Goal: Information Seeking & Learning: Learn about a topic

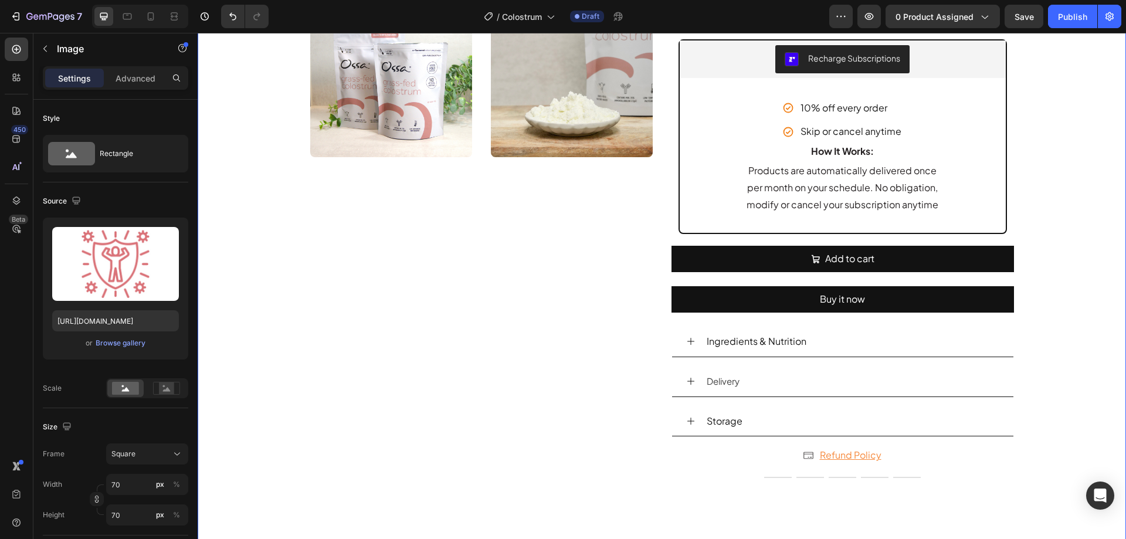
scroll to position [469, 0]
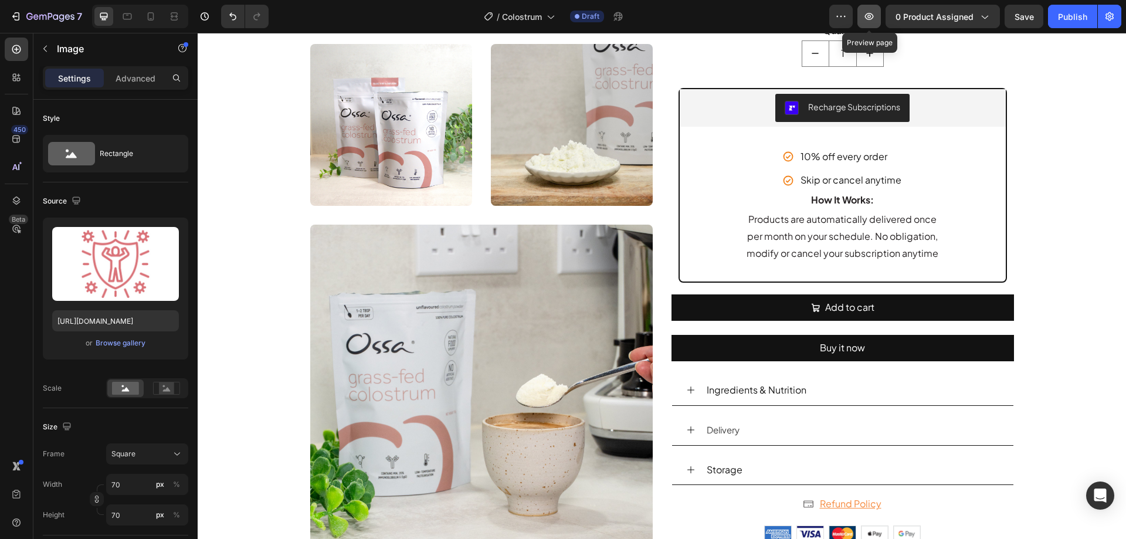
click at [869, 17] on icon "button" at bounding box center [869, 16] width 9 height 7
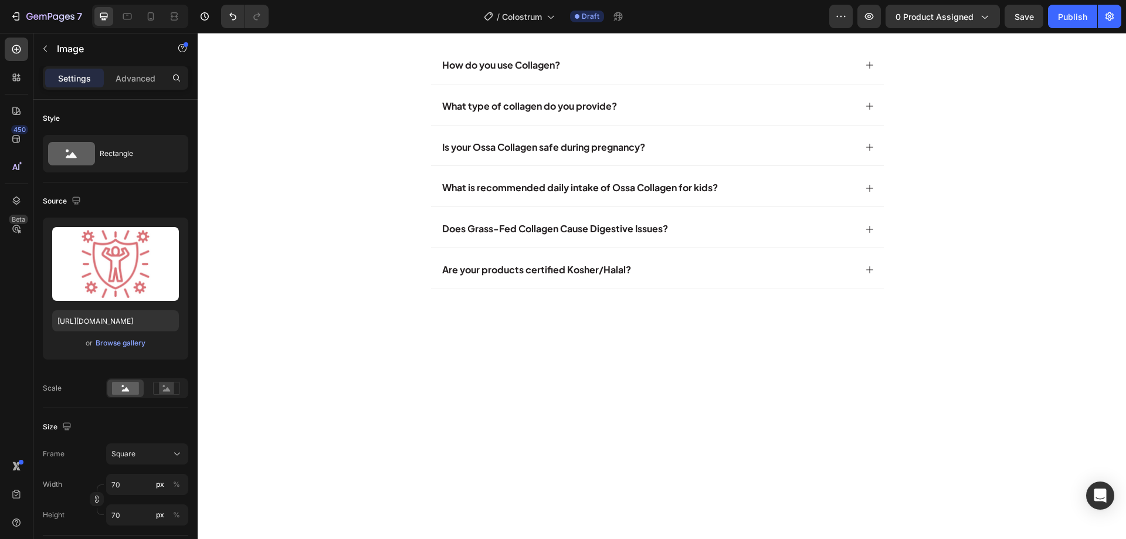
scroll to position [4573, 0]
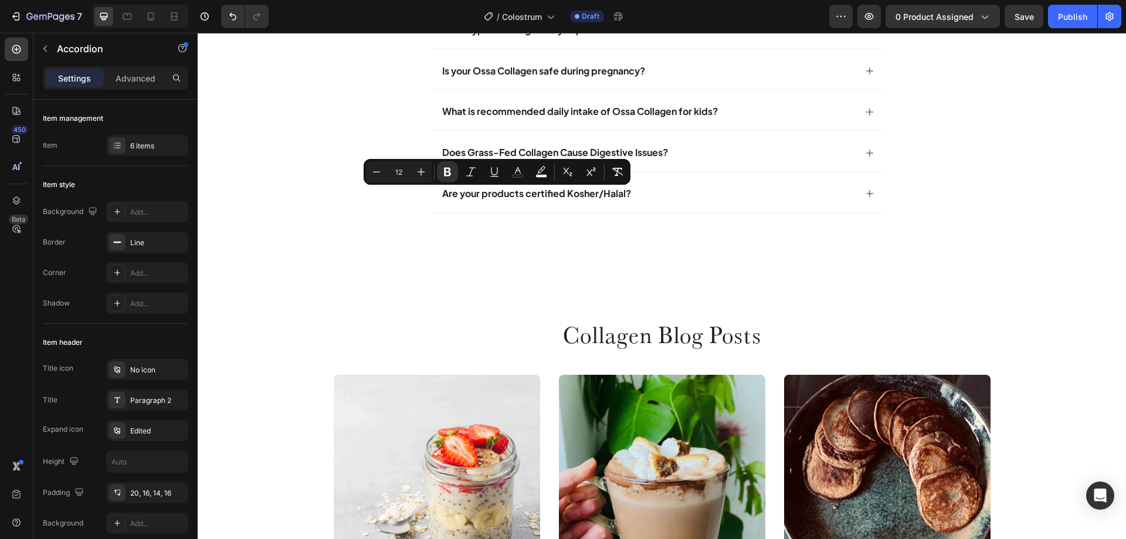
type input "16"
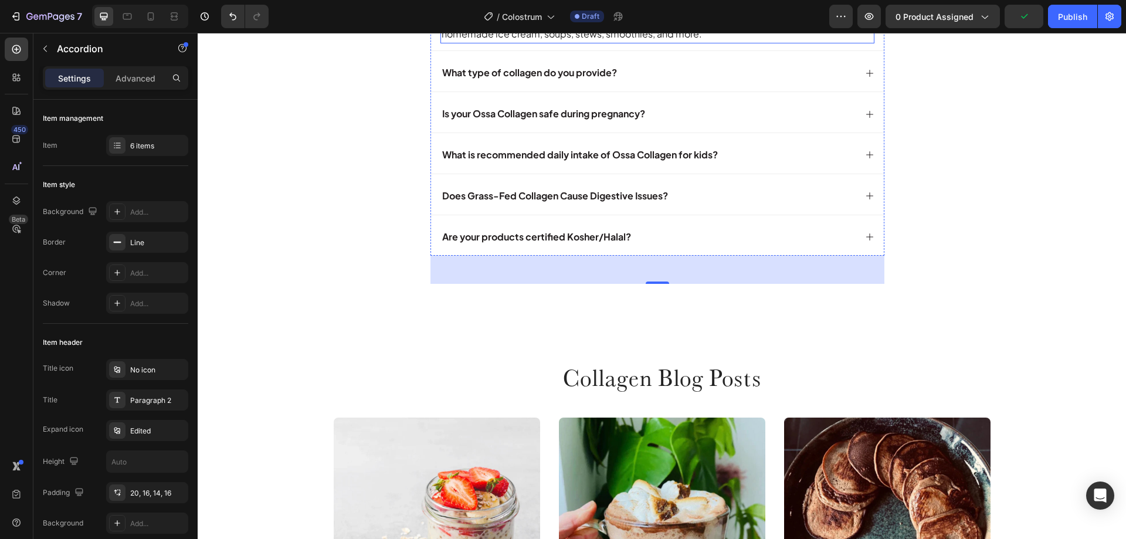
click at [490, 44] on div "Our Collagen can be incorporated into coffee, food, particularly in baked goods…" at bounding box center [657, 26] width 434 height 36
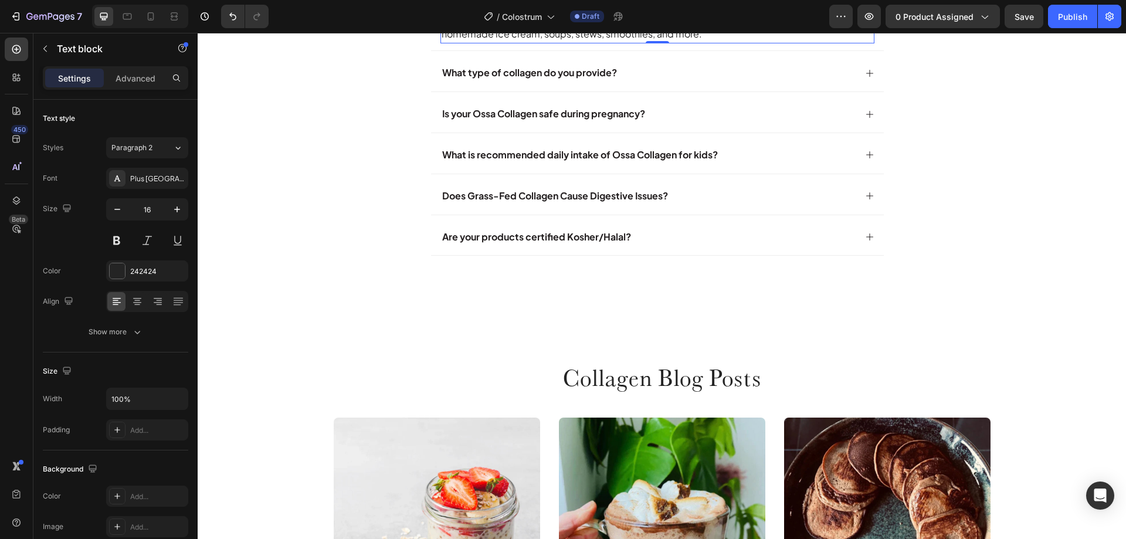
click at [494, 24] on icon at bounding box center [498, 19] width 9 height 9
click at [490, 26] on div "Text block" at bounding box center [474, 19] width 63 height 14
click at [607, 43] on p "Our Collagen can be incorporated into coffee, food, particularly in baked goods…" at bounding box center [658, 26] width 432 height 34
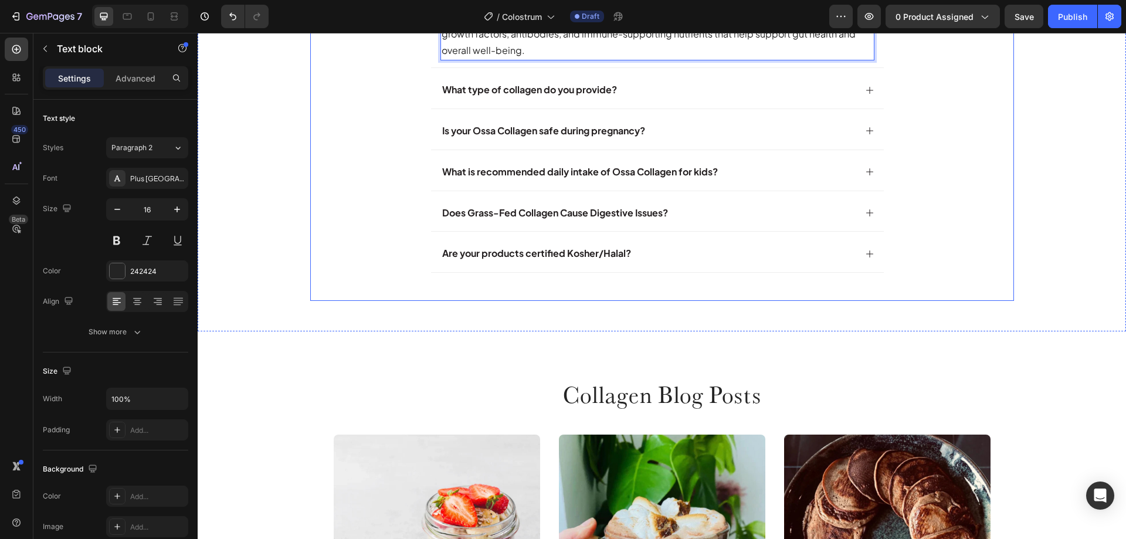
click at [375, 249] on div "fAQ's Heading fAQ's Heading fAQ's Heading What is bovine colostrum? Bovine colo…" at bounding box center [662, 102] width 704 height 396
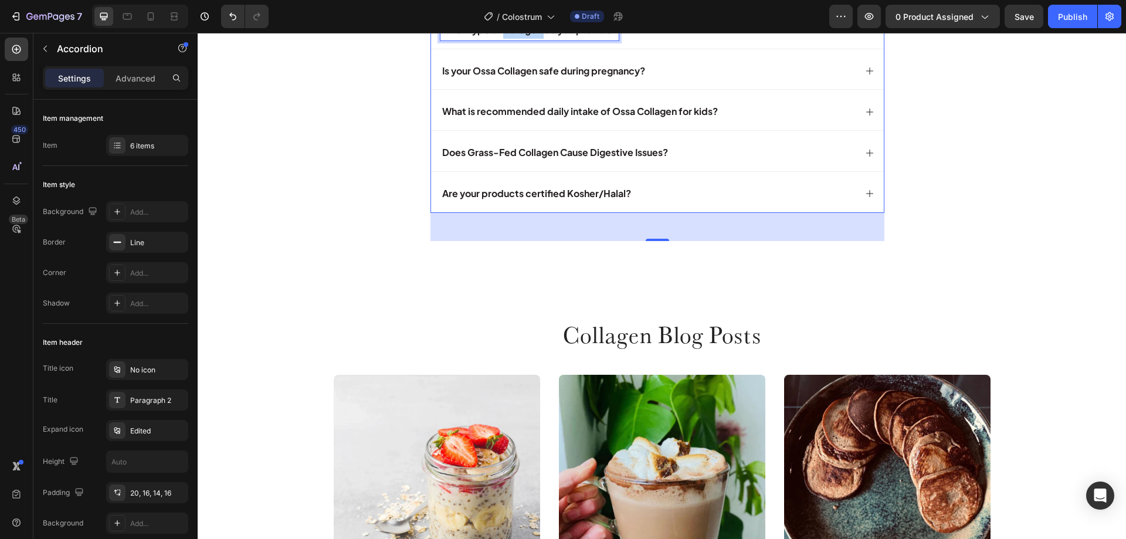
click at [517, 36] on strong "What type of collagen do you provide?" at bounding box center [529, 29] width 175 height 12
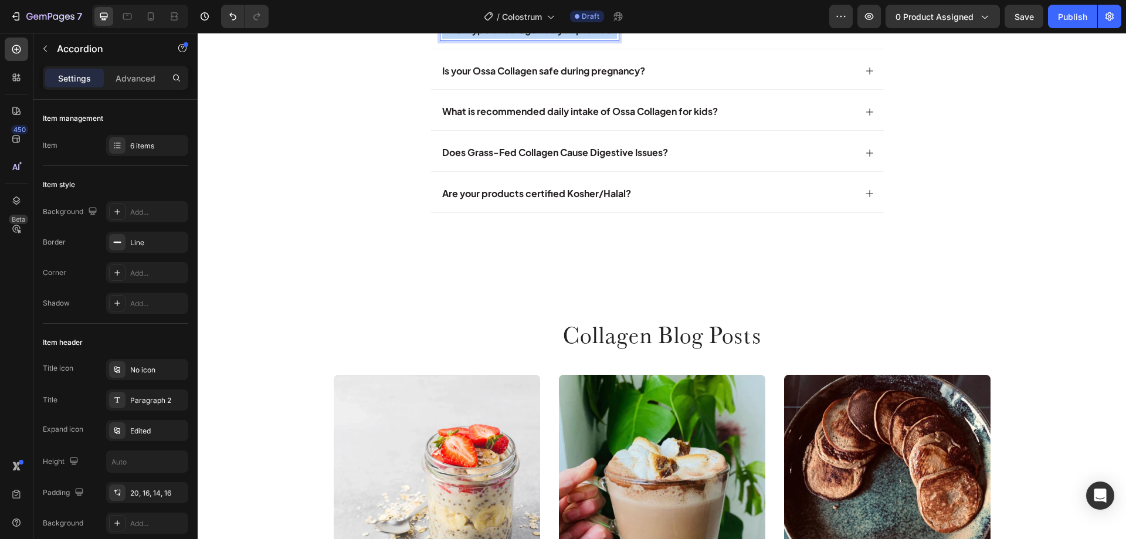
click at [517, 36] on strong "What type of collagen do you provide?" at bounding box center [529, 29] width 175 height 12
click at [869, 35] on icon at bounding box center [869, 29] width 9 height 9
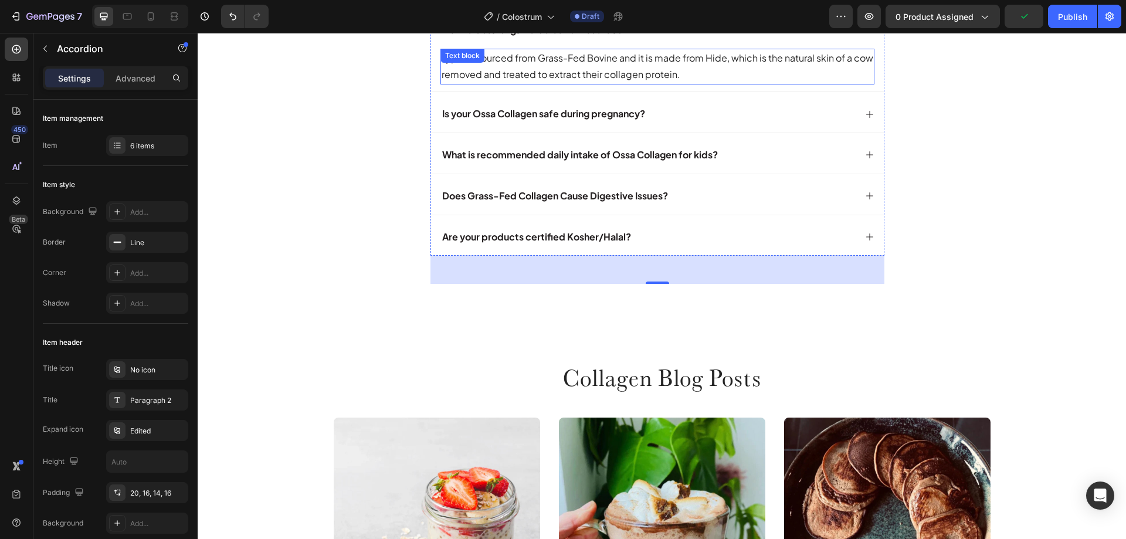
click at [549, 84] on p "Type III, sourced from Grass-Fed Bovine and it is made from Hide, which is the …" at bounding box center [658, 67] width 432 height 34
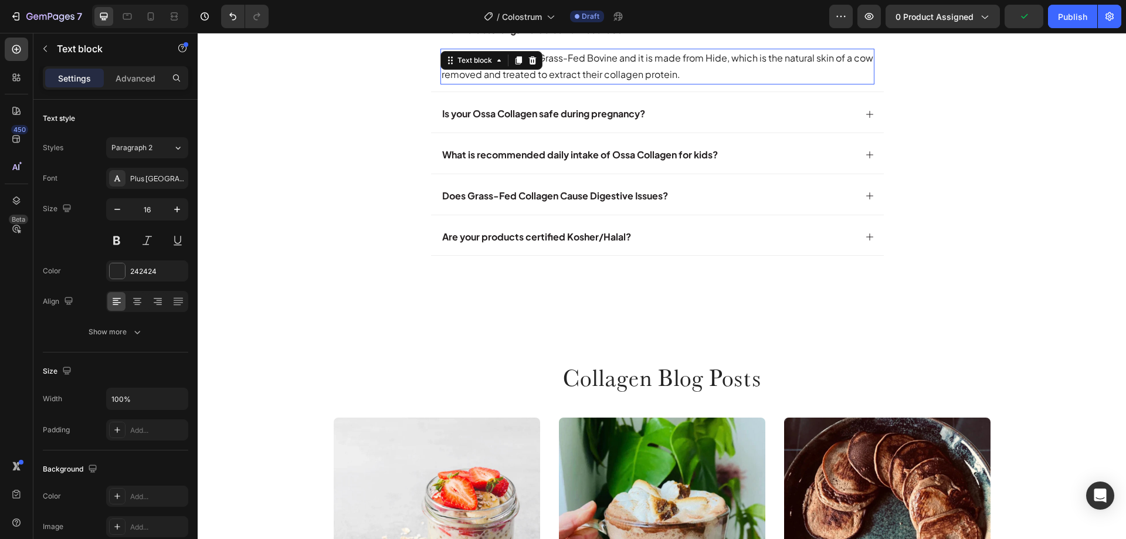
click at [549, 84] on p "Type III, sourced from Grass-Fed Bovine and it is made from Hide, which is the …" at bounding box center [658, 67] width 432 height 34
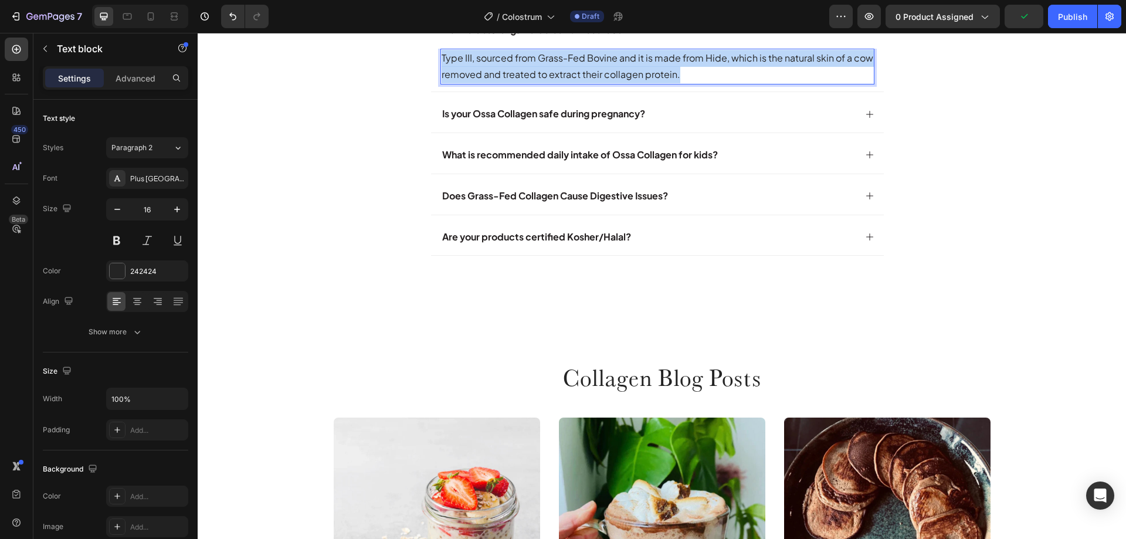
click at [549, 84] on p "Type III, sourced from Grass-Fed Bovine and it is made from Hide, which is the …" at bounding box center [658, 67] width 432 height 34
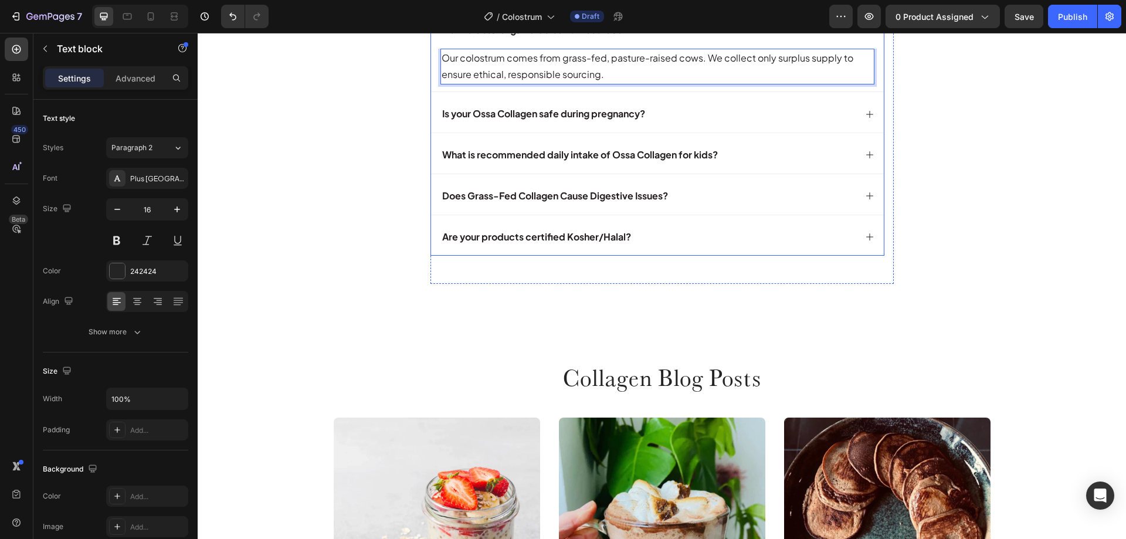
click at [582, 120] on strong "Is your Ossa Collagen safe during pregnancy?" at bounding box center [543, 113] width 203 height 12
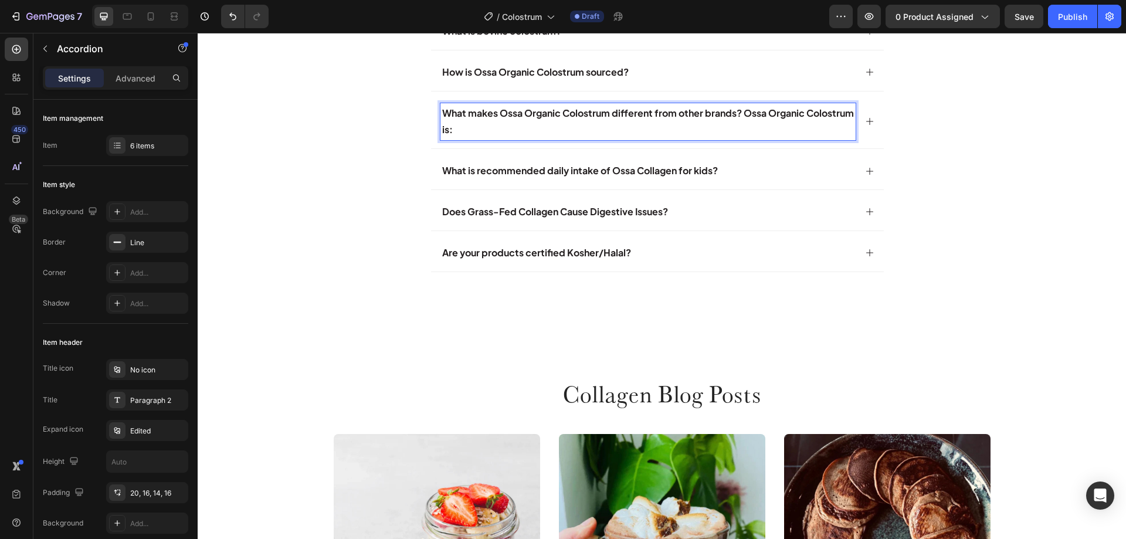
scroll to position [4530, 0]
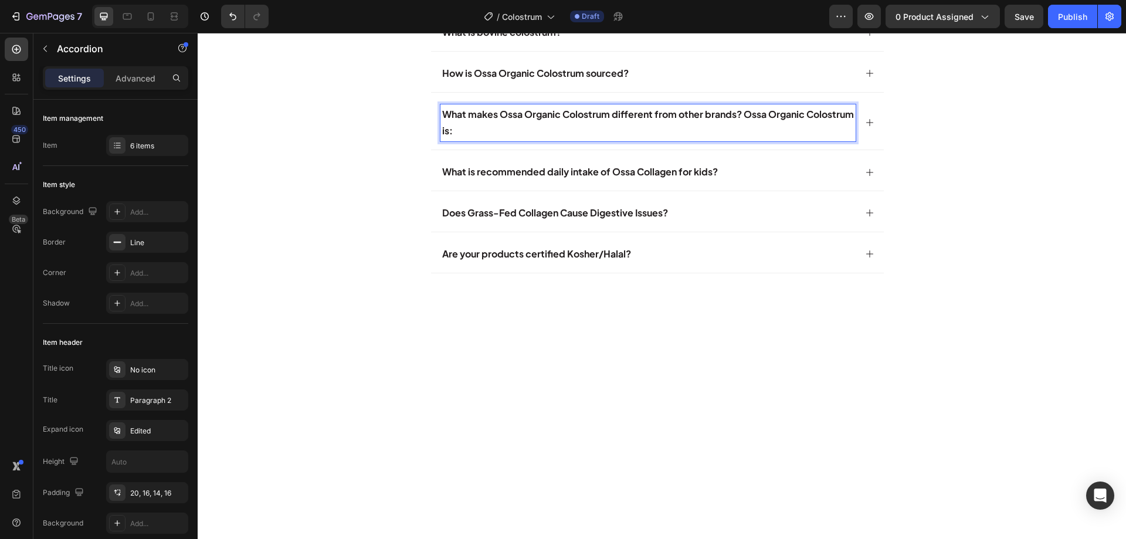
click at [868, 126] on icon at bounding box center [869, 122] width 7 height 7
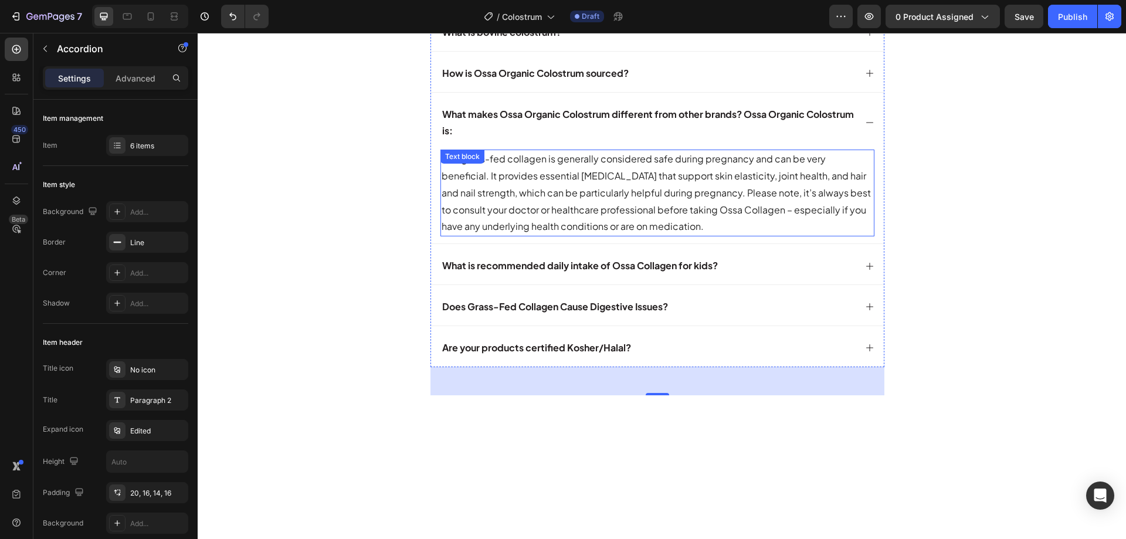
click at [483, 235] on p "Yes, grass-fed collagen is generally considered safe during pregnancy and can b…" at bounding box center [658, 193] width 432 height 84
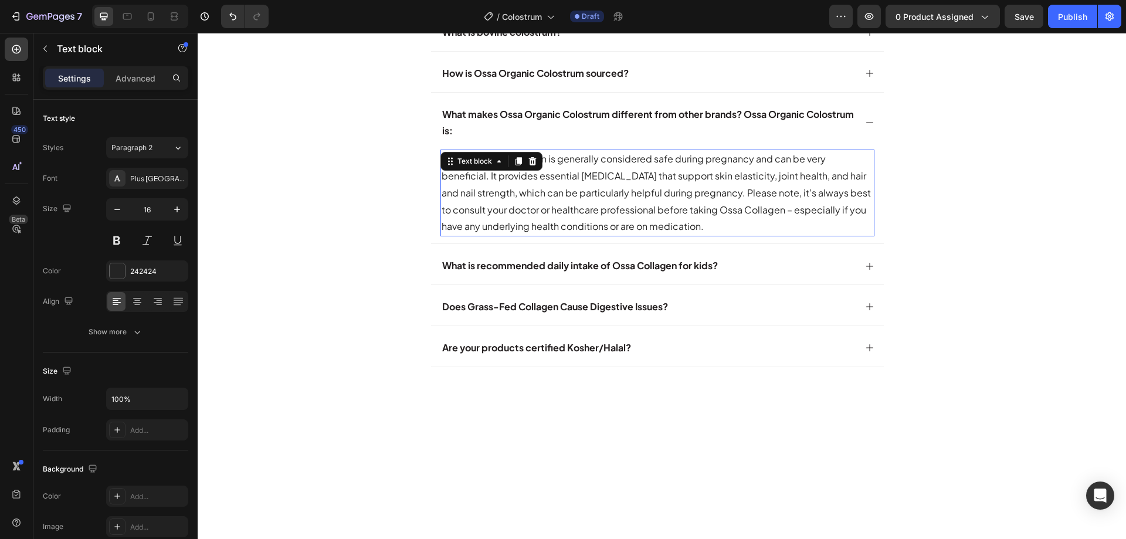
click at [483, 235] on p "Yes, grass-fed collagen is generally considered safe during pregnancy and can b…" at bounding box center [658, 193] width 432 height 84
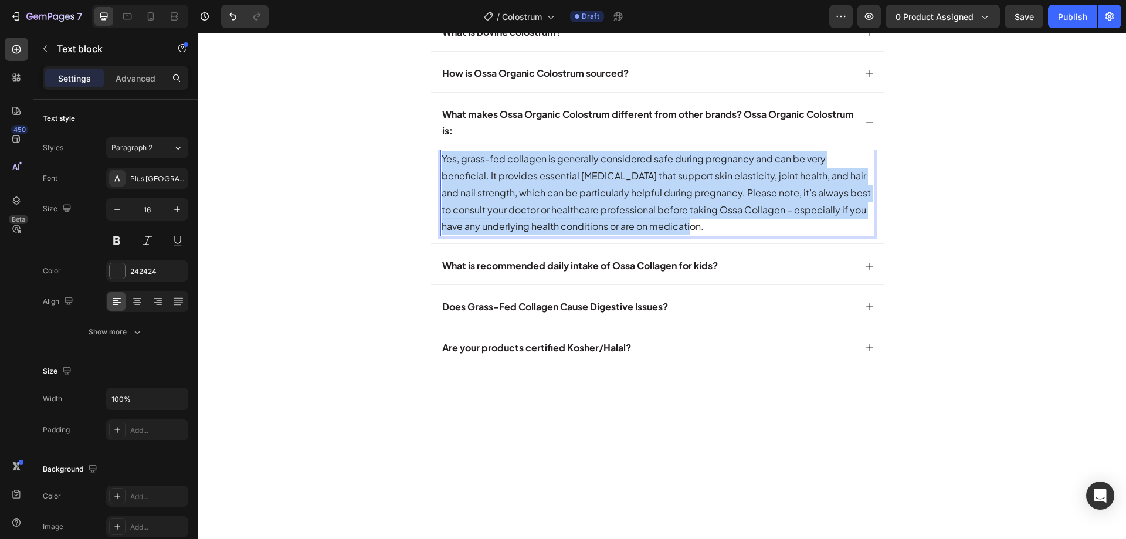
click at [483, 235] on p "Yes, grass-fed collagen is generally considered safe during pregnancy and can b…" at bounding box center [658, 193] width 432 height 84
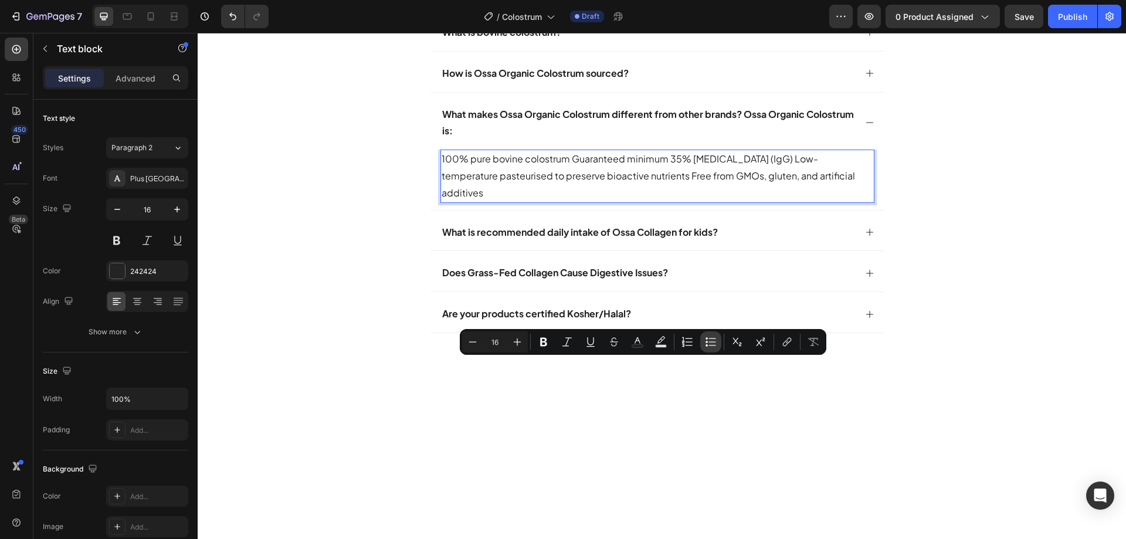
click at [711, 343] on icon "Editor contextual toolbar" at bounding box center [711, 342] width 12 height 12
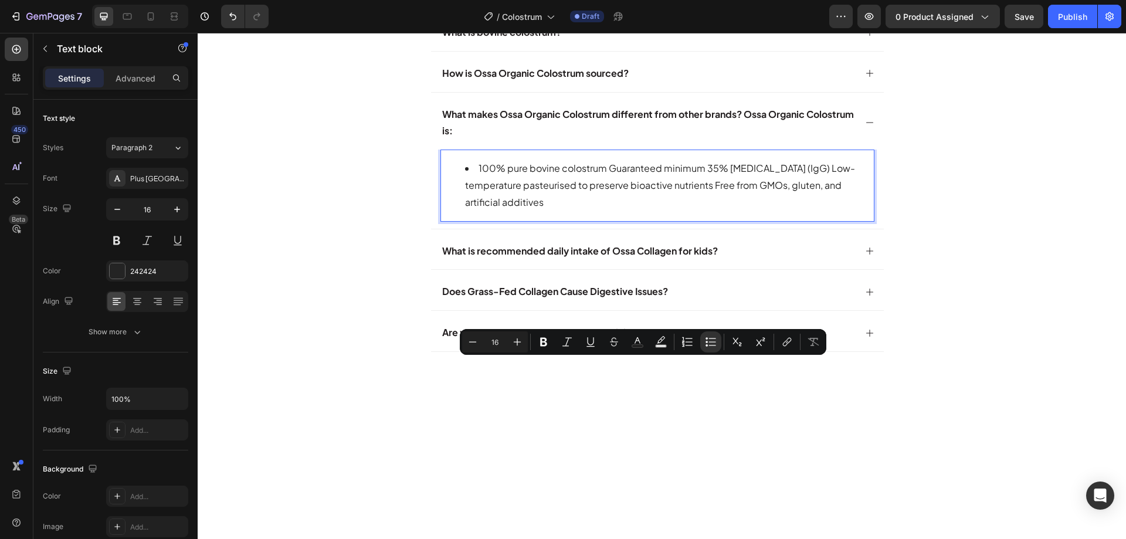
click at [703, 210] on li "100% pure bovine colostrum Guaranteed minimum 35% [MEDICAL_DATA] (IgG) Low-temp…" at bounding box center [669, 185] width 408 height 50
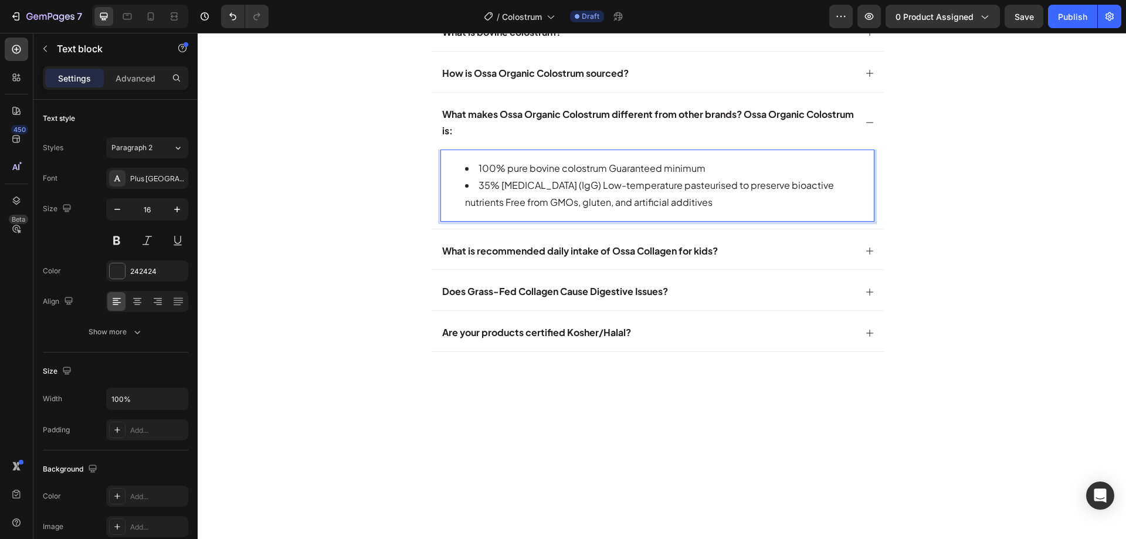
click at [603, 211] on li "35% [MEDICAL_DATA] (IgG) Low-temperature pasteurised to preserve bioactive nutr…" at bounding box center [669, 194] width 408 height 34
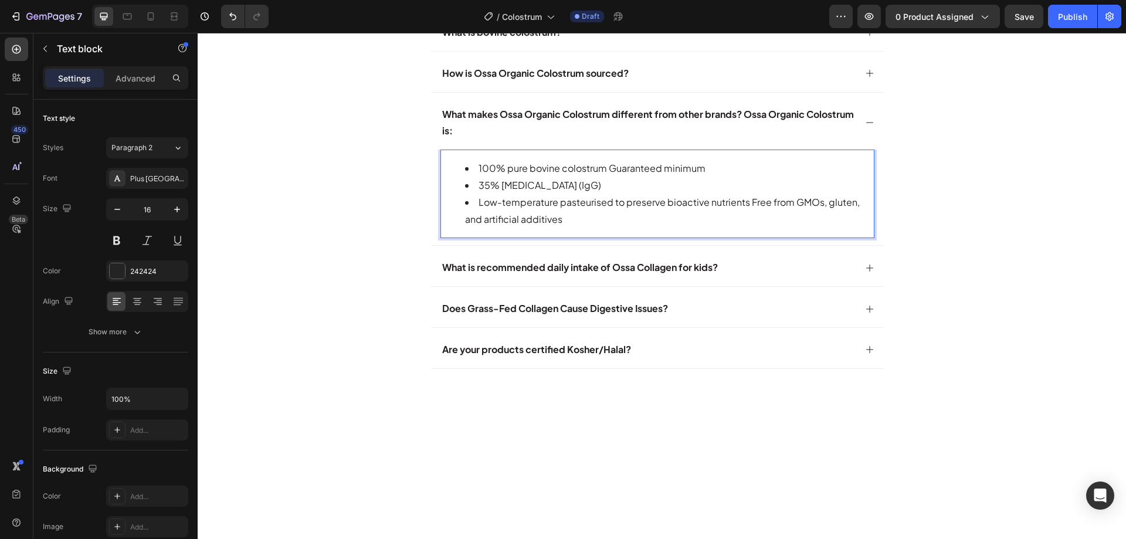
click at [746, 228] on li "Low-temperature pasteurised to preserve bioactive nutrients Free from GMOs, glu…" at bounding box center [669, 211] width 408 height 34
click at [371, 386] on div "fAQ's Heading fAQ's Heading fAQ's Heading What is bovine colostrum? How is Ossa…" at bounding box center [662, 172] width 704 height 449
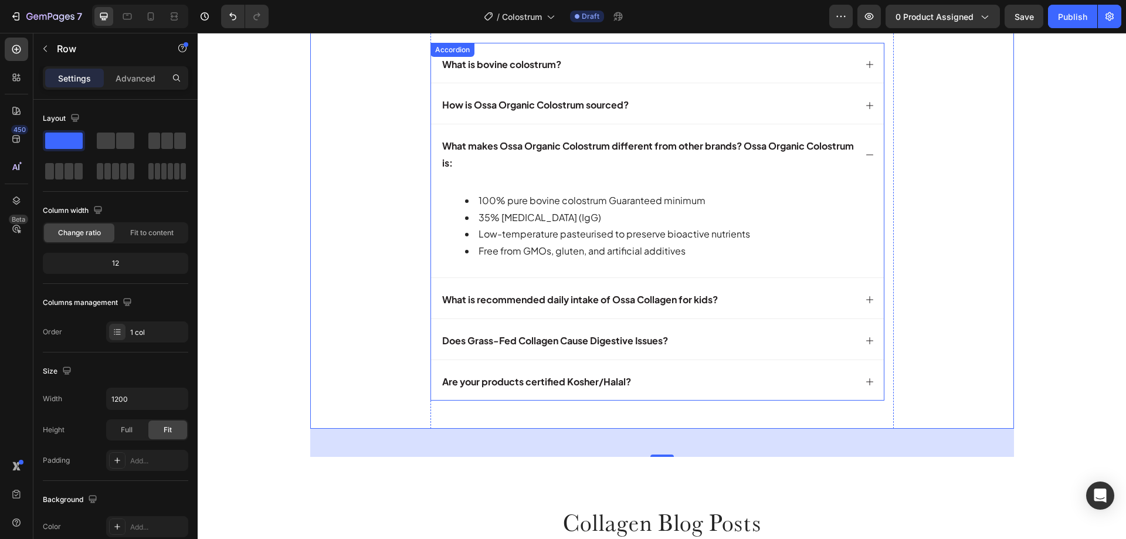
scroll to position [4706, 0]
click at [532, 300] on strong "What is recommended daily intake of Ossa Collagen for kids?" at bounding box center [580, 299] width 276 height 12
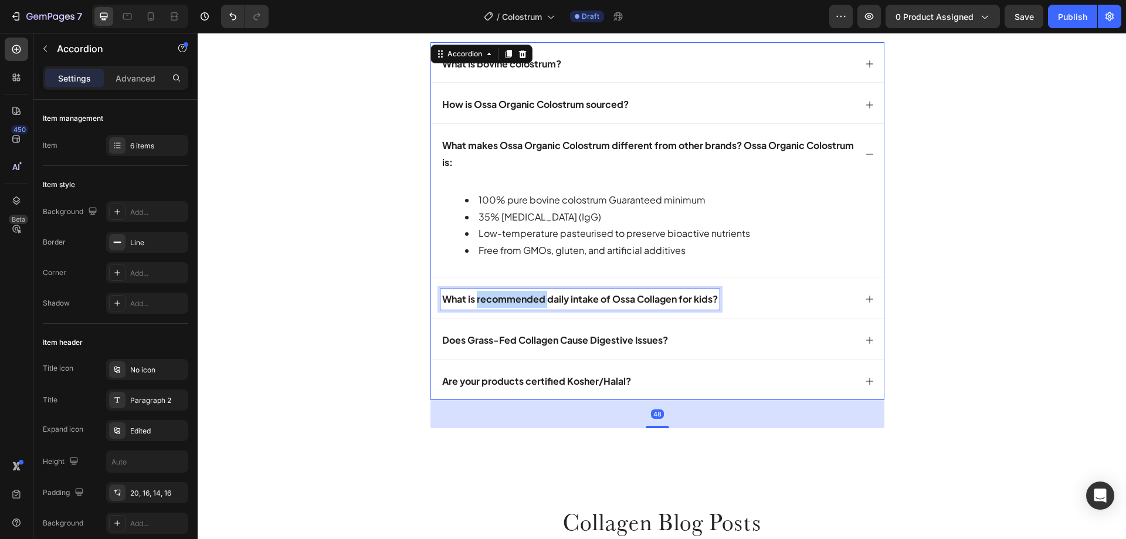
click at [532, 300] on strong "What is recommended daily intake of Ossa Collagen for kids?" at bounding box center [580, 299] width 276 height 12
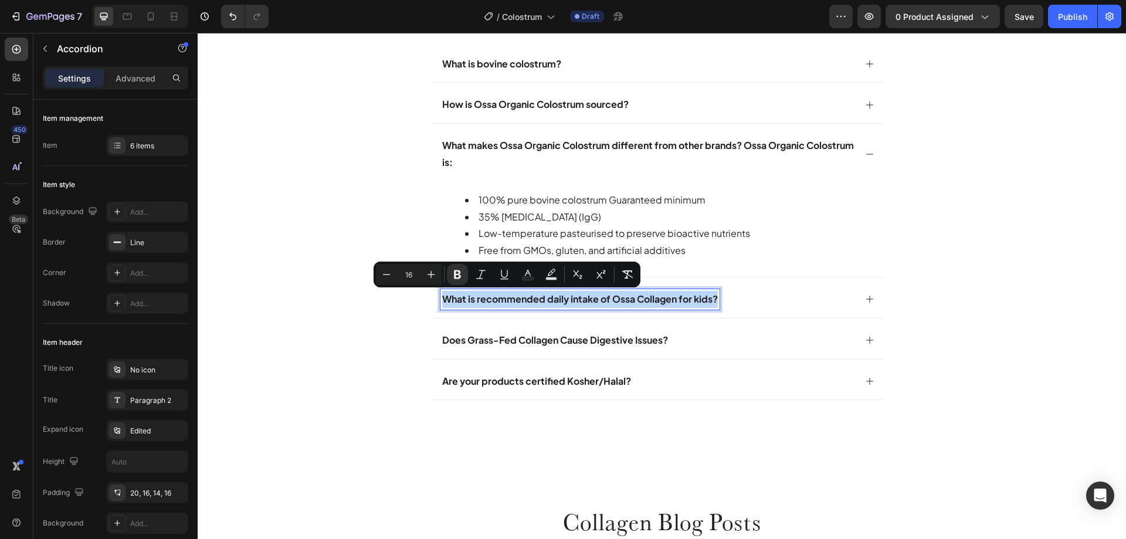
click at [532, 300] on strong "What is recommended daily intake of Ossa Collagen for kids?" at bounding box center [580, 299] width 276 height 12
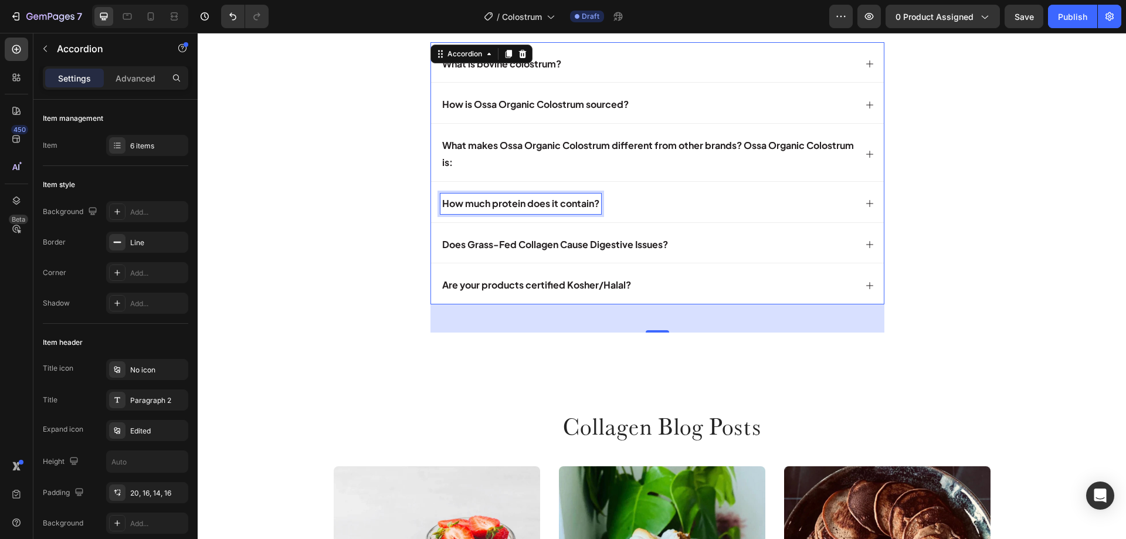
scroll to position [4610, 0]
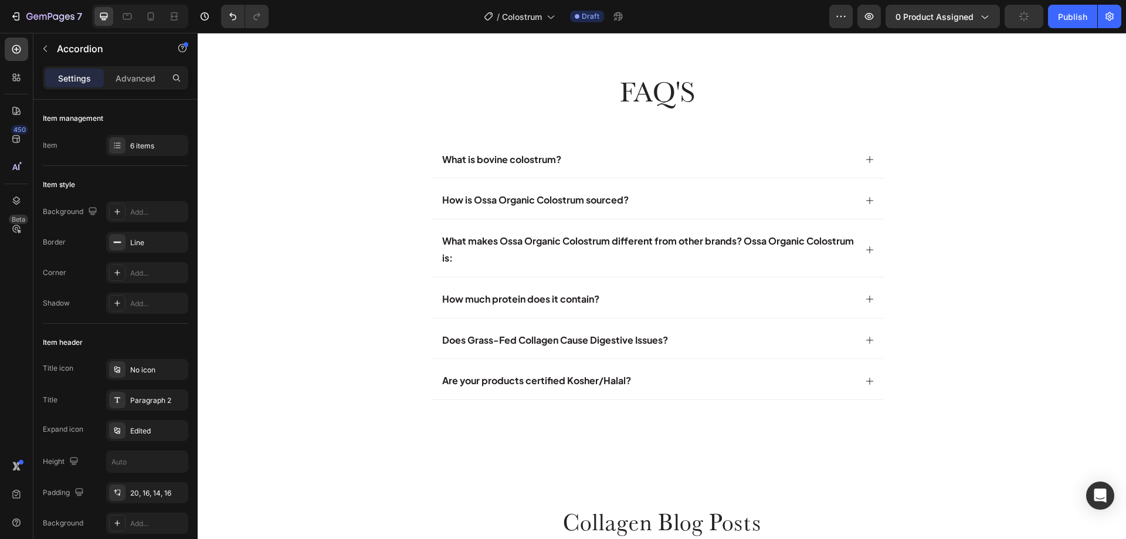
click at [851, 303] on div "How much protein does it contain?" at bounding box center [657, 297] width 453 height 40
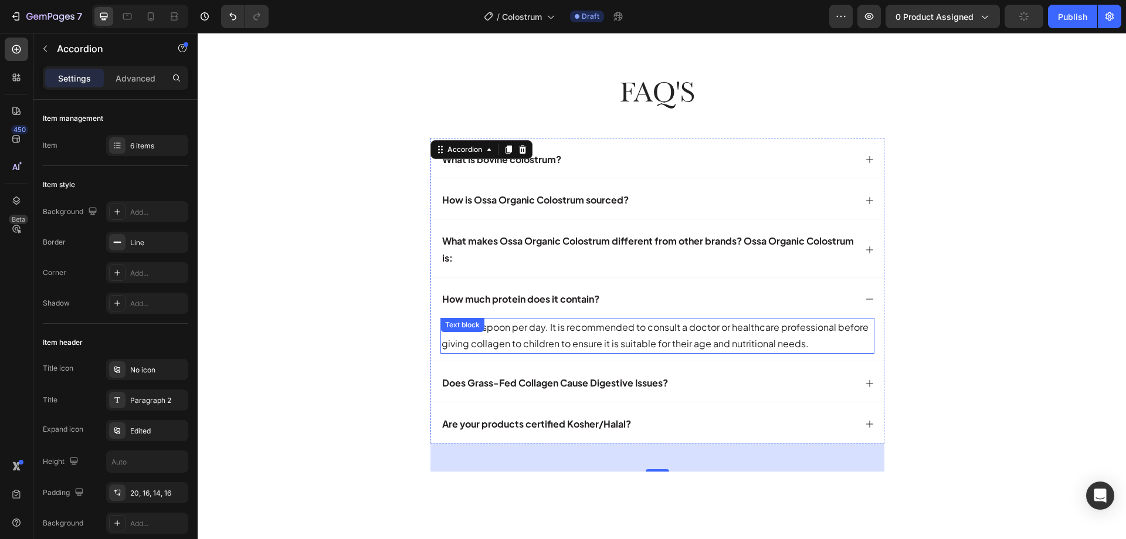
click at [510, 335] on p "1-2 tablespoon per day. It is recommended to consult a doctor or healthcare pro…" at bounding box center [658, 336] width 432 height 34
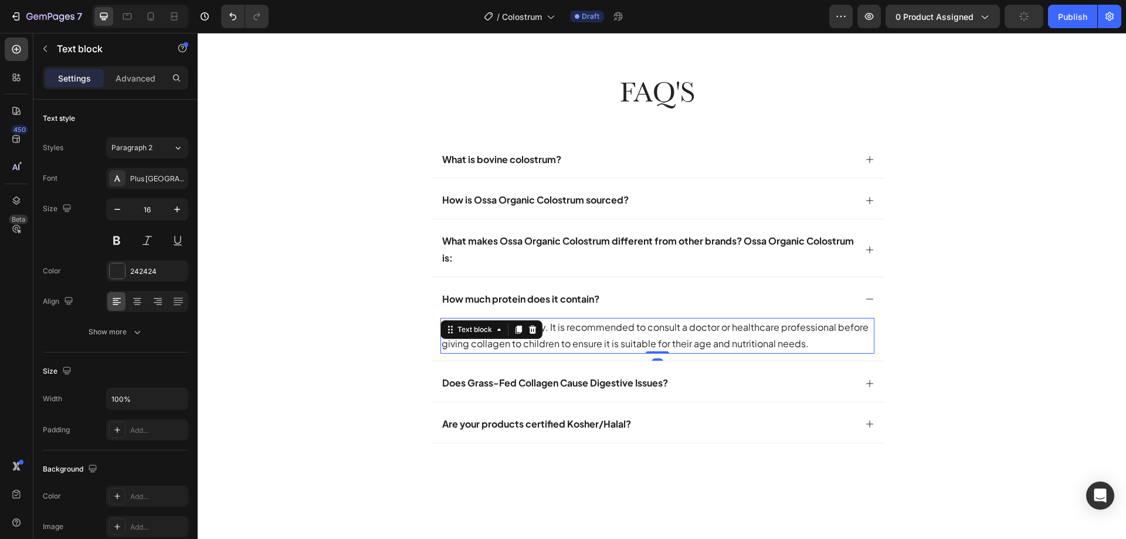
click at [511, 335] on div at bounding box center [518, 329] width 14 height 14
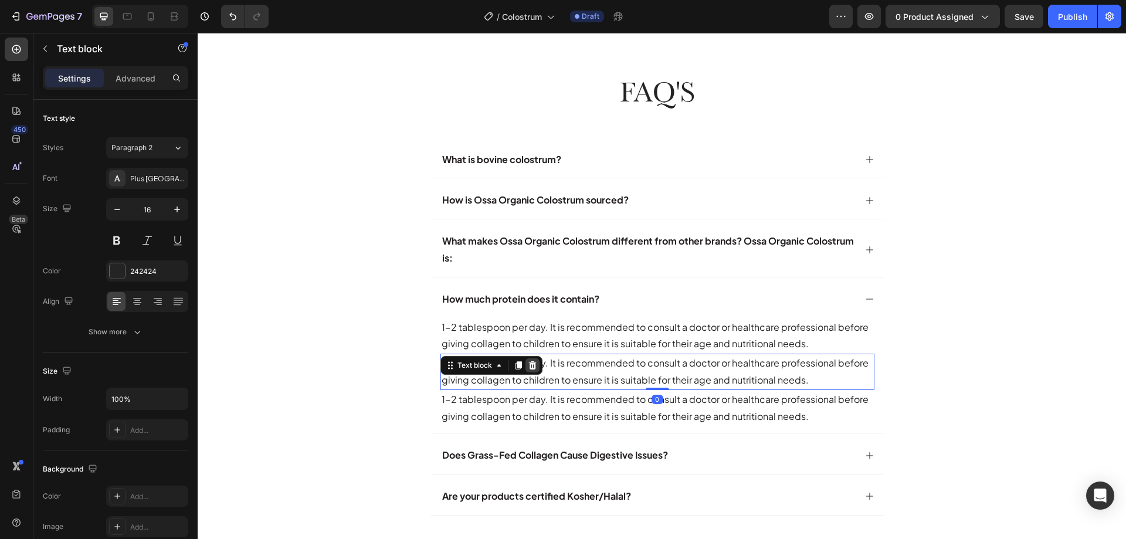
click at [531, 368] on icon at bounding box center [532, 365] width 8 height 8
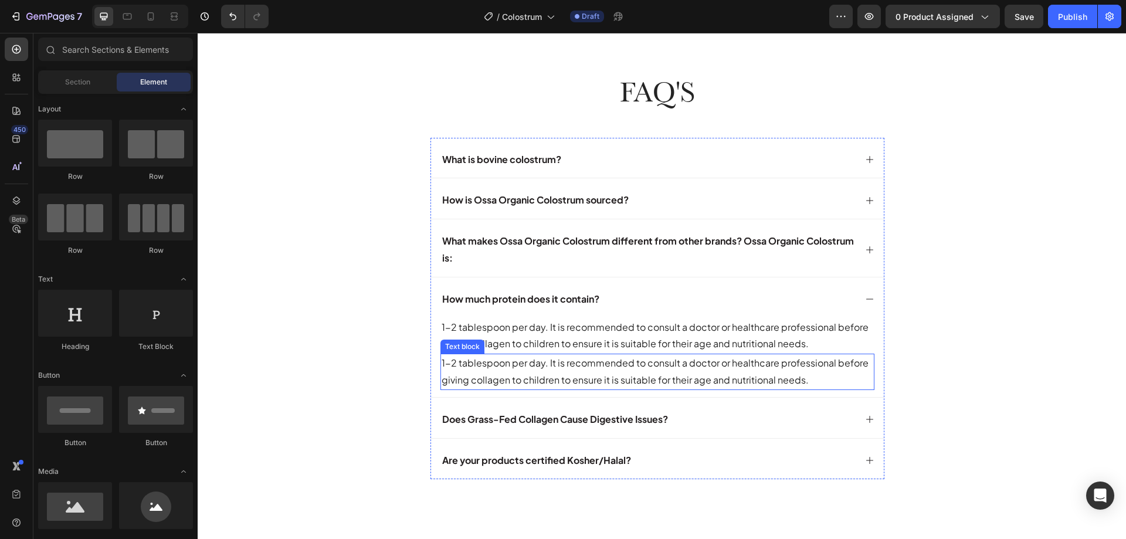
click at [535, 355] on p "1-2 tablespoon per day. It is recommended to consult a doctor or healthcare pro…" at bounding box center [658, 372] width 432 height 34
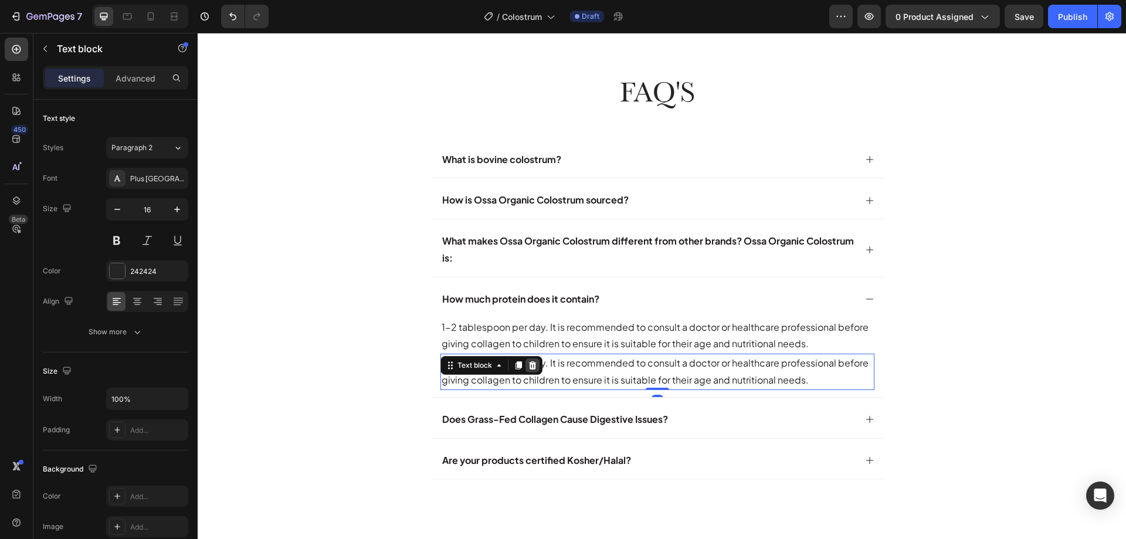
click at [531, 362] on icon at bounding box center [532, 365] width 9 height 9
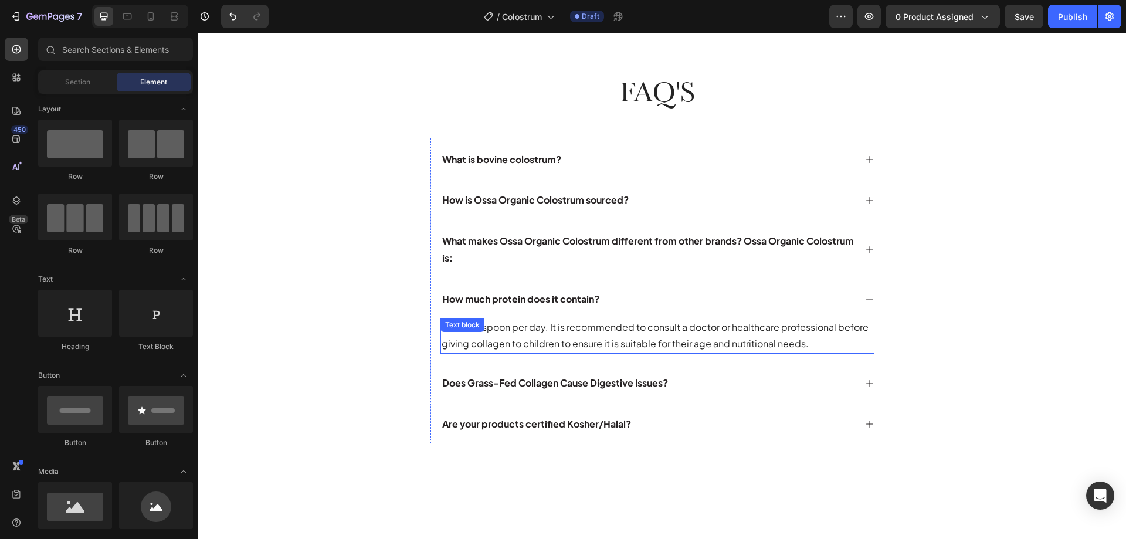
click at [533, 345] on p "1-2 tablespoon per day. It is recommended to consult a doctor or healthcare pro…" at bounding box center [658, 336] width 432 height 34
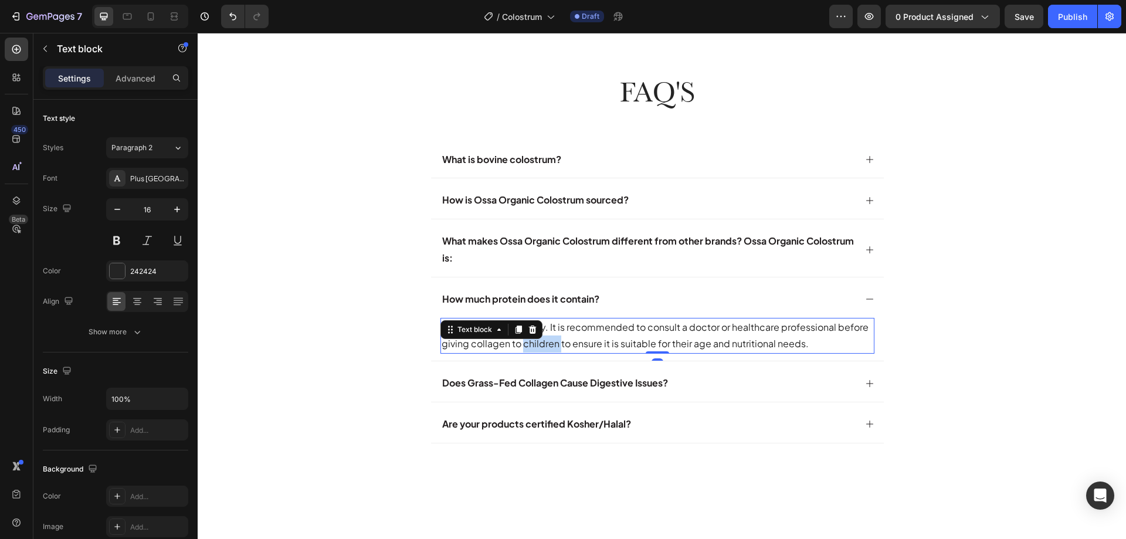
click at [533, 345] on p "1-2 tablespoon per day. It is recommended to consult a doctor or healthcare pro…" at bounding box center [658, 336] width 432 height 34
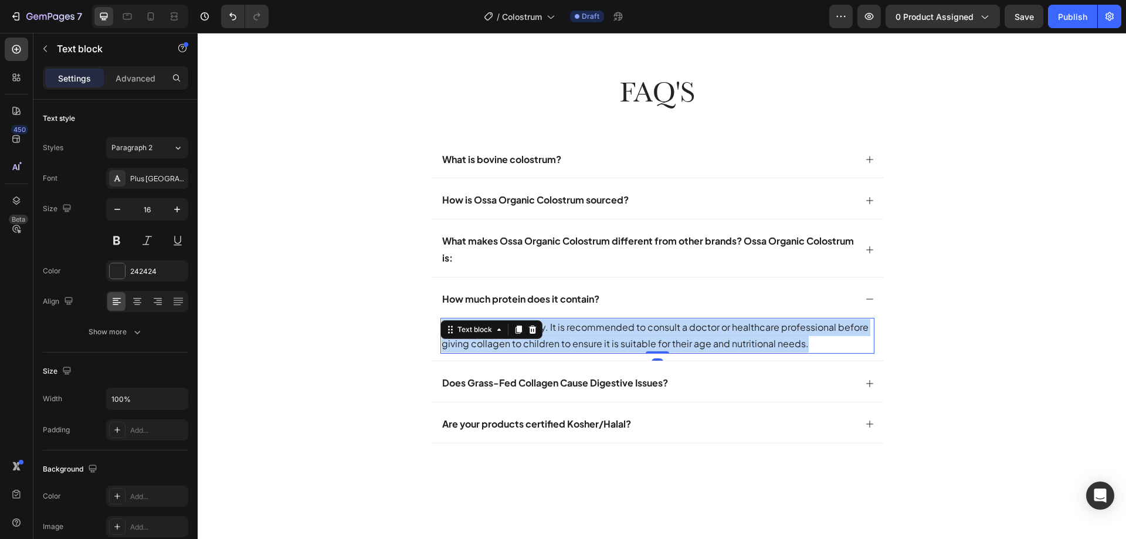
click at [533, 345] on p "1-2 tablespoon per day. It is recommended to consult a doctor or healthcare pro…" at bounding box center [658, 336] width 432 height 34
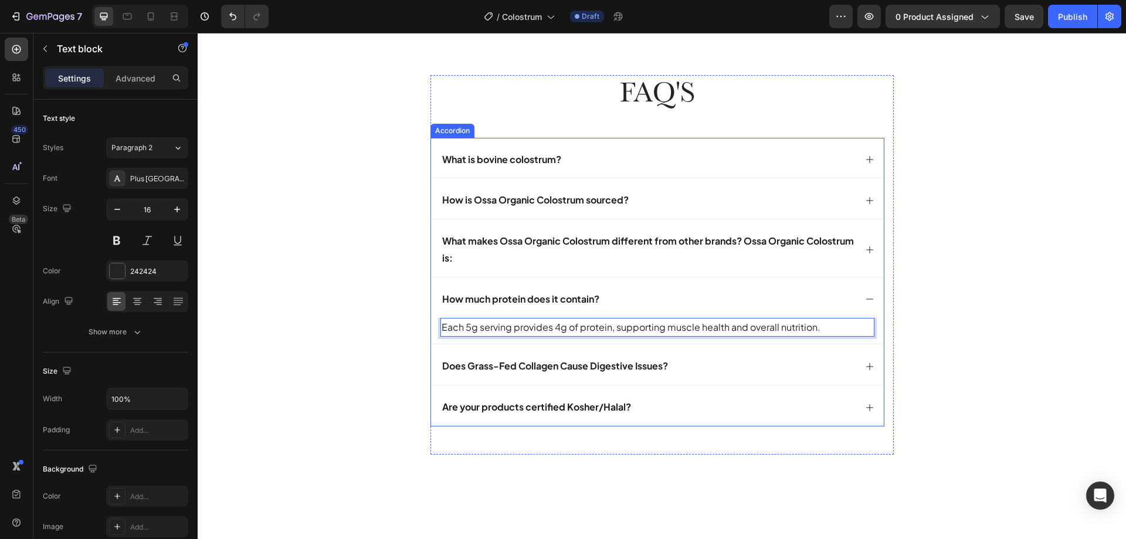
click at [478, 365] on strong "Does Grass-Fed Collagen Cause Digestive Issues?" at bounding box center [555, 365] width 226 height 12
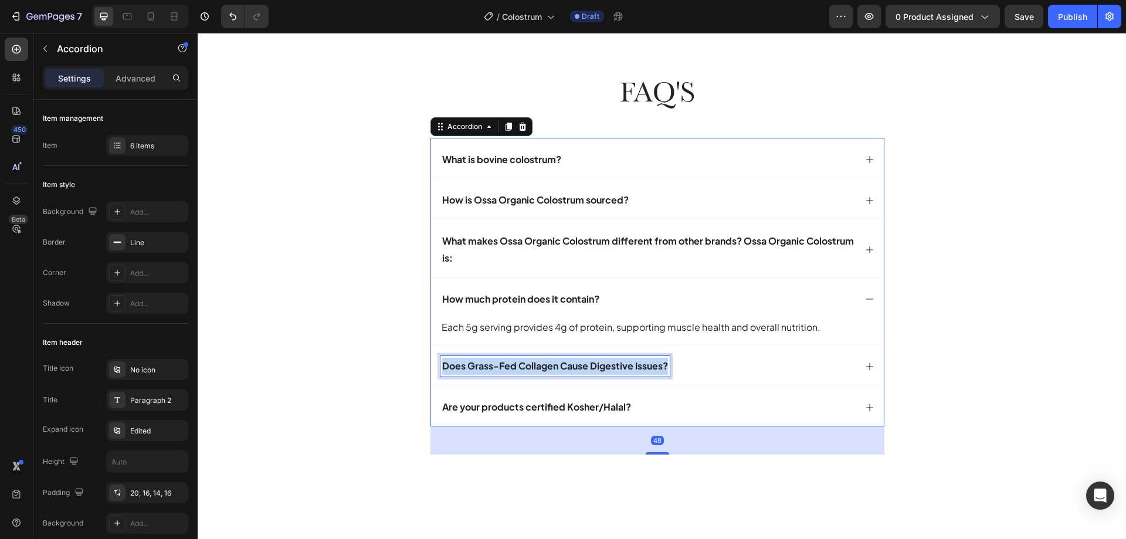
click at [478, 365] on strong "Does Grass-Fed Collagen Cause Digestive Issues?" at bounding box center [555, 365] width 226 height 12
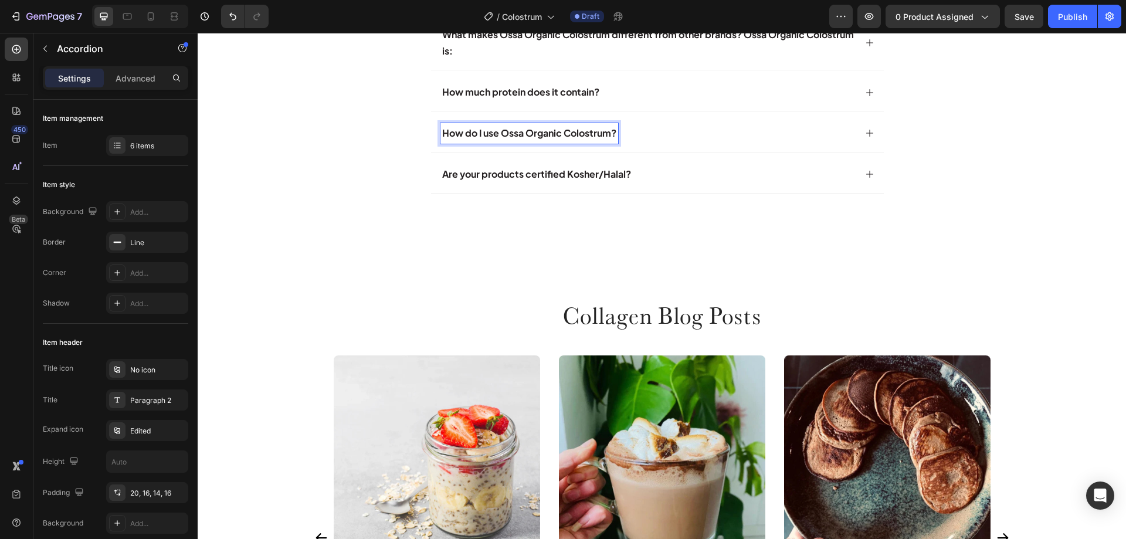
scroll to position [4586, 0]
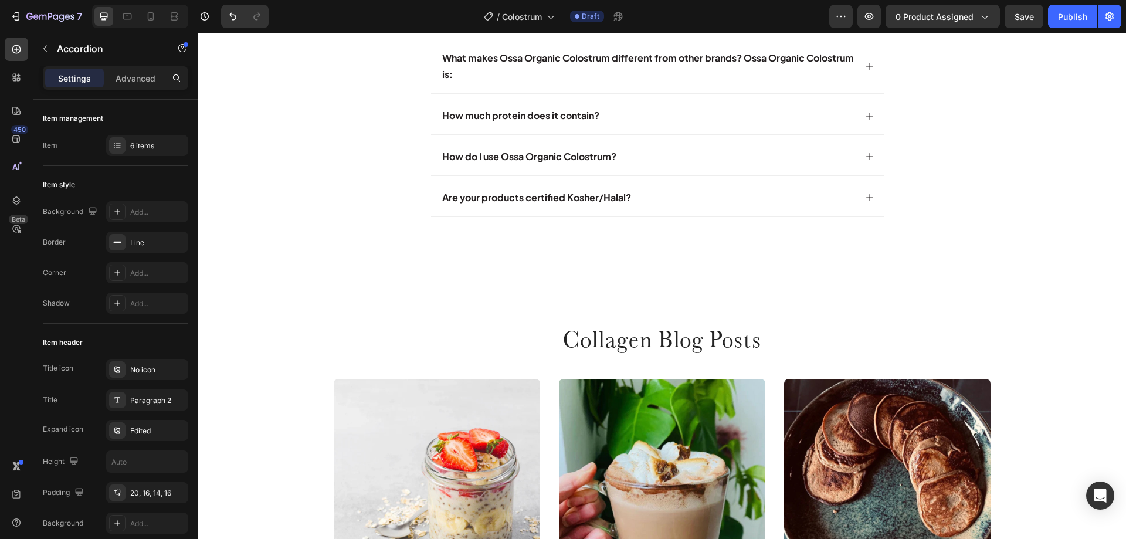
click at [863, 134] on div "How much protein does it contain?" at bounding box center [657, 114] width 453 height 40
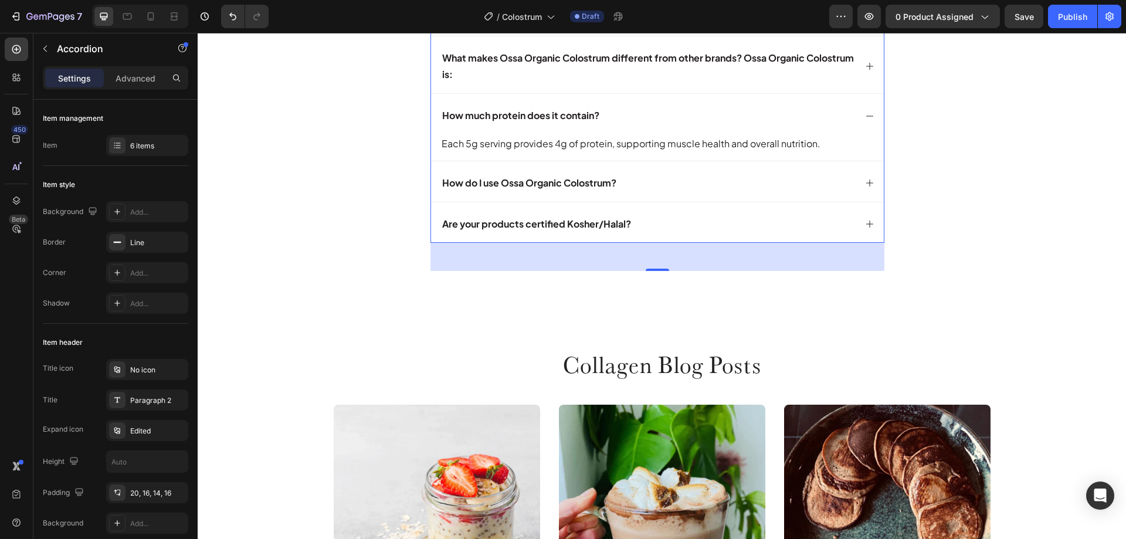
click at [865, 121] on icon at bounding box center [869, 115] width 9 height 9
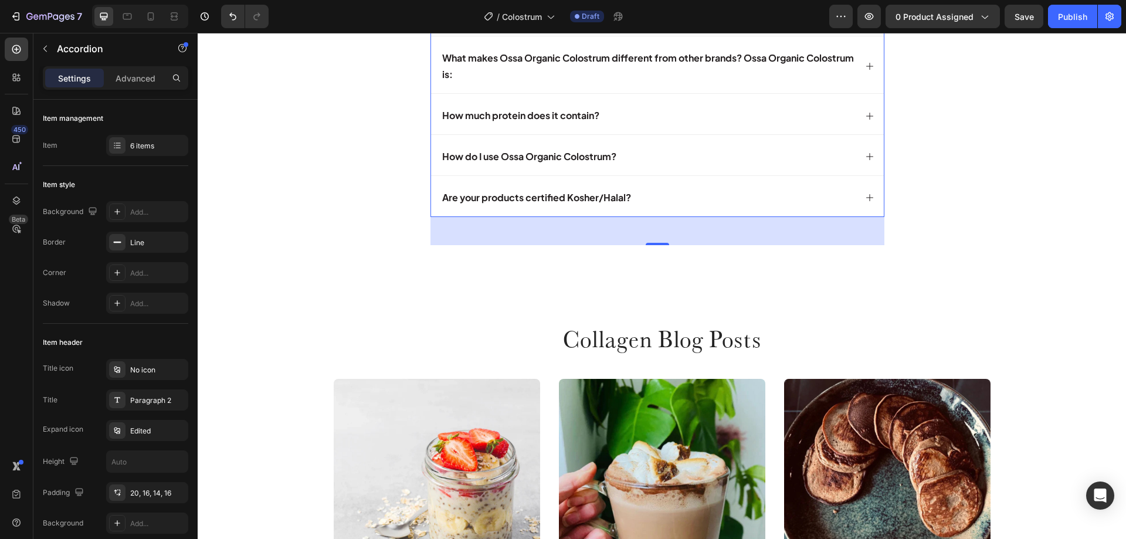
click at [734, 167] on div "How do I use Ossa Organic Colostrum?" at bounding box center [647, 157] width 415 height 21
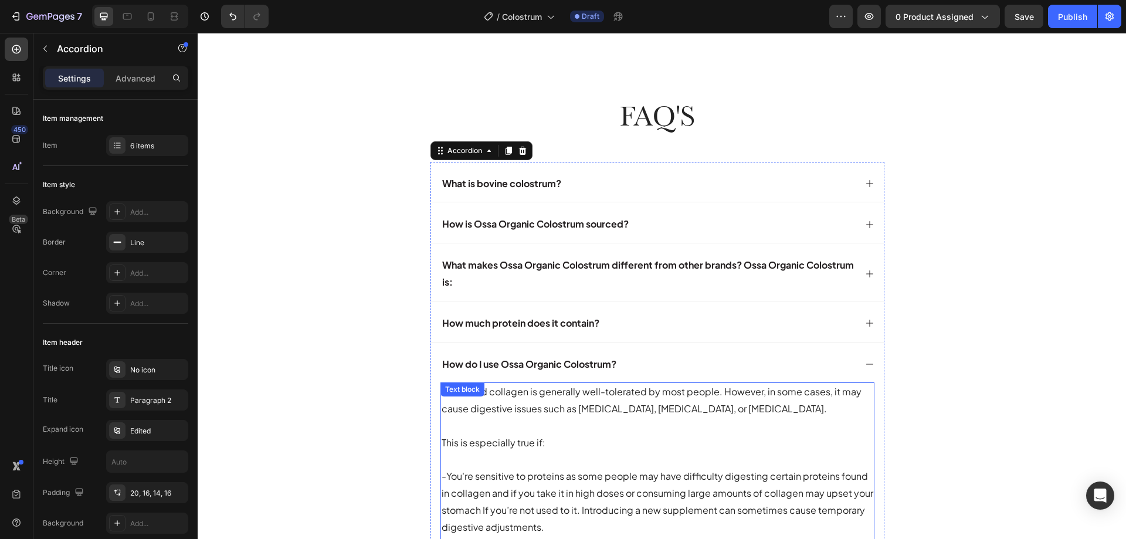
scroll to position [4704, 0]
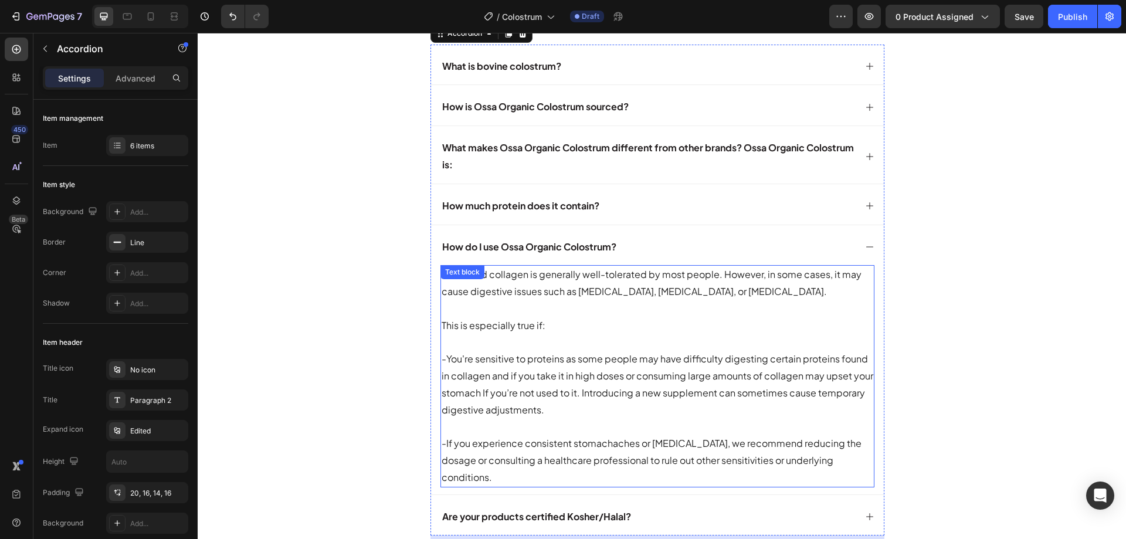
click at [521, 286] on p "Grass-fed collagen is generally well-tolerated by most people. However, in some…" at bounding box center [658, 375] width 432 height 219
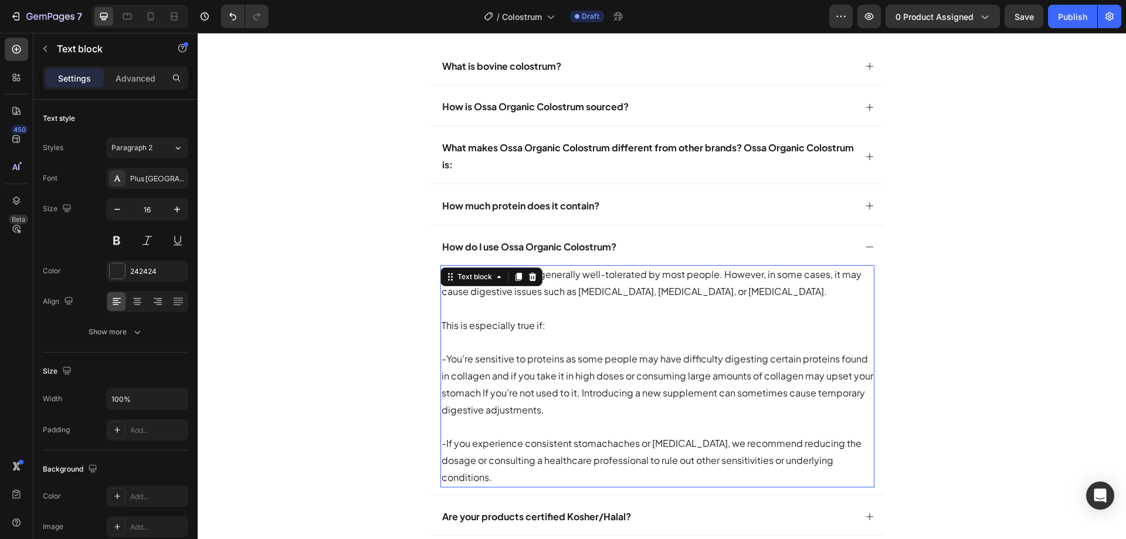
click at [521, 286] on div "Grass-fed collagen is generally well-tolerated by most people. However, in some…" at bounding box center [657, 376] width 434 height 222
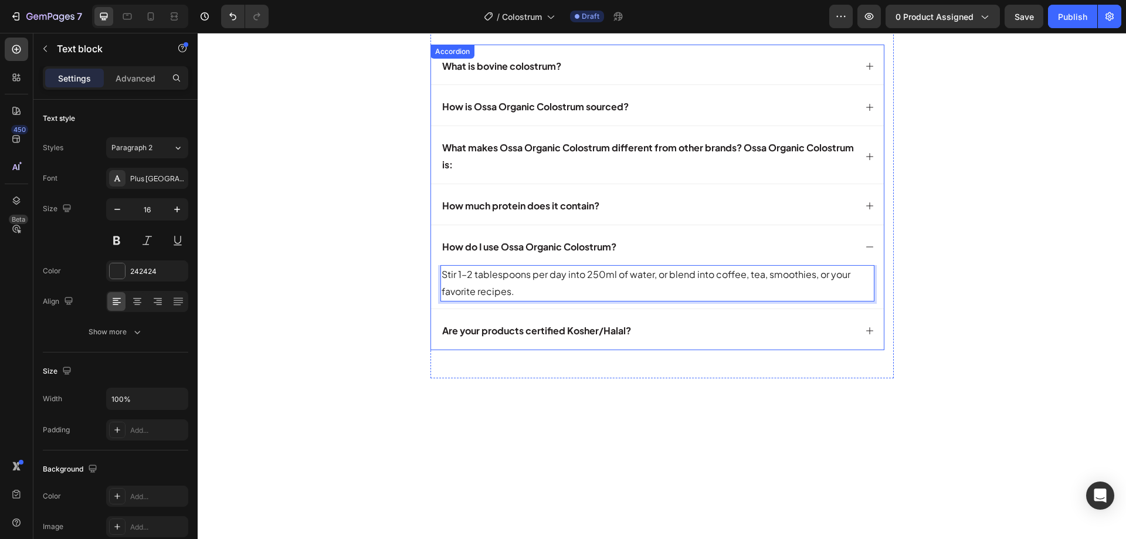
click at [500, 327] on strong "Are your products certified Kosher/Halal?" at bounding box center [536, 330] width 189 height 12
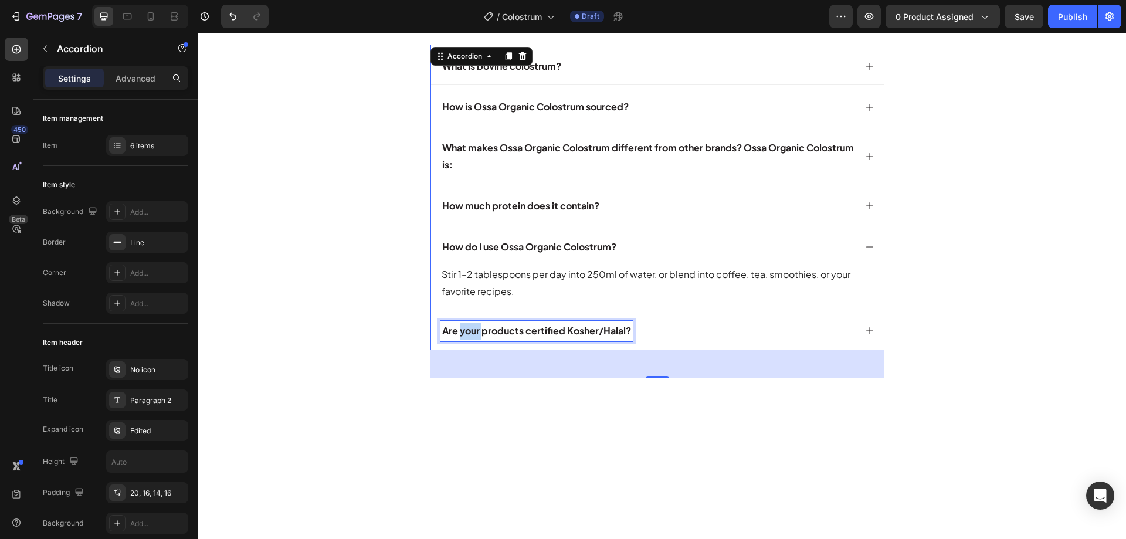
click at [456, 328] on strong "Are your products certified Kosher/Halal?" at bounding box center [536, 330] width 189 height 12
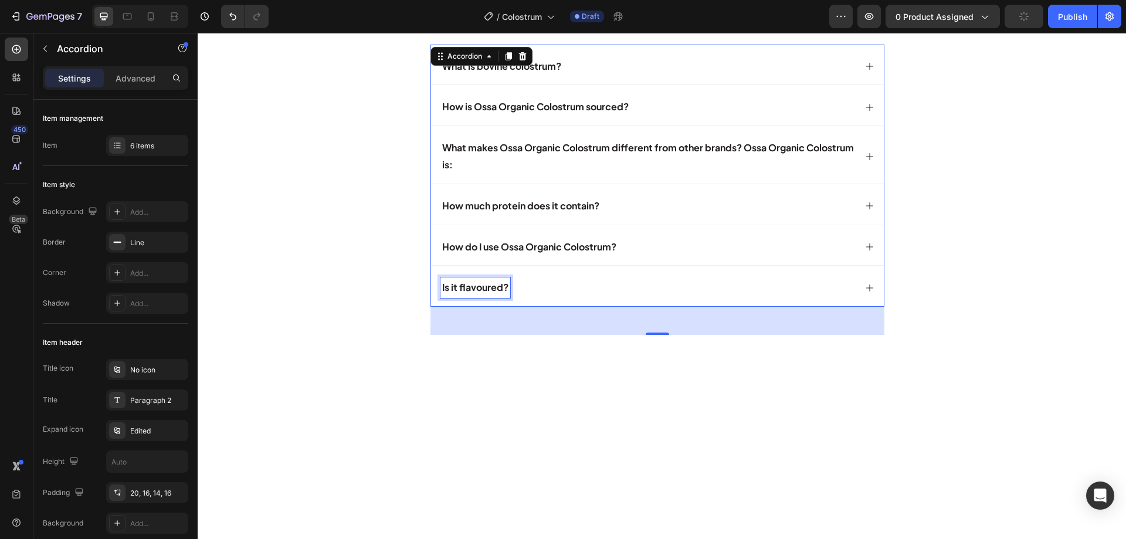
scroll to position [4660, 0]
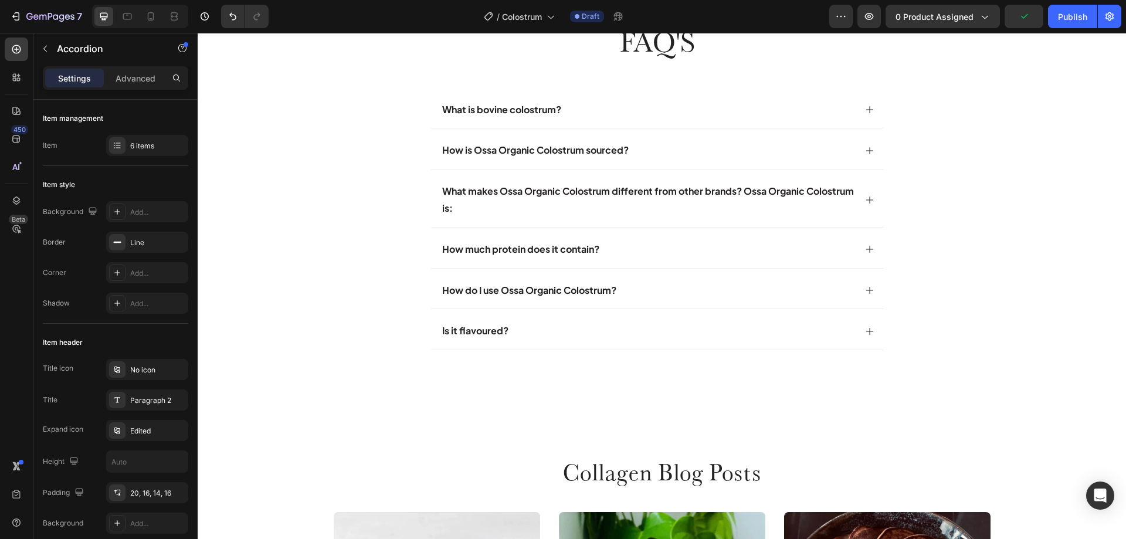
click at [859, 334] on div "Is it flavoured?" at bounding box center [657, 329] width 453 height 40
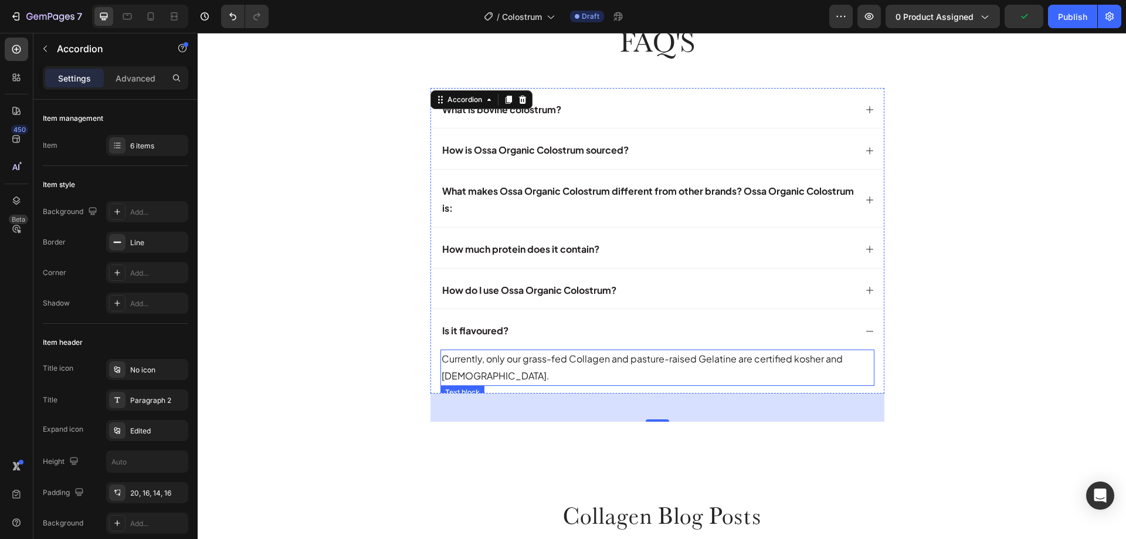
click at [512, 358] on p "Currently, only our grass-fed Collagen and pasture-raised Gelatine are certifie…" at bounding box center [658, 368] width 432 height 34
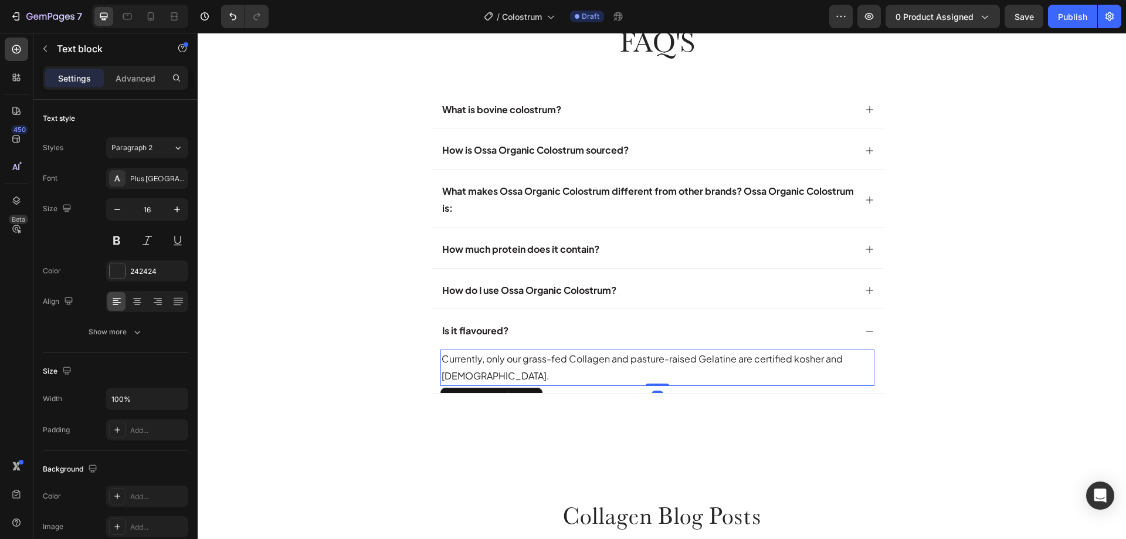
click at [512, 358] on p "Currently, only our grass-fed Collagen and pasture-raised Gelatine are certifie…" at bounding box center [658, 368] width 432 height 34
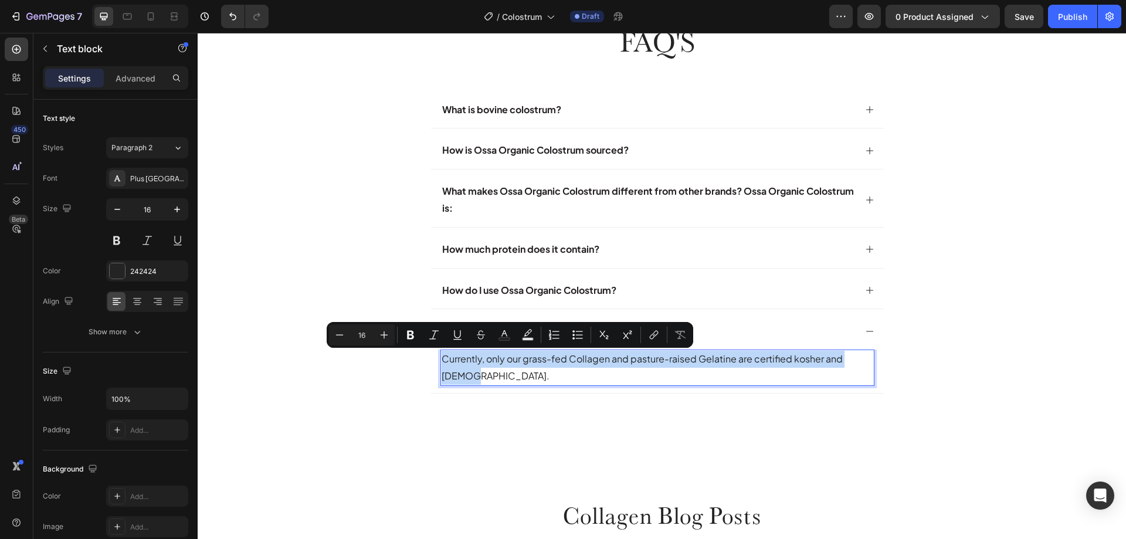
click at [512, 358] on p "Currently, only our grass-fed Collagen and pasture-raised Gelatine are certifie…" at bounding box center [658, 368] width 432 height 34
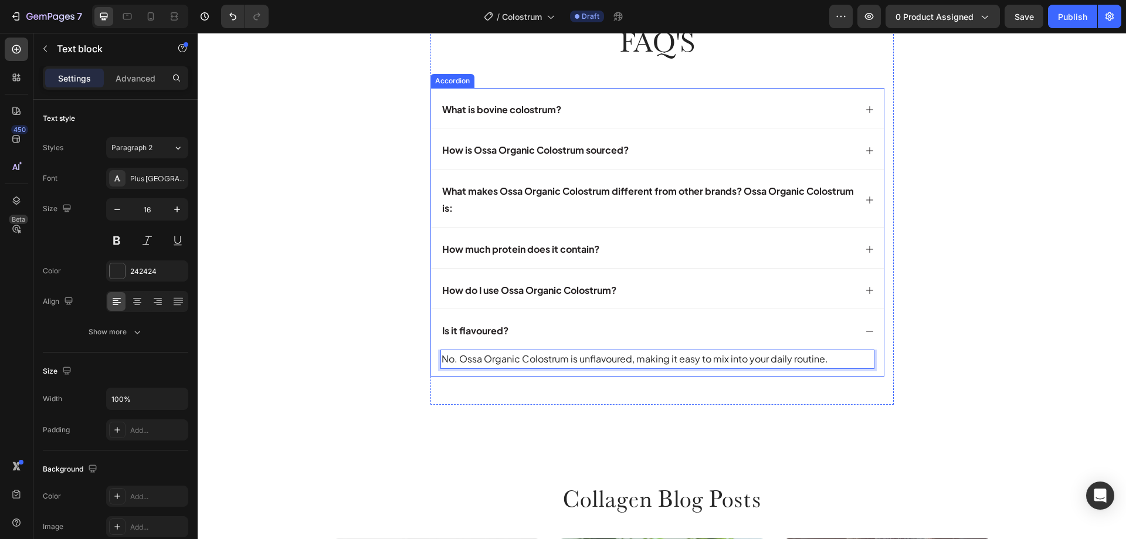
click at [431, 256] on div "How much protein does it contain?" at bounding box center [657, 247] width 453 height 40
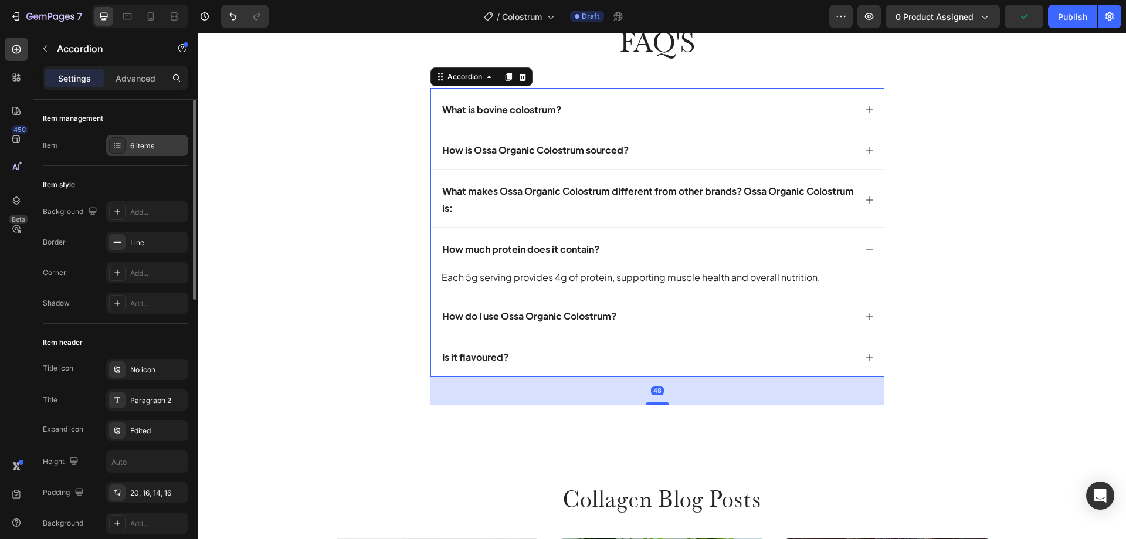
click at [140, 152] on div "6 items" at bounding box center [147, 145] width 82 height 21
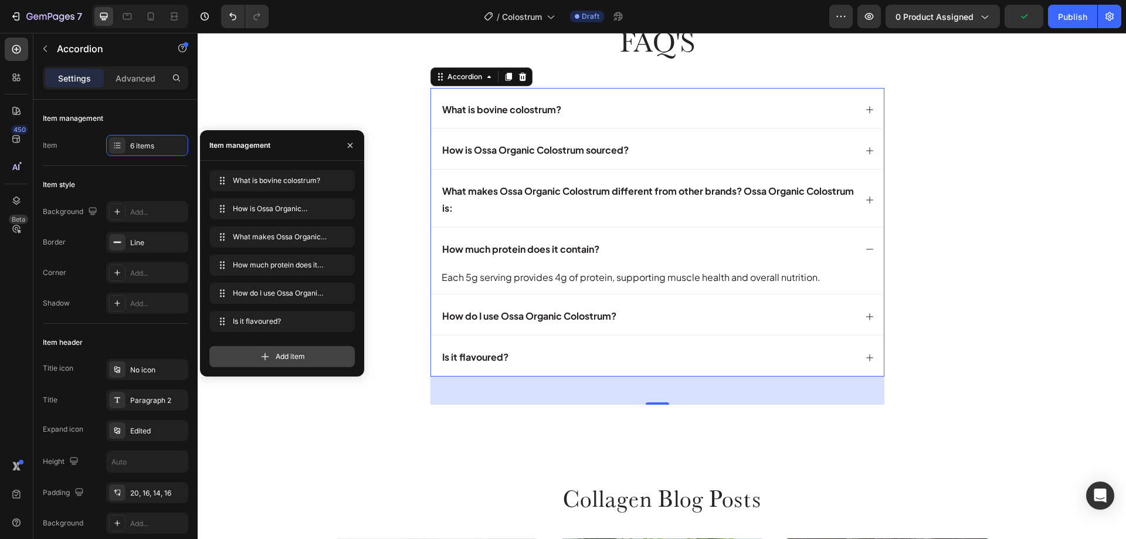
click at [274, 353] on div "Add item" at bounding box center [281, 356] width 145 height 21
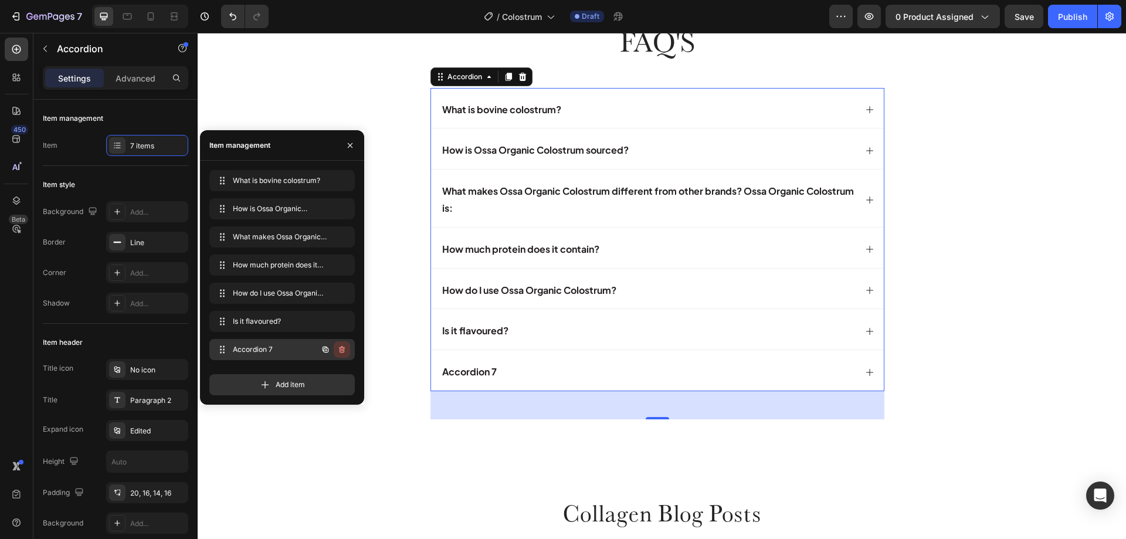
click at [344, 351] on icon "button" at bounding box center [342, 349] width 6 height 7
click at [337, 350] on div "Delete" at bounding box center [334, 349] width 22 height 11
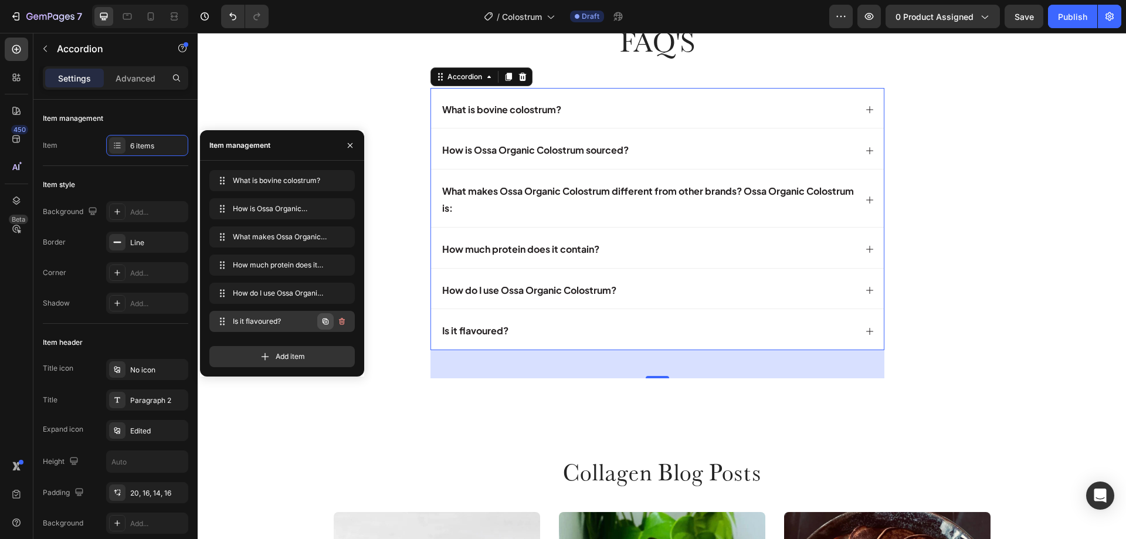
click at [324, 324] on icon "button" at bounding box center [325, 321] width 6 height 6
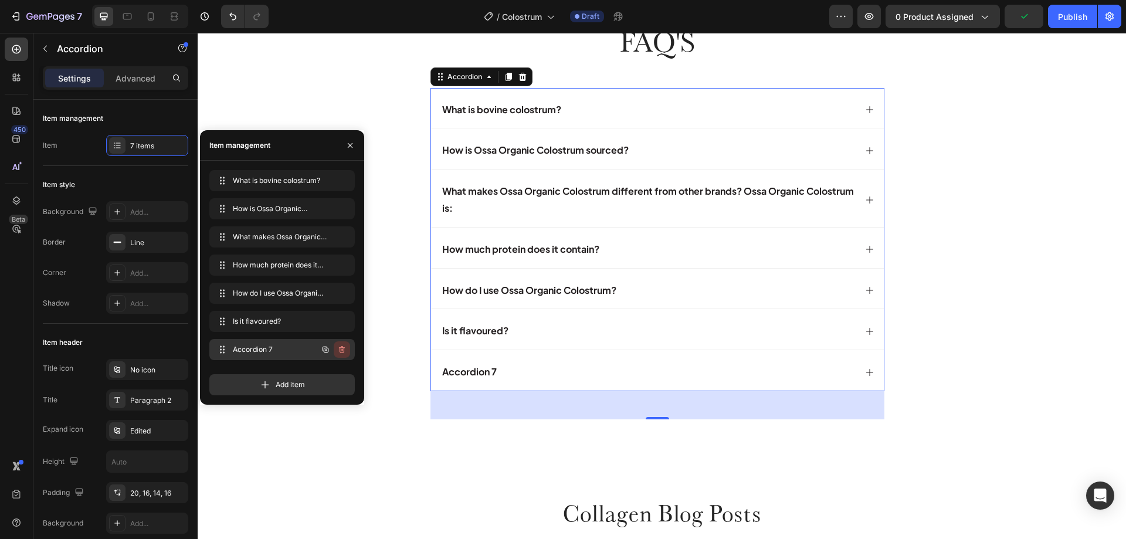
click at [347, 352] on button "button" at bounding box center [342, 349] width 16 height 16
click at [331, 349] on div "Delete" at bounding box center [334, 349] width 22 height 11
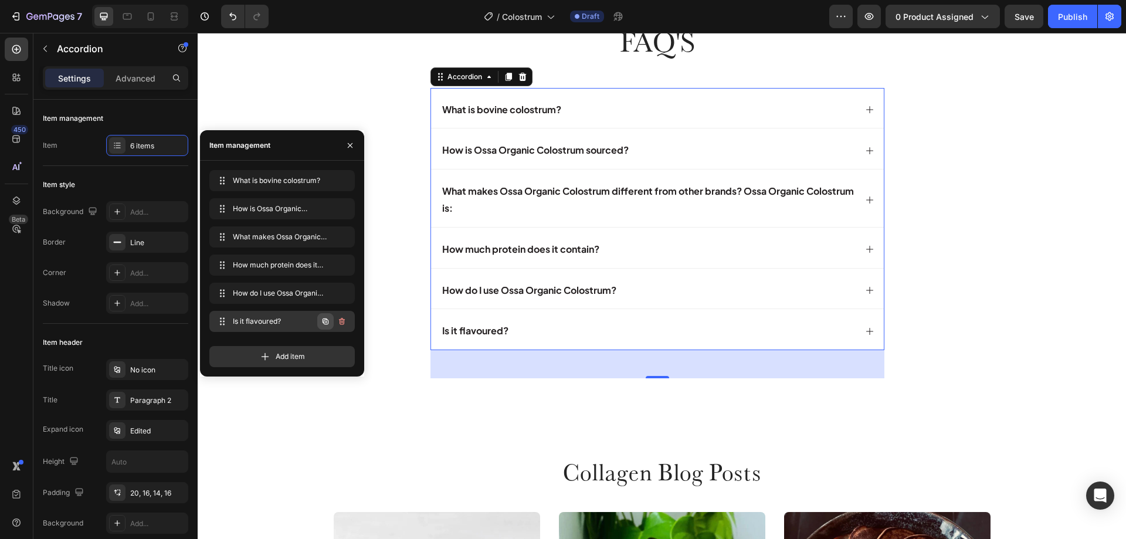
click at [325, 321] on icon "button" at bounding box center [325, 321] width 9 height 9
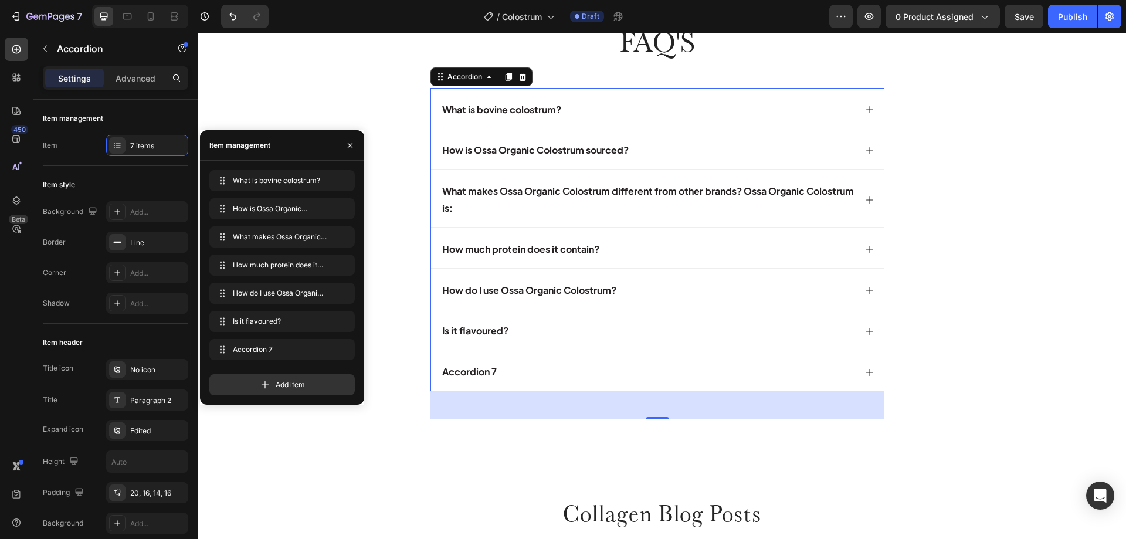
click at [858, 373] on div "Accordion 7" at bounding box center [657, 370] width 453 height 40
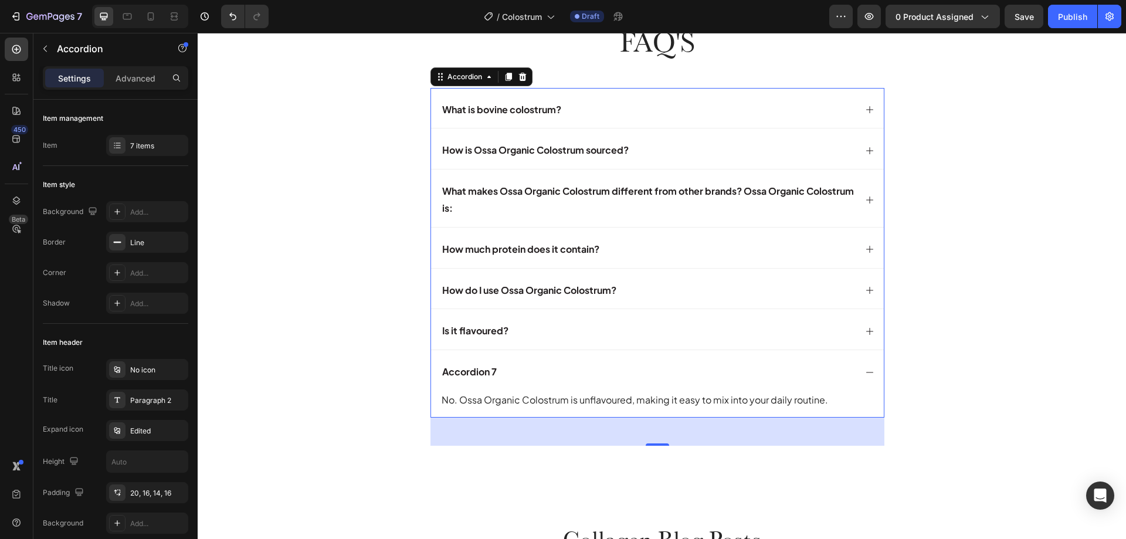
click at [858, 373] on div "Accordion 7" at bounding box center [657, 370] width 453 height 40
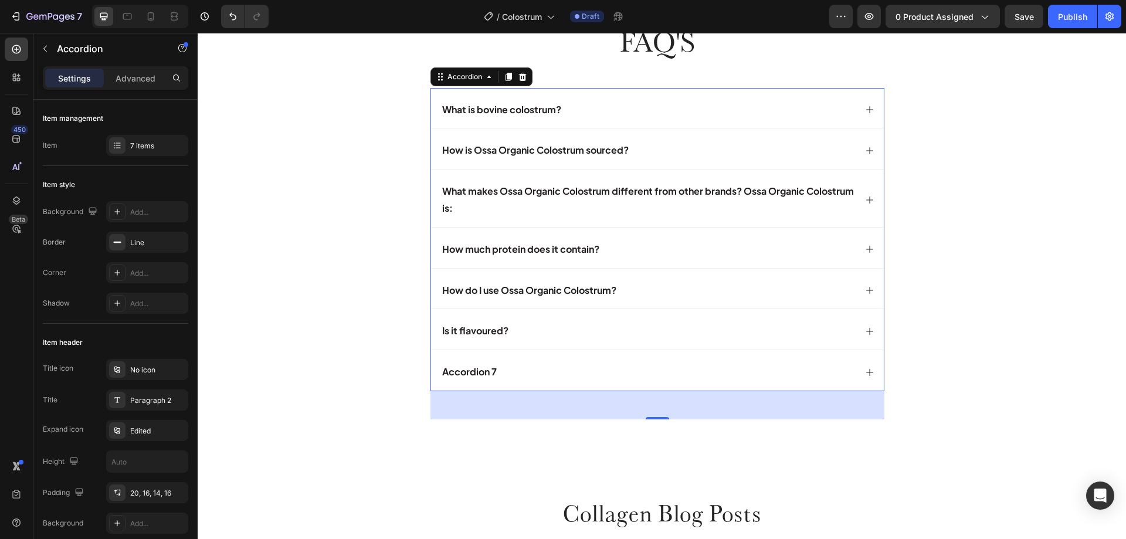
click at [472, 371] on div "Accordion 7" at bounding box center [469, 372] width 58 height 21
click at [472, 371] on p "Accordion 7" at bounding box center [469, 372] width 55 height 17
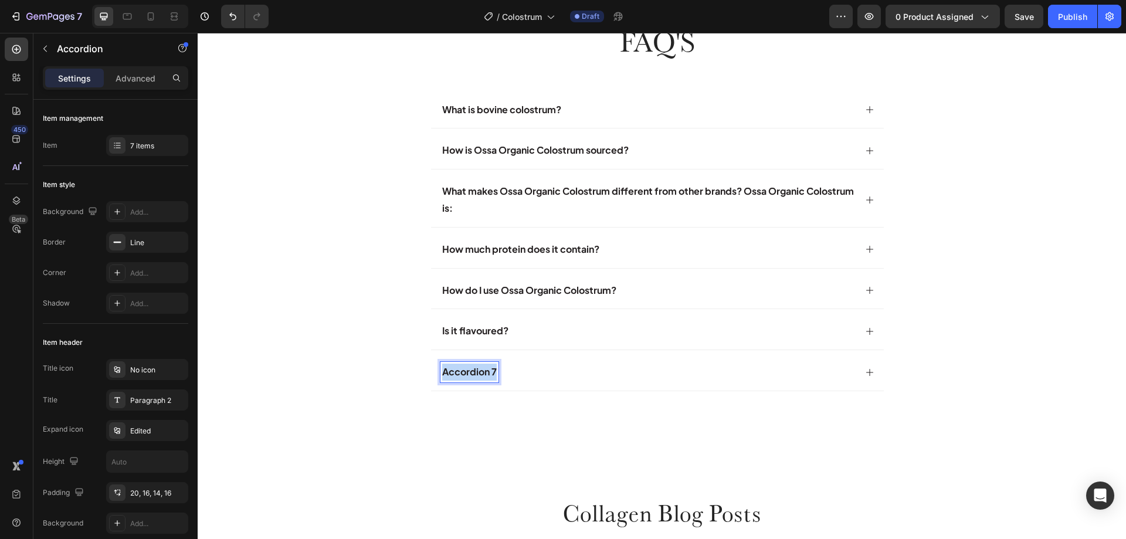
click at [472, 371] on p "Accordion 7" at bounding box center [469, 372] width 55 height 17
click at [783, 373] on div "How many servings are in a pack?" at bounding box center [647, 372] width 415 height 21
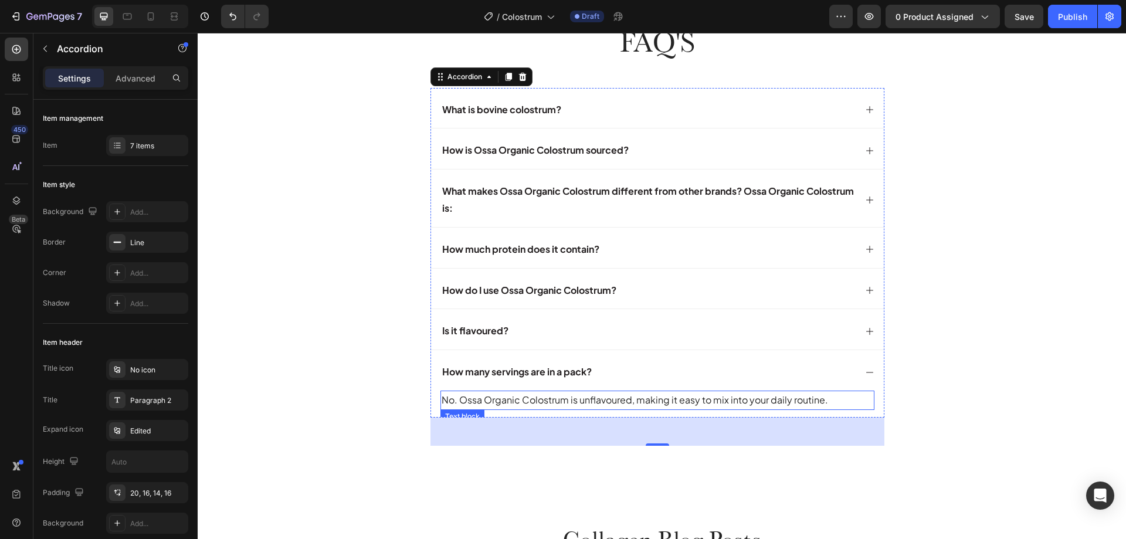
click at [534, 400] on p "No. Ossa Organic Colostrum is unflavoured, making it easy to mix into your dail…" at bounding box center [658, 400] width 432 height 17
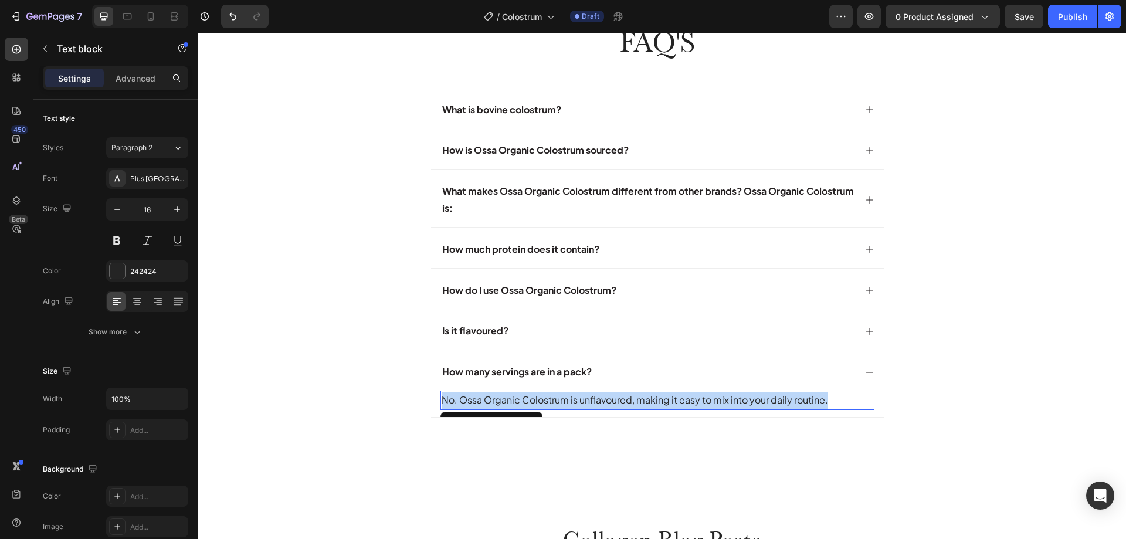
click at [534, 400] on p "No. Ossa Organic Colostrum is unflavoured, making it easy to mix into your dail…" at bounding box center [658, 400] width 432 height 17
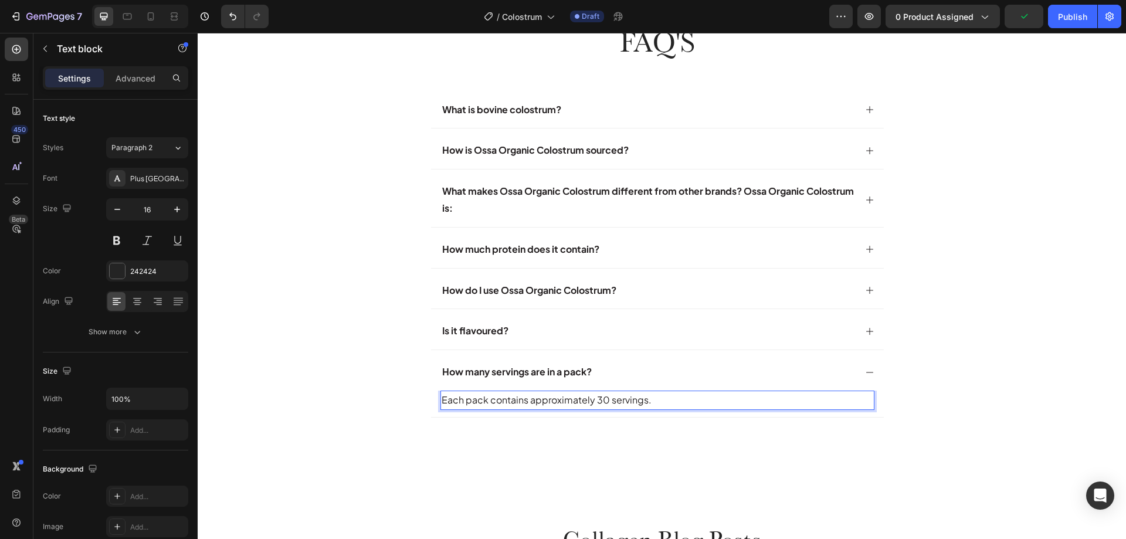
click at [497, 400] on span "Each pack contains approximately 30 servings." at bounding box center [547, 399] width 210 height 12
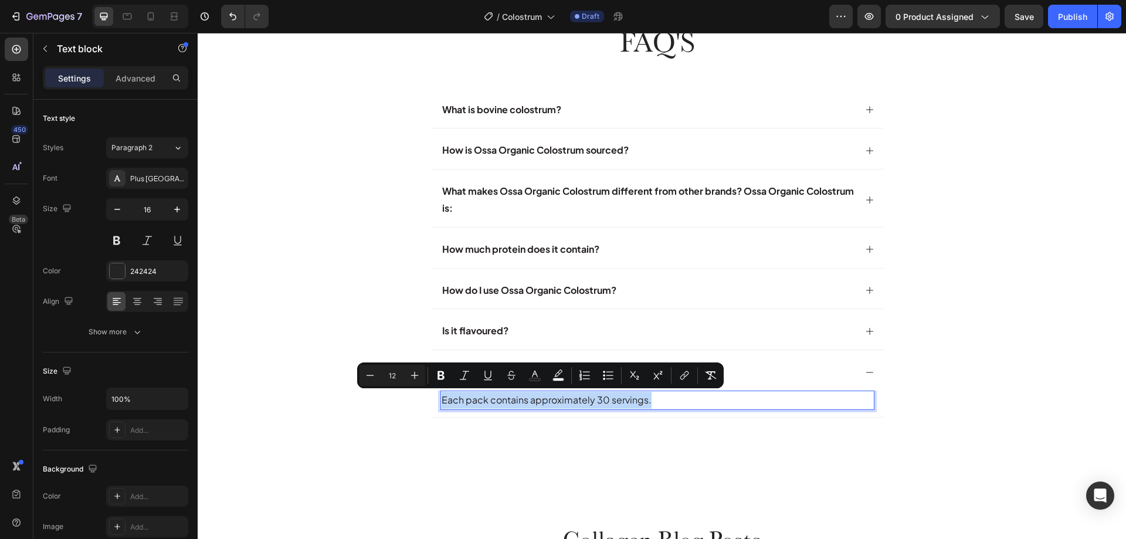
type input "16"
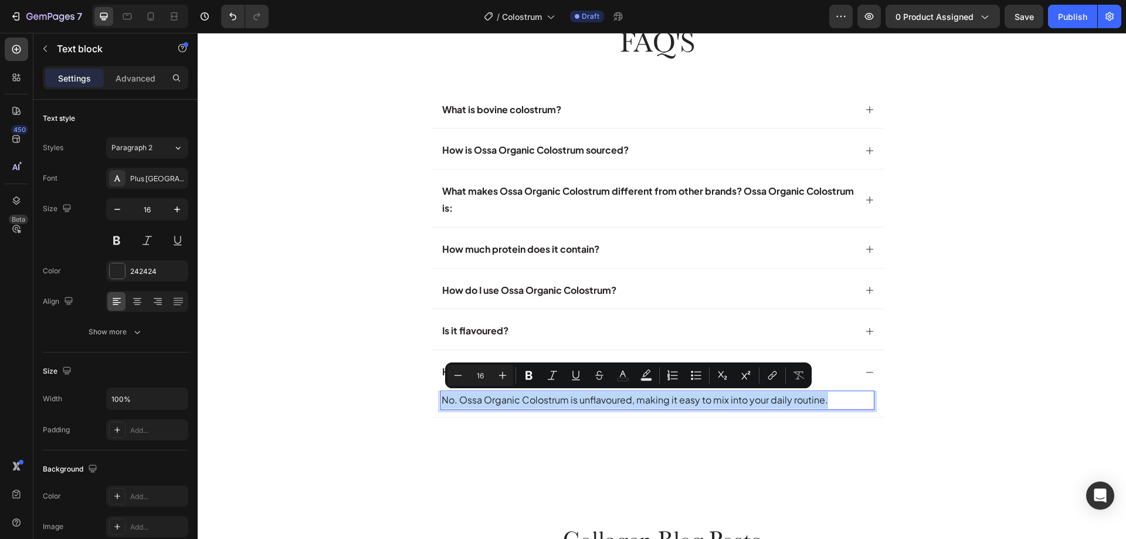
click at [503, 402] on p "No. Ossa Organic Colostrum is unflavoured, making it easy to mix into your dail…" at bounding box center [658, 400] width 432 height 17
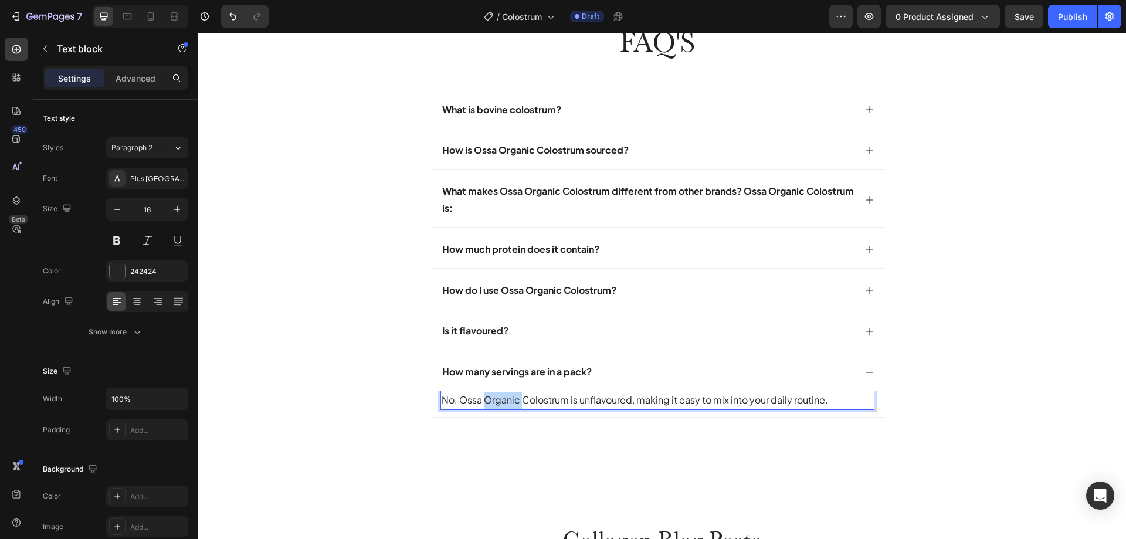
click at [503, 402] on p "No. Ossa Organic Colostrum is unflavoured, making it easy to mix into your dail…" at bounding box center [658, 400] width 432 height 17
click at [549, 403] on p "Each pack contains approximately 30 servings." at bounding box center [658, 400] width 432 height 17
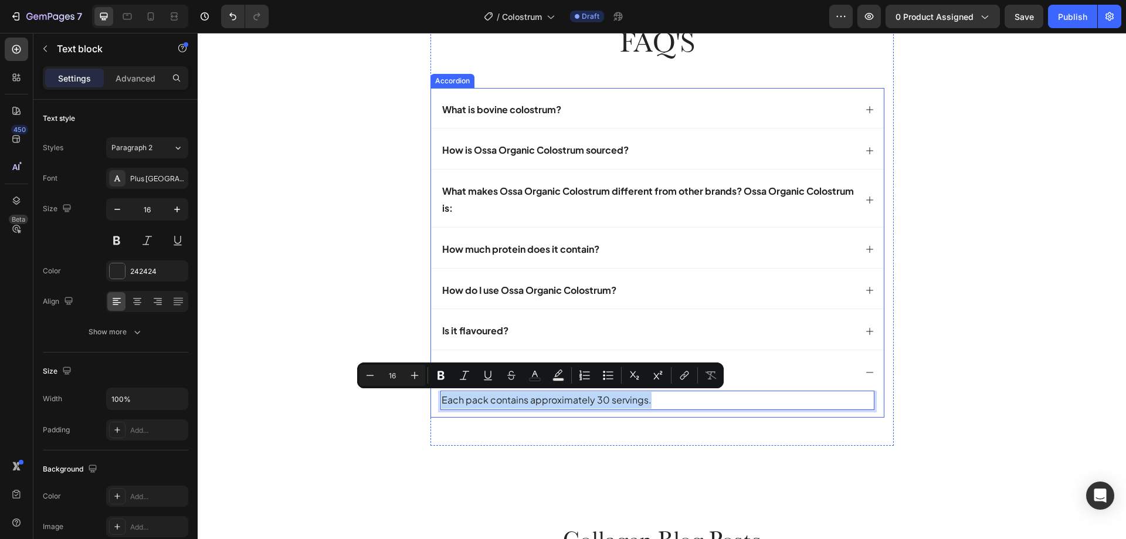
click at [431, 247] on div "How much protein does it contain?" at bounding box center [657, 247] width 453 height 40
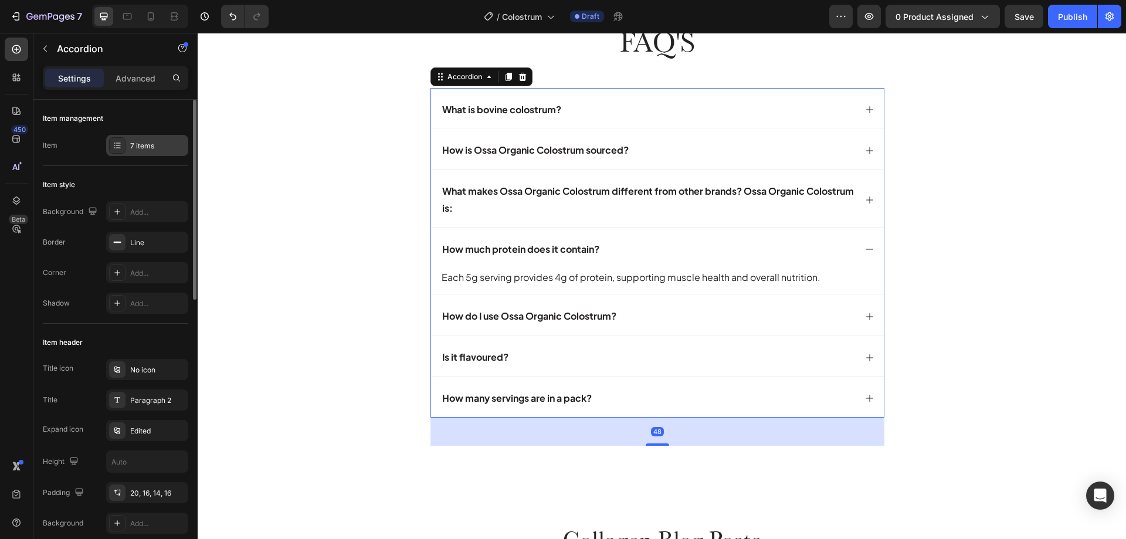
click at [138, 147] on div "7 items" at bounding box center [157, 146] width 55 height 11
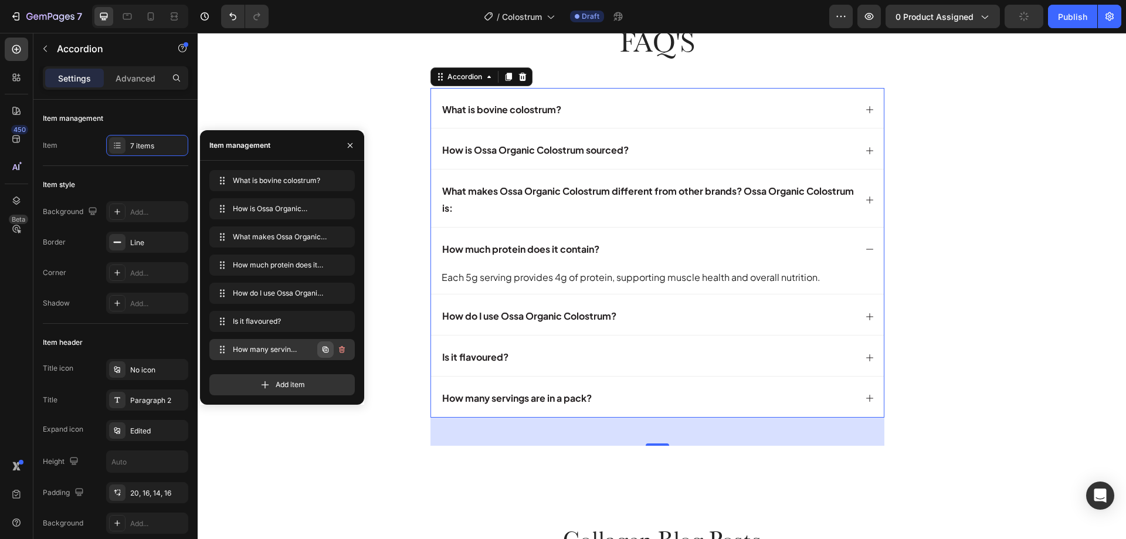
click at [325, 347] on icon "button" at bounding box center [325, 350] width 6 height 6
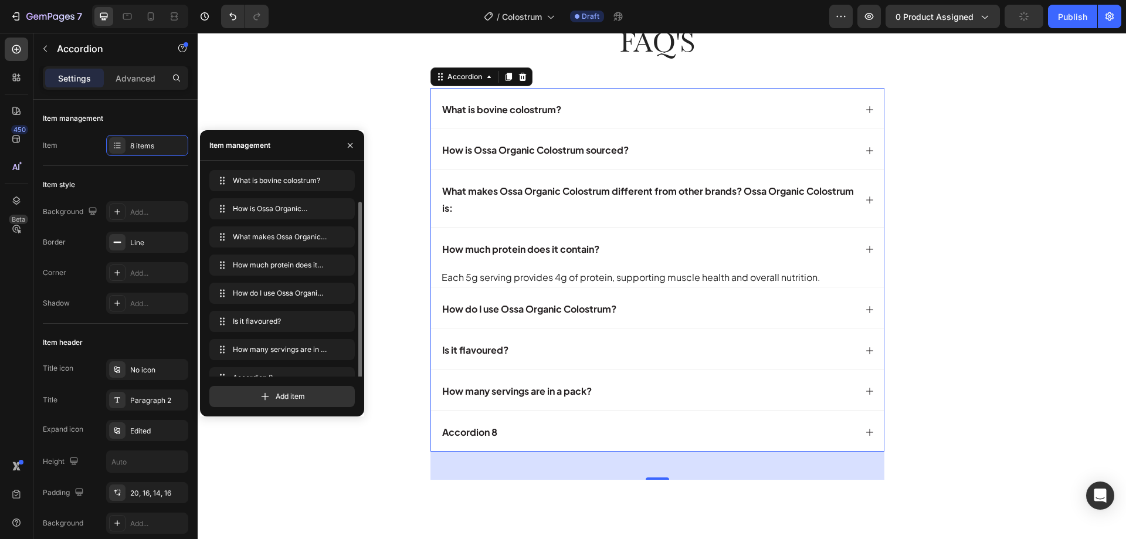
scroll to position [16, 0]
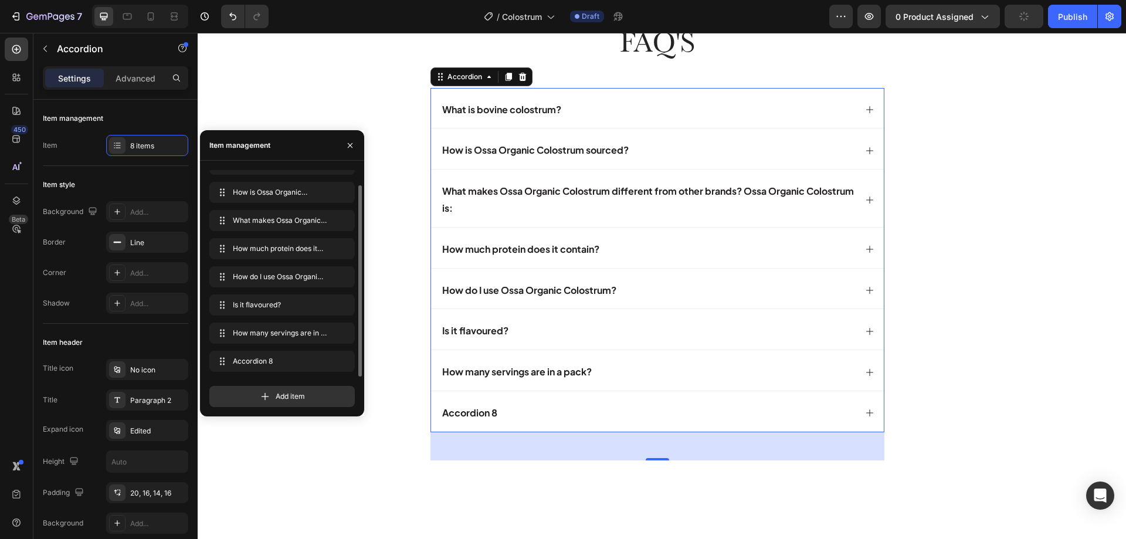
click at [477, 412] on div "Accordion 8" at bounding box center [469, 413] width 59 height 21
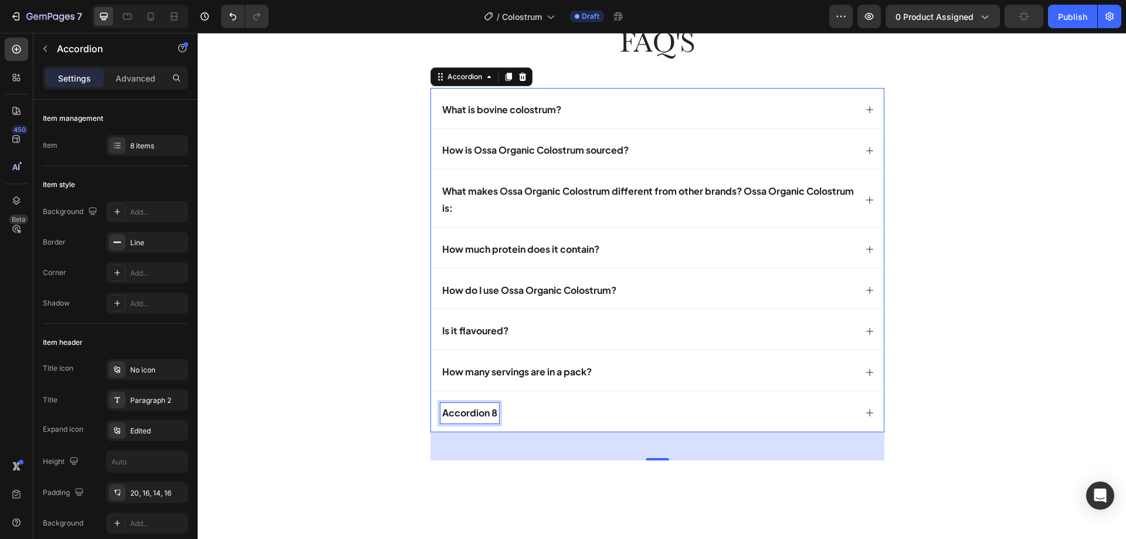
click at [477, 412] on p "Accordion 8" at bounding box center [469, 413] width 55 height 17
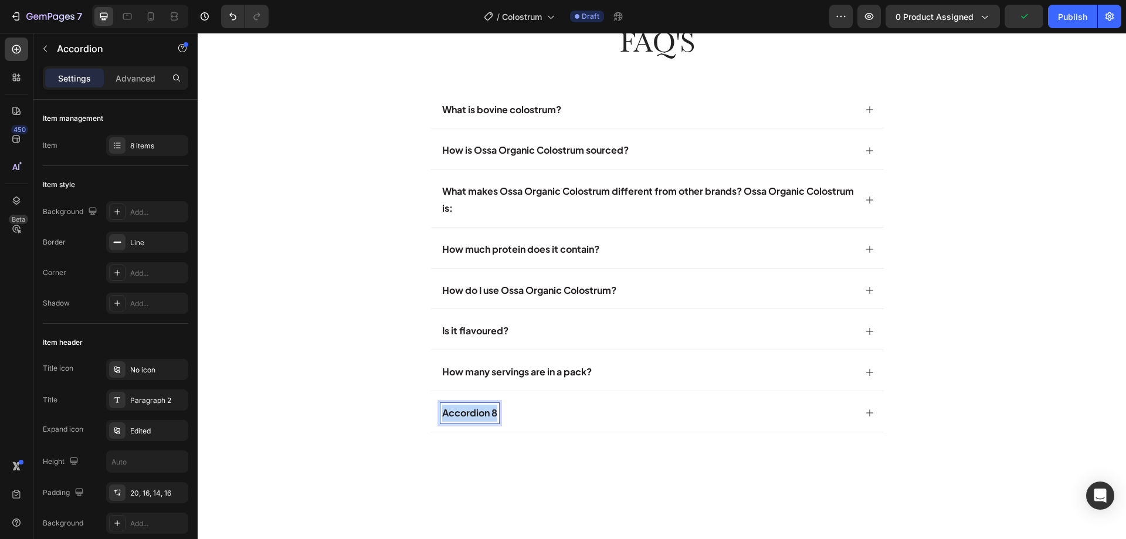
click at [477, 412] on p "Accordion 8" at bounding box center [469, 413] width 55 height 17
click at [866, 414] on icon at bounding box center [869, 412] width 9 height 9
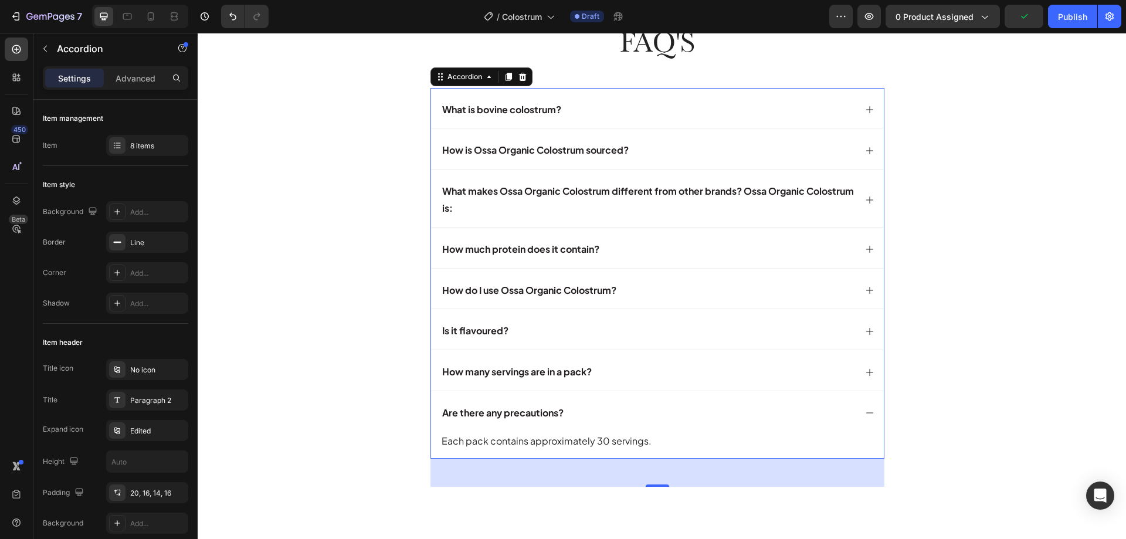
scroll to position [4777, 0]
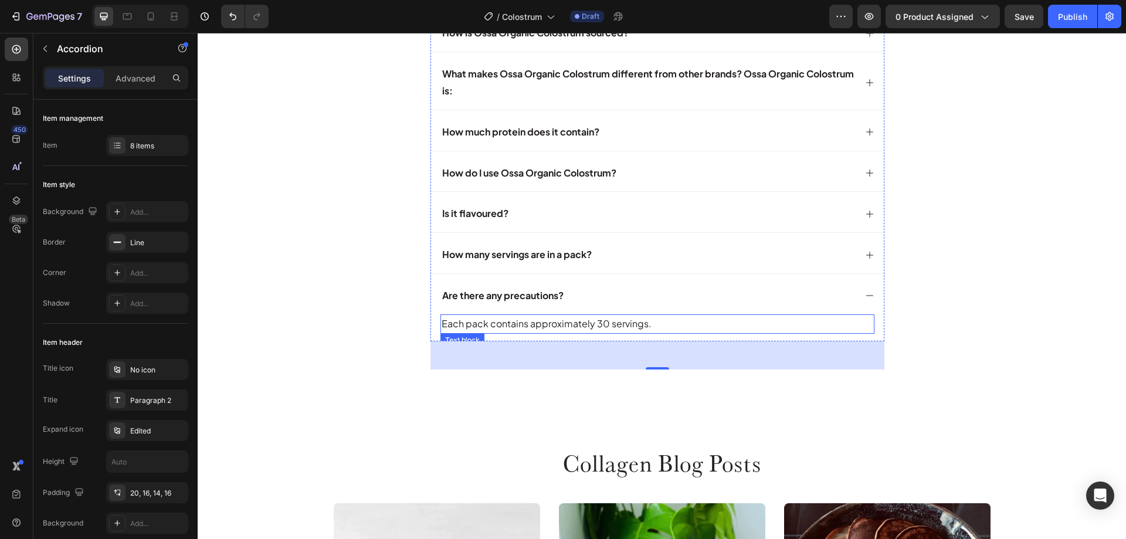
click at [537, 320] on p "Each pack contains approximately 30 servings." at bounding box center [658, 323] width 432 height 17
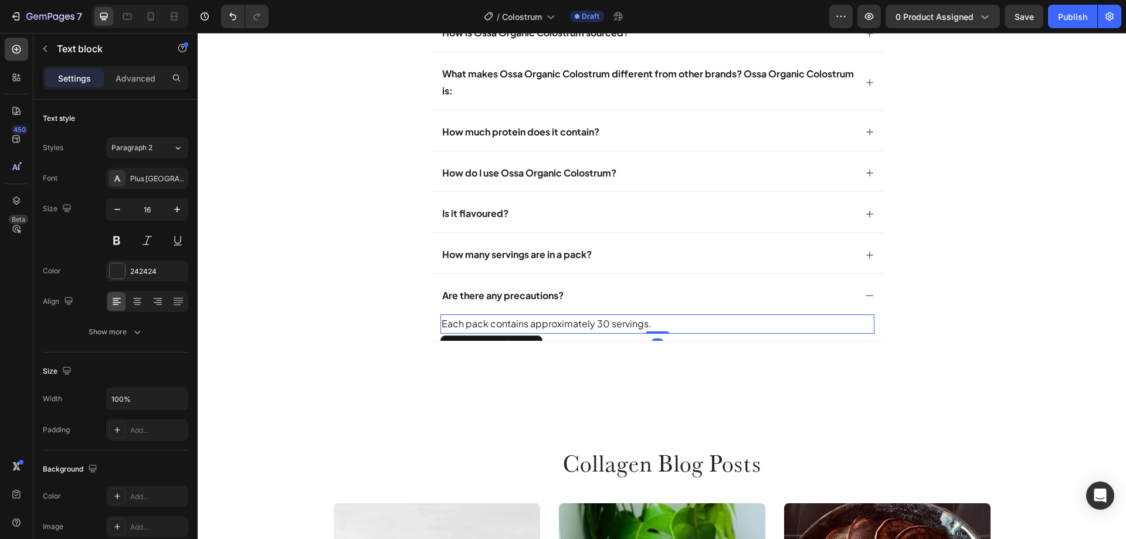
click at [537, 320] on p "Each pack contains approximately 30 servings." at bounding box center [658, 323] width 432 height 17
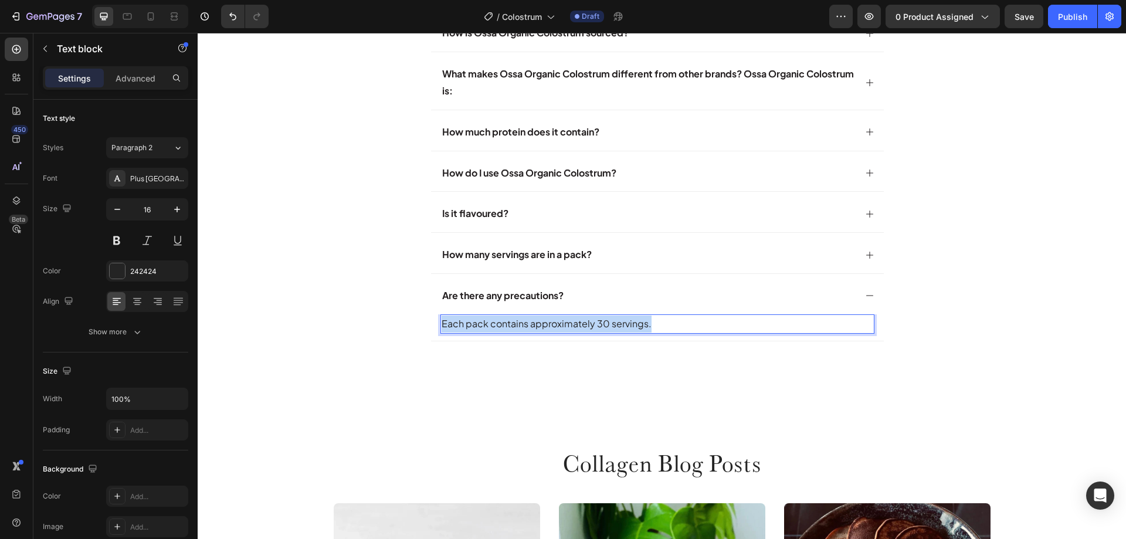
click at [537, 320] on p "Each pack contains approximately 30 servings." at bounding box center [658, 323] width 432 height 17
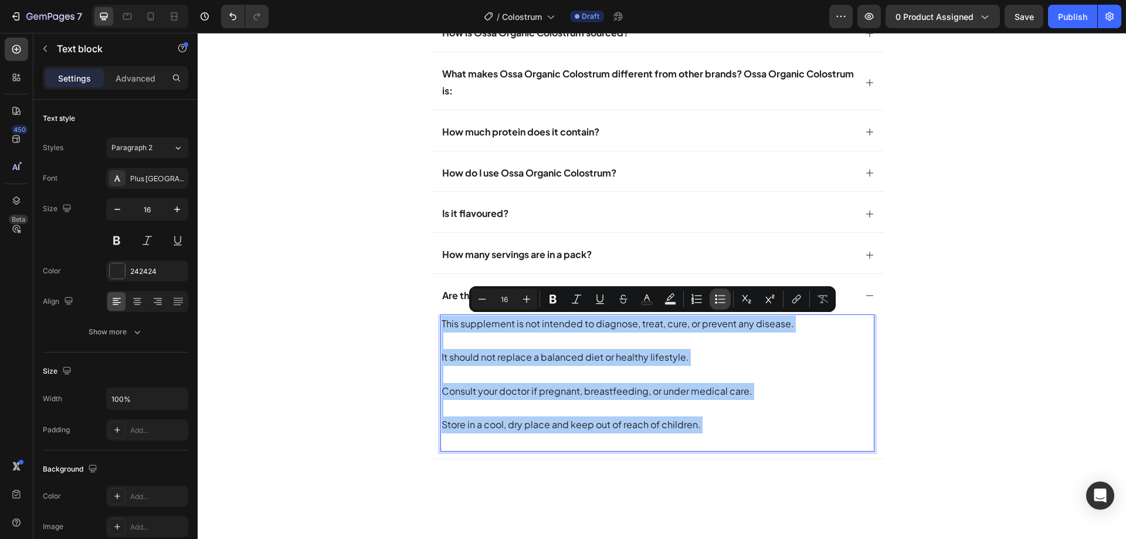
click at [718, 300] on icon "Editor contextual toolbar" at bounding box center [720, 299] width 12 height 12
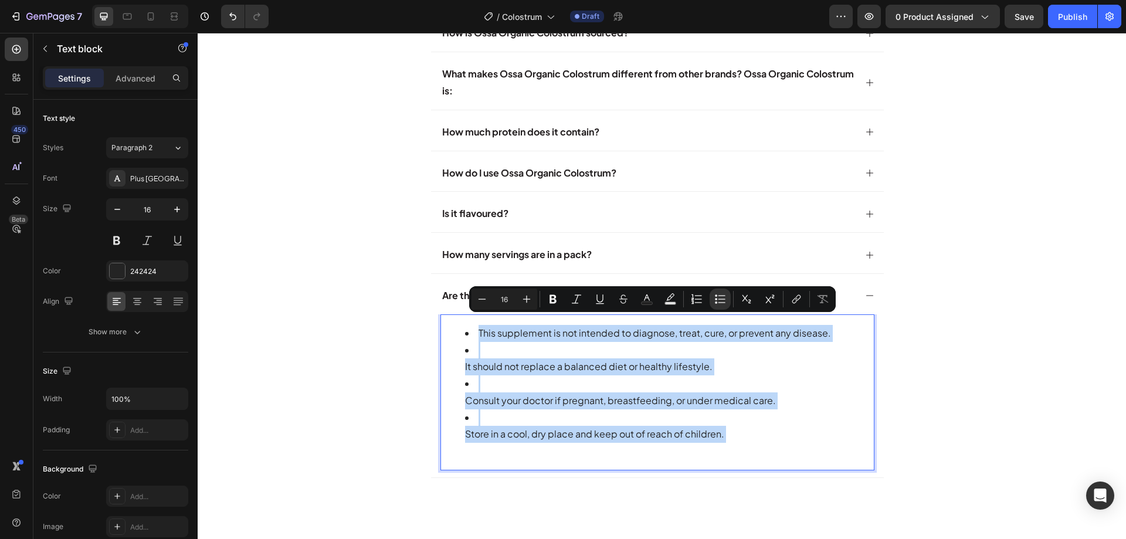
drag, startPoint x: 478, startPoint y: 389, endPoint x: 480, endPoint y: 410, distance: 21.8
click at [478, 389] on li "Consult your doctor if pregnant, breastfeeding, or under medical care." at bounding box center [669, 392] width 408 height 34
click at [465, 405] on li "Consult your doctor if pregnant, breastfeeding, or under medical care." at bounding box center [669, 392] width 408 height 34
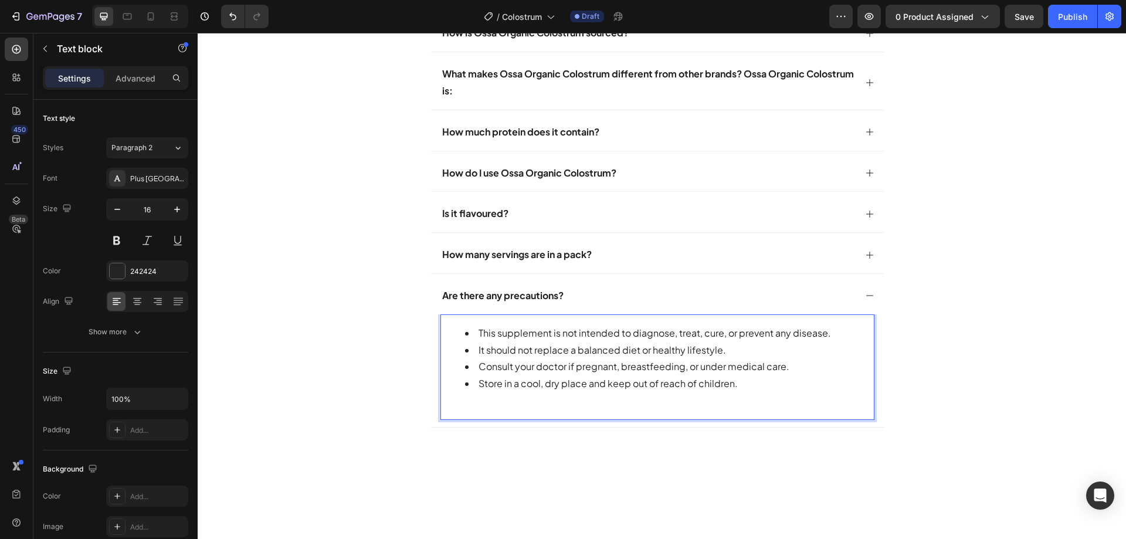
scroll to position [4719, 0]
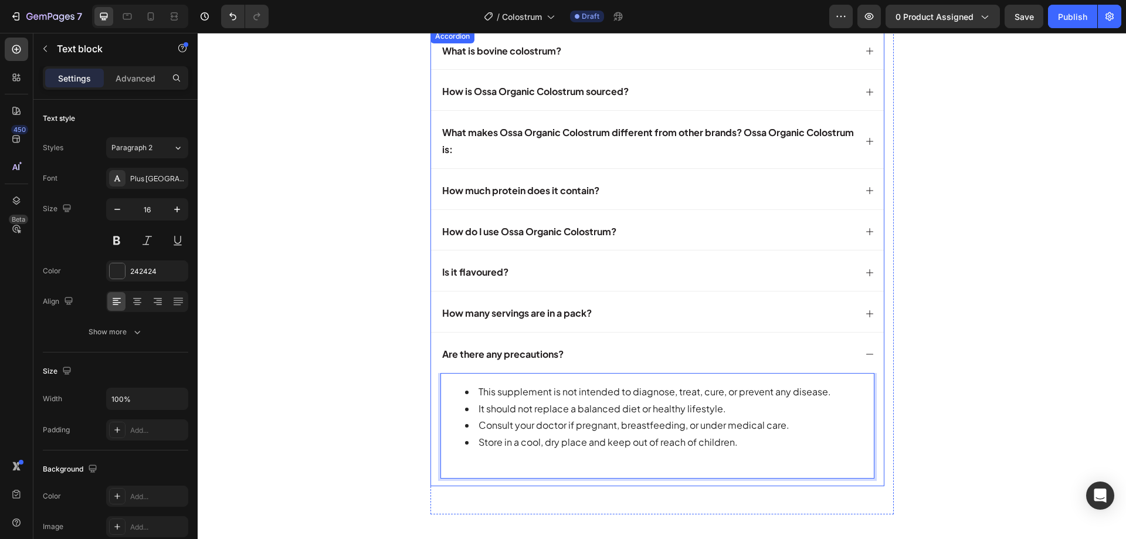
click at [646, 197] on div "How much protein does it contain?" at bounding box center [647, 191] width 415 height 21
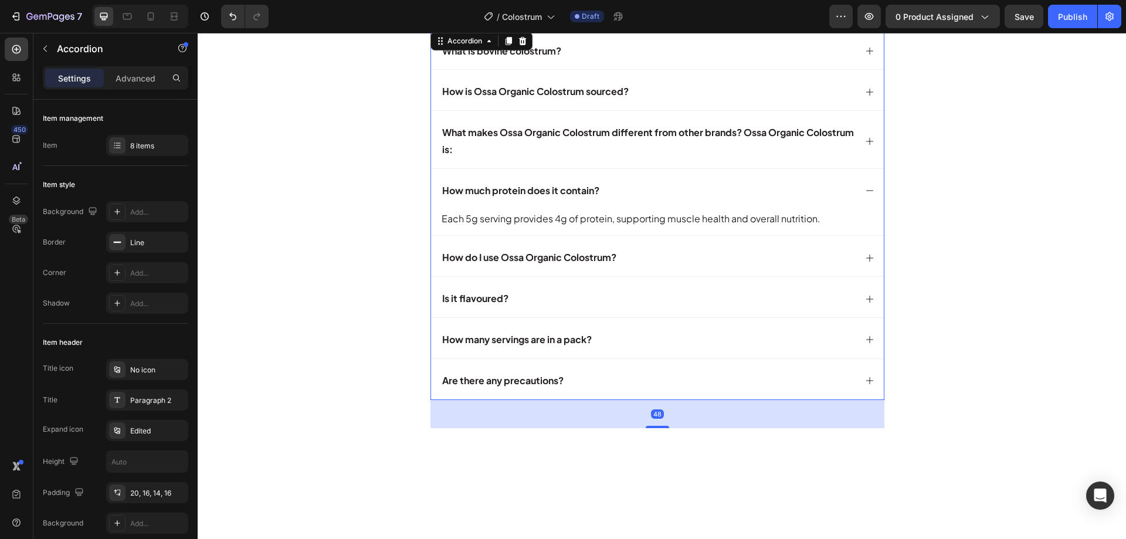
click at [646, 197] on div "How much protein does it contain?" at bounding box center [647, 191] width 415 height 21
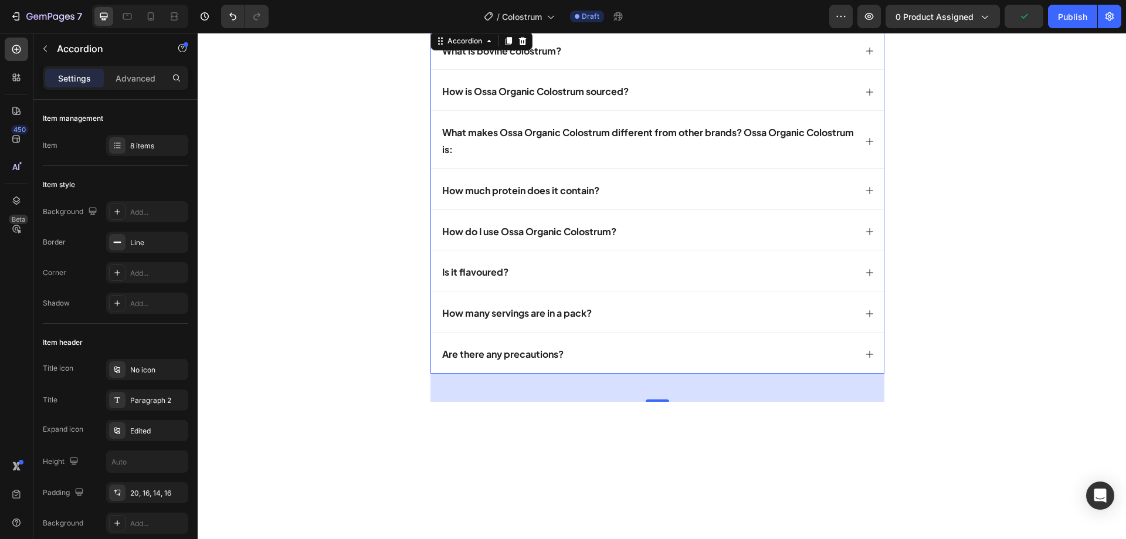
click at [863, 148] on div "What makes Ossa Organic Colostrum different from other brands? Ossa Organic Col…" at bounding box center [657, 139] width 453 height 57
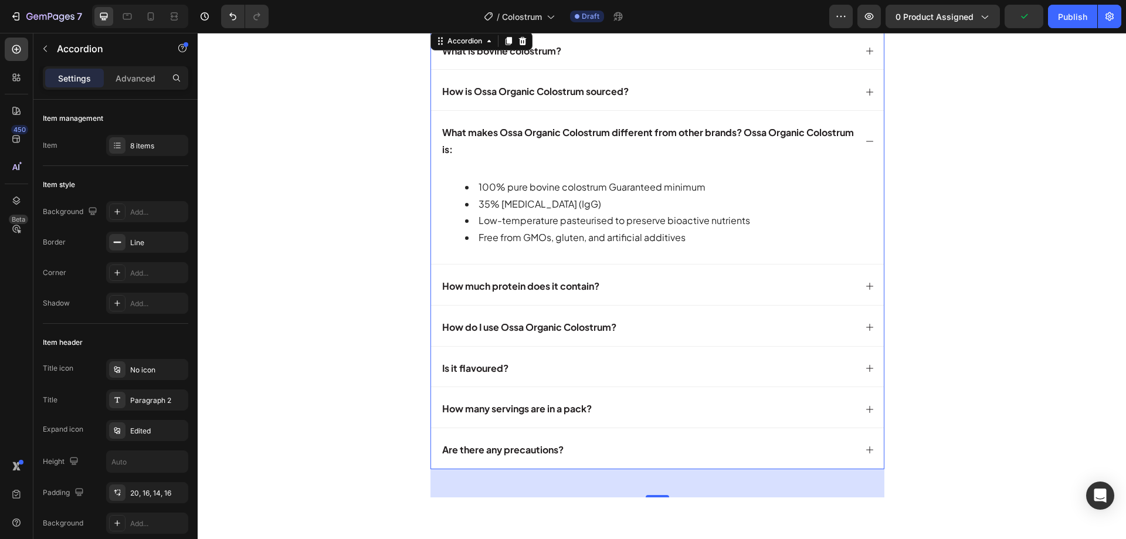
click at [863, 148] on div "What makes Ossa Organic Colostrum different from other brands? Ossa Organic Col…" at bounding box center [657, 139] width 453 height 57
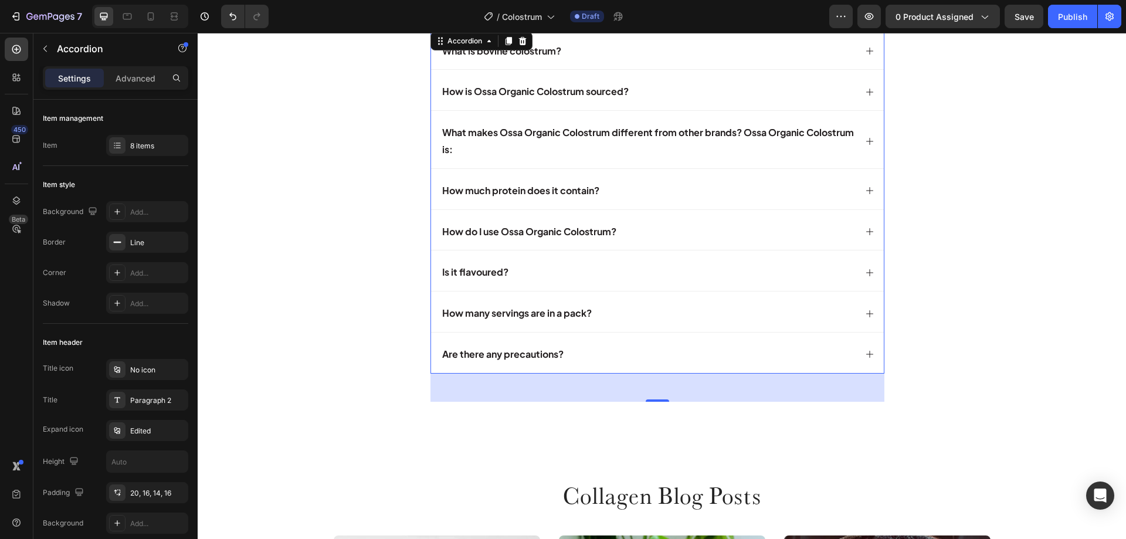
scroll to position [4895, 0]
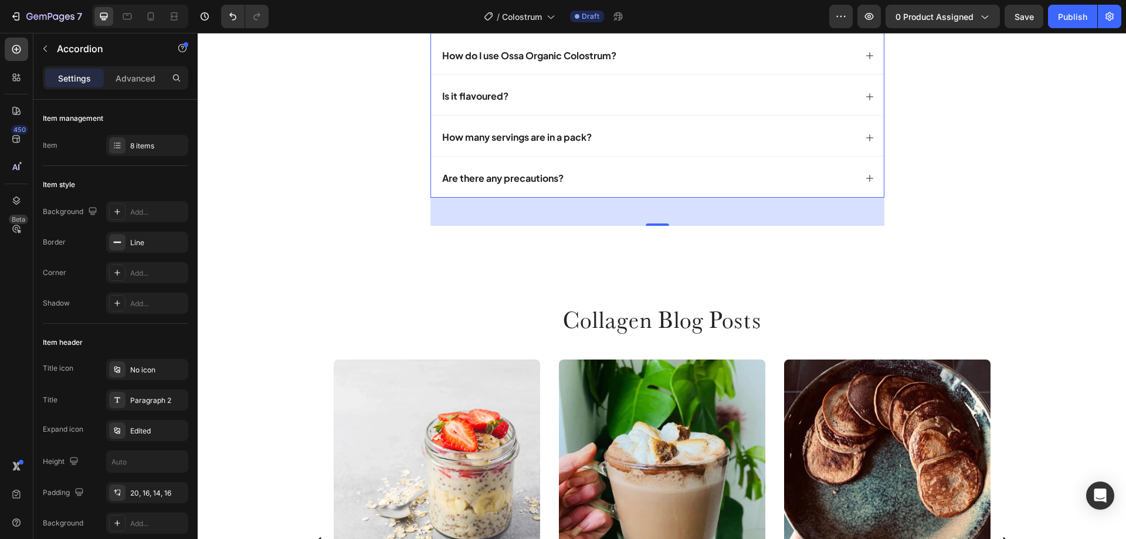
click at [867, 182] on icon at bounding box center [869, 178] width 9 height 9
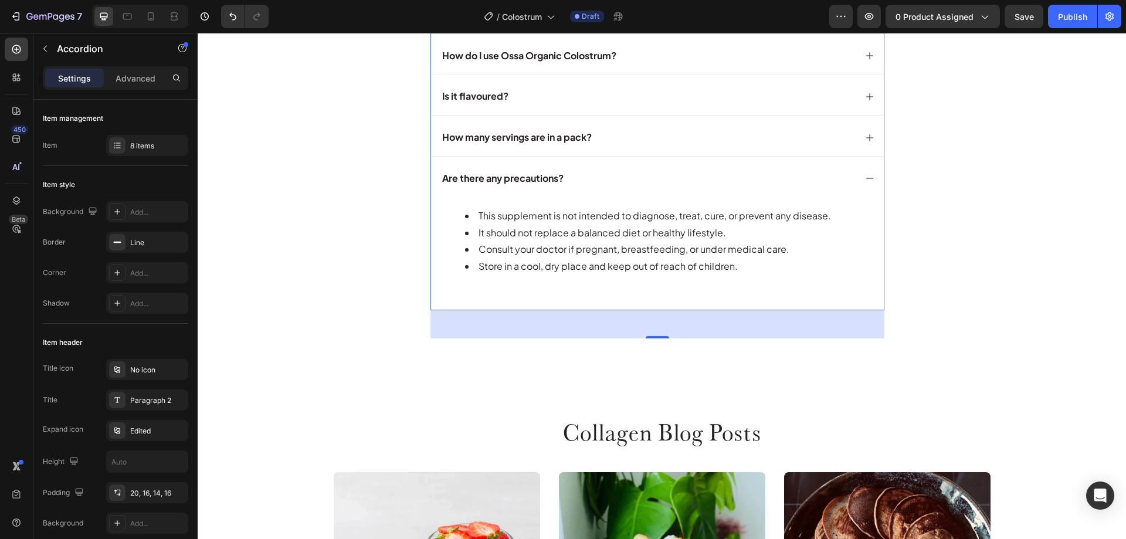
click at [867, 182] on icon at bounding box center [869, 178] width 9 height 9
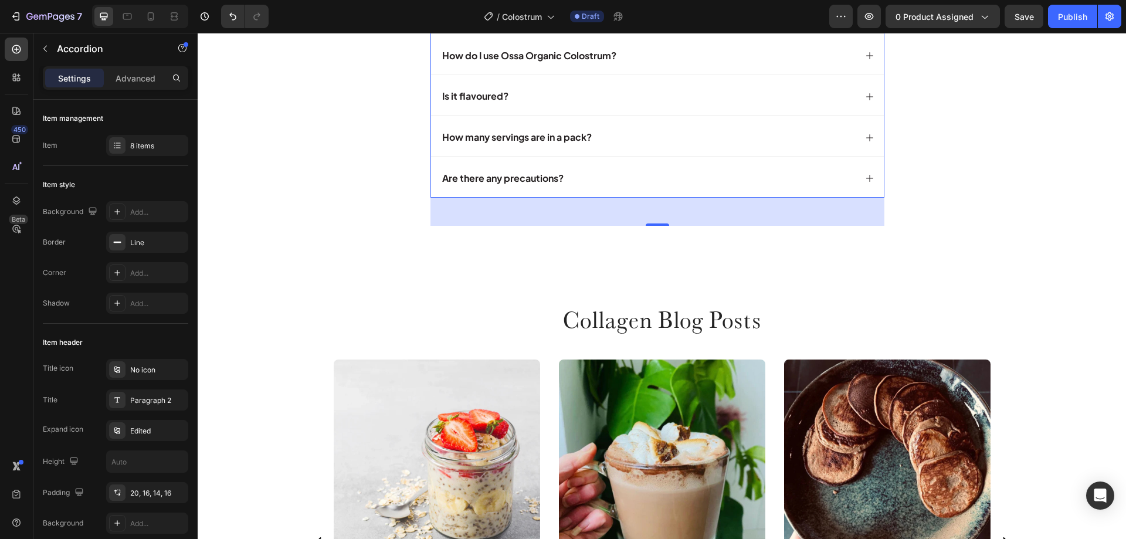
scroll to position [4836, 0]
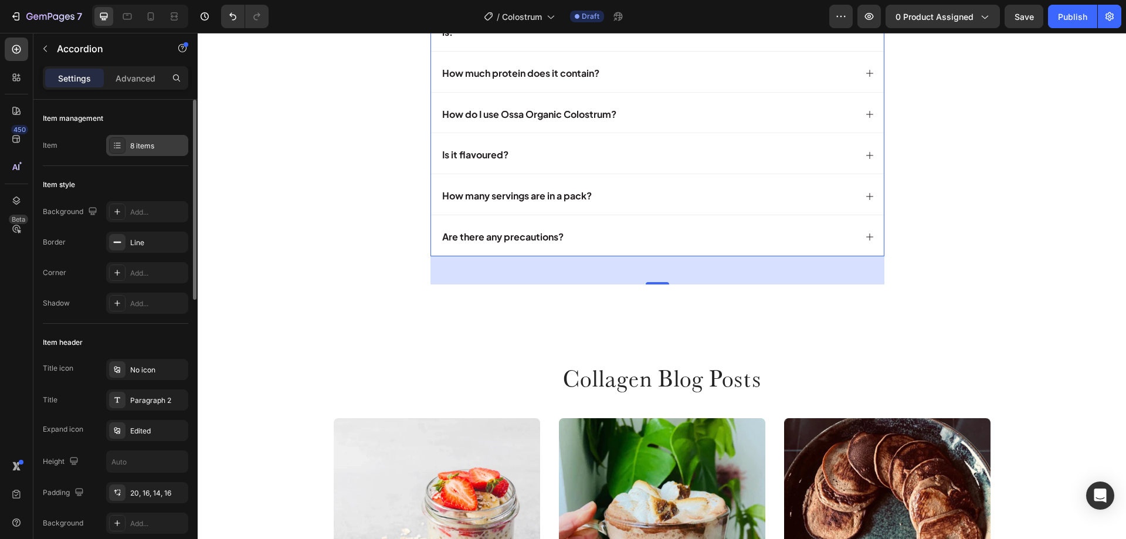
click at [137, 150] on div "8 items" at bounding box center [157, 146] width 55 height 11
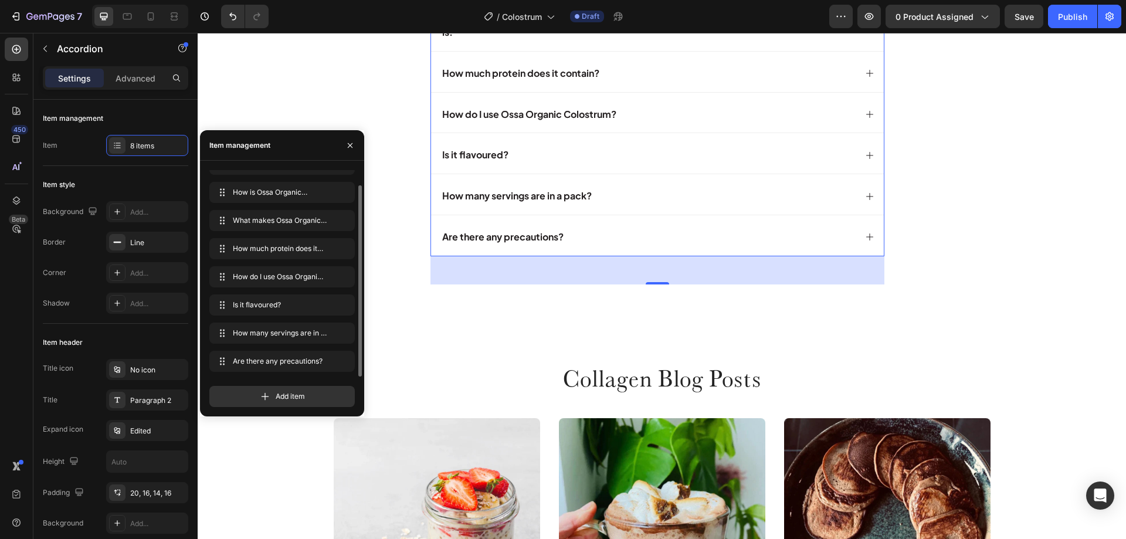
scroll to position [5071, 0]
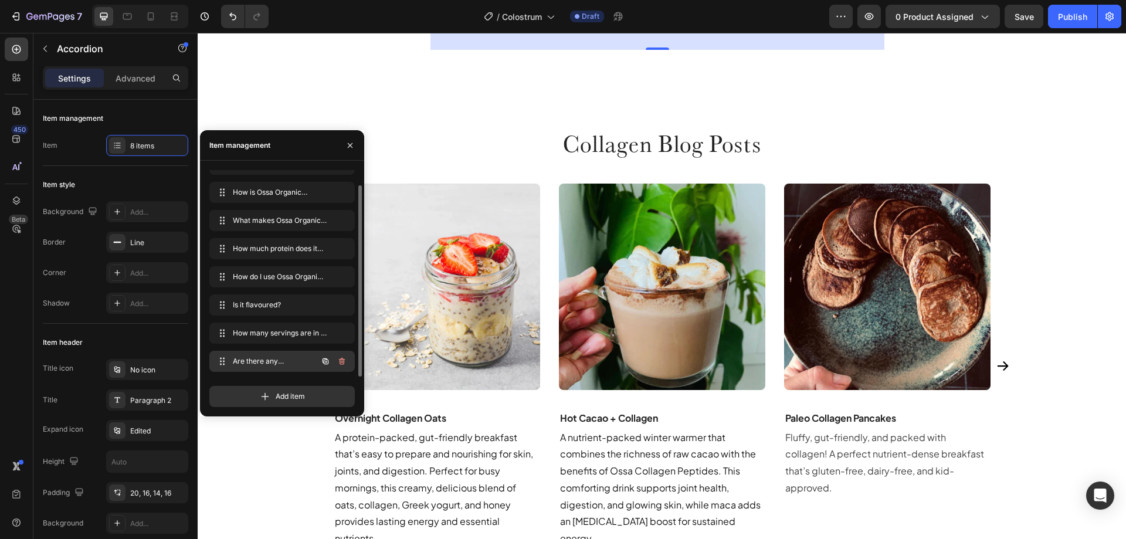
click at [322, 362] on icon "button" at bounding box center [325, 360] width 9 height 9
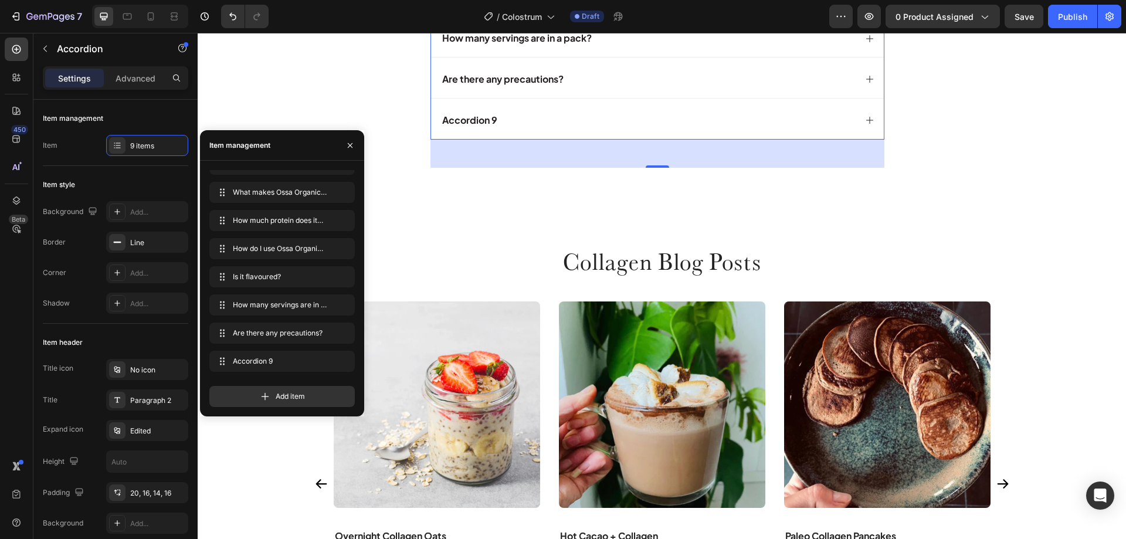
scroll to position [4936, 0]
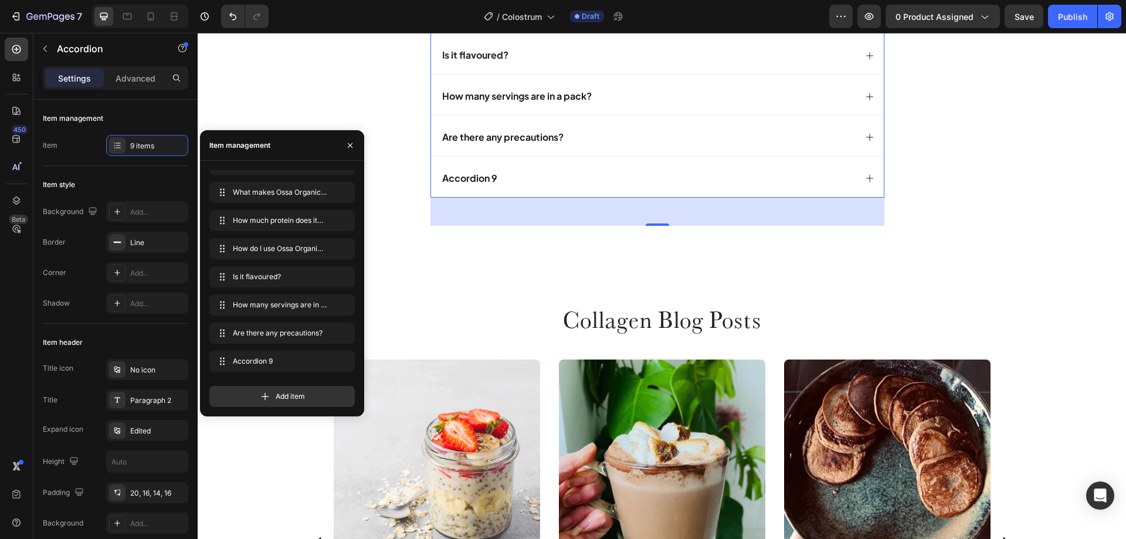
click at [477, 182] on div "Accordion 9" at bounding box center [469, 178] width 59 height 21
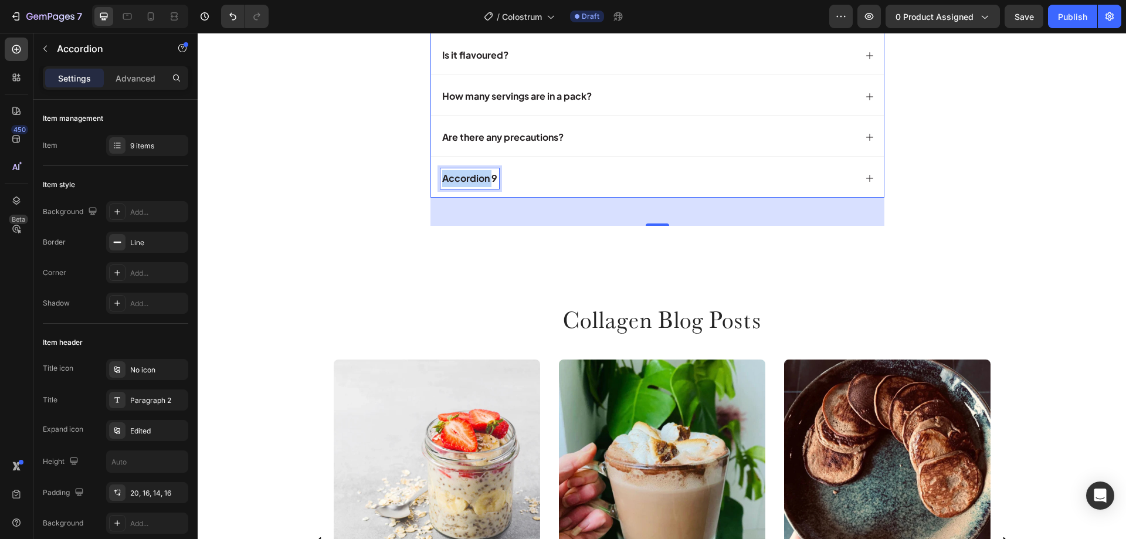
click at [477, 182] on p "Accordion 9" at bounding box center [469, 178] width 55 height 17
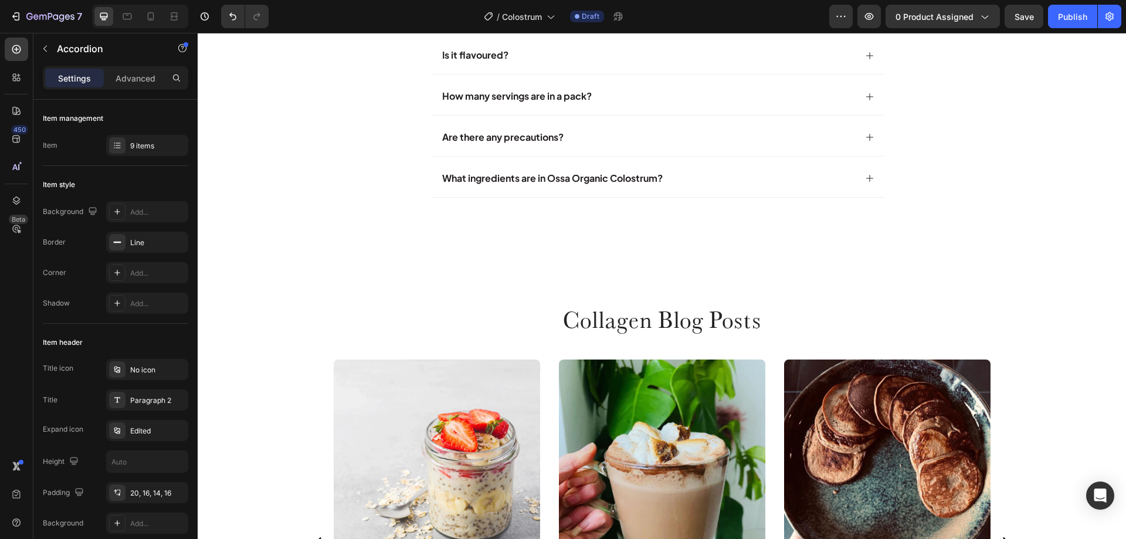
click at [851, 180] on div "What ingredients are in Ossa Organic Colostrum?" at bounding box center [657, 177] width 453 height 40
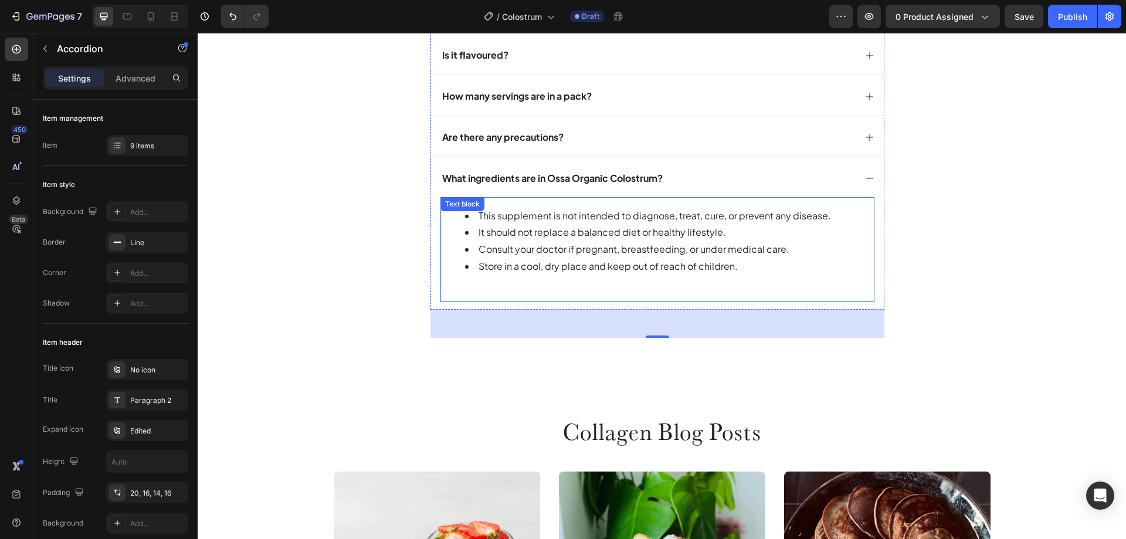
click at [544, 245] on li "Consult your doctor if pregnant, breastfeeding, or under medical care." at bounding box center [669, 249] width 408 height 17
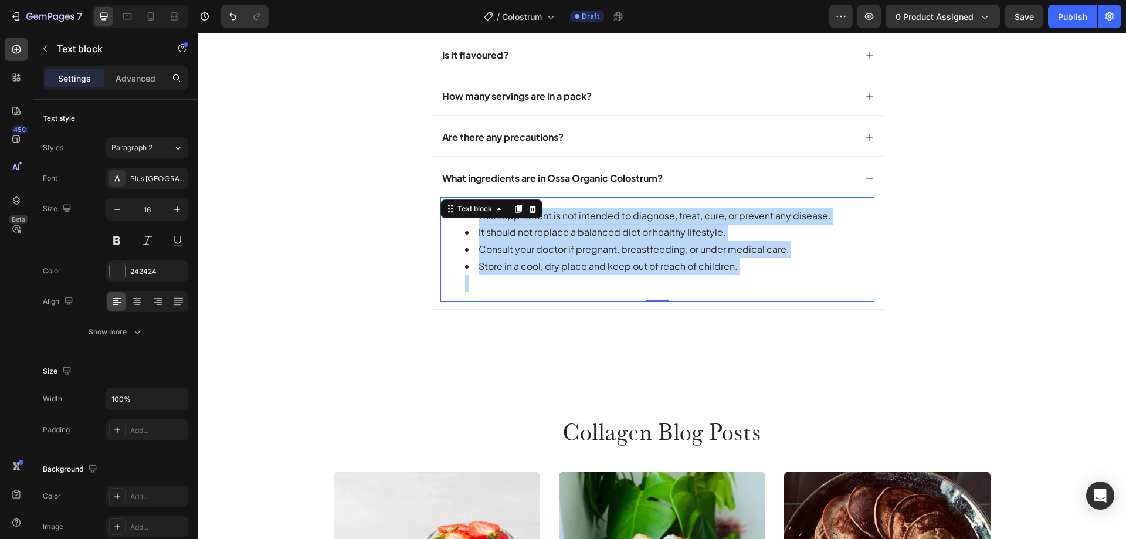
click at [577, 244] on li "Consult your doctor if pregnant, breastfeeding, or under medical care." at bounding box center [669, 249] width 408 height 17
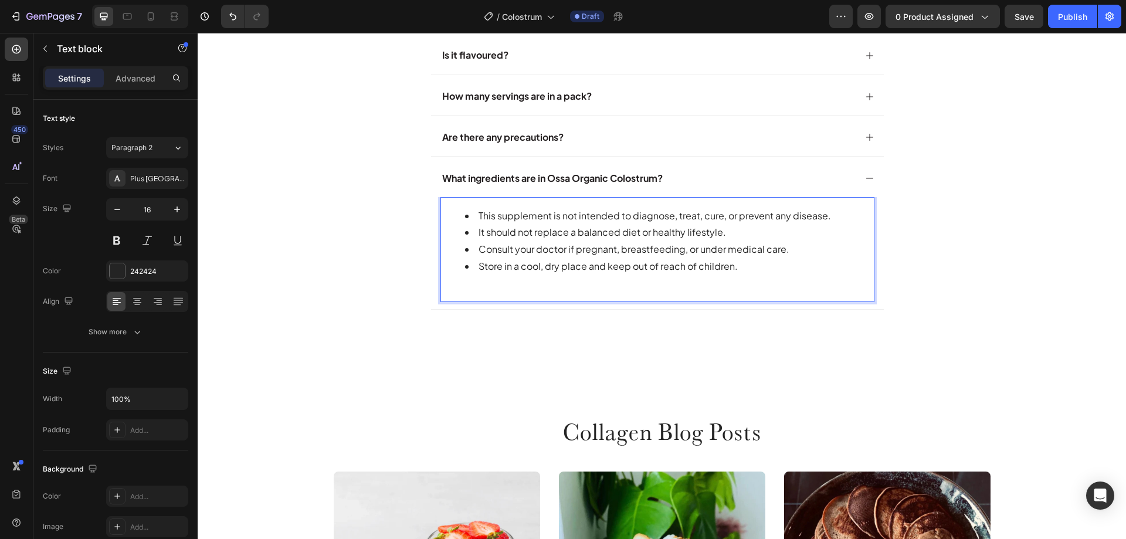
click at [576, 243] on li "Consult your doctor if pregnant, breastfeeding, or under medical care." at bounding box center [669, 249] width 408 height 17
click at [465, 257] on li "Consult your doctor if pregnant, breastfeeding, or under medical care." at bounding box center [669, 249] width 408 height 17
click at [524, 244] on li "Consult your doctor if pregnant, breastfeeding, or under medical care." at bounding box center [669, 249] width 408 height 17
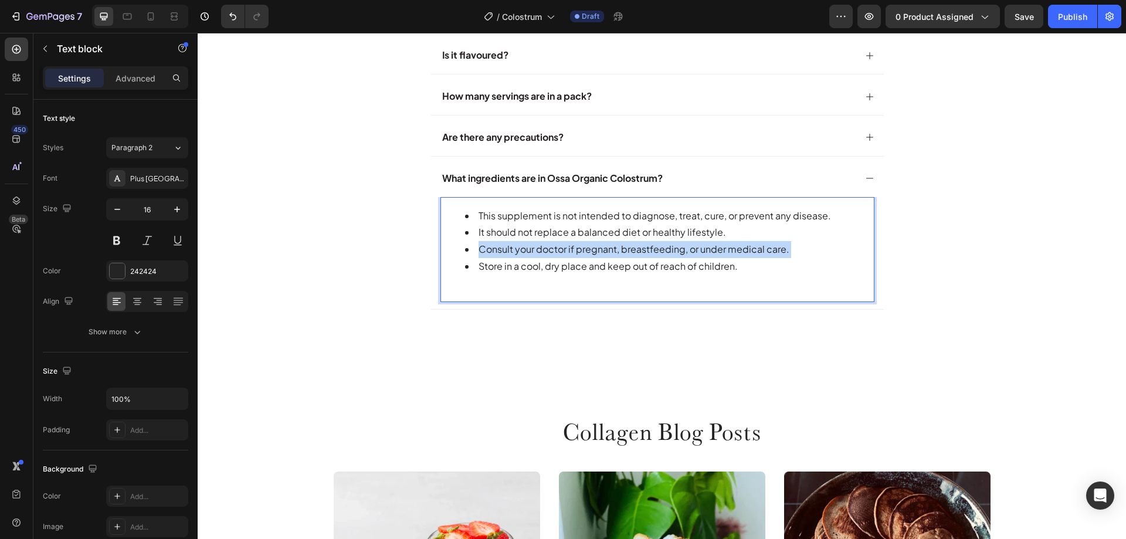
click at [524, 244] on li "Consult your doctor if pregnant, breastfeeding, or under medical care." at bounding box center [669, 249] width 408 height 17
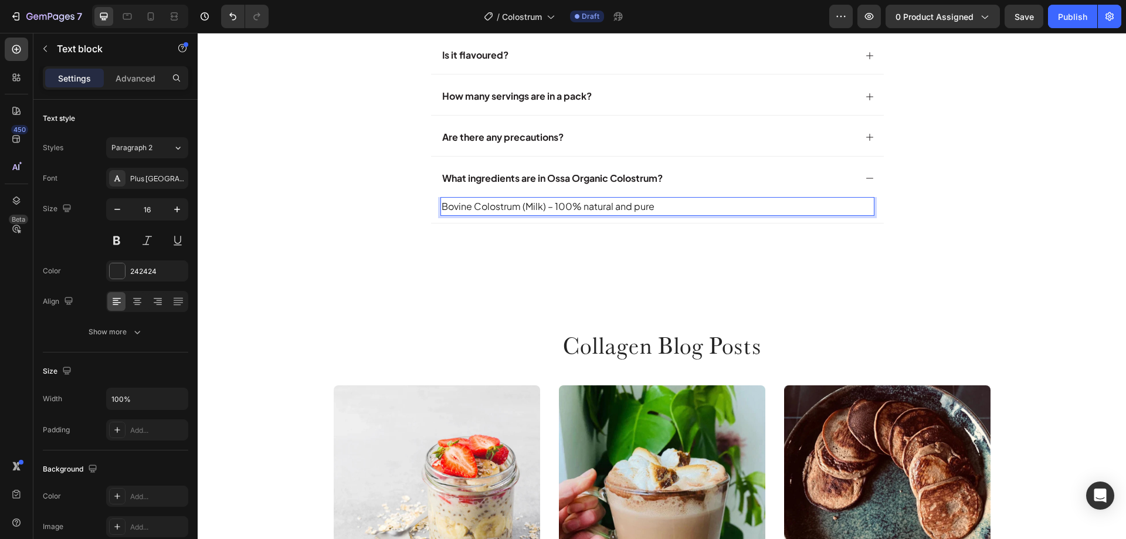
click at [538, 213] on p "Bovine Colostrum (Milk) – 100% natural and pure" at bounding box center [658, 206] width 432 height 17
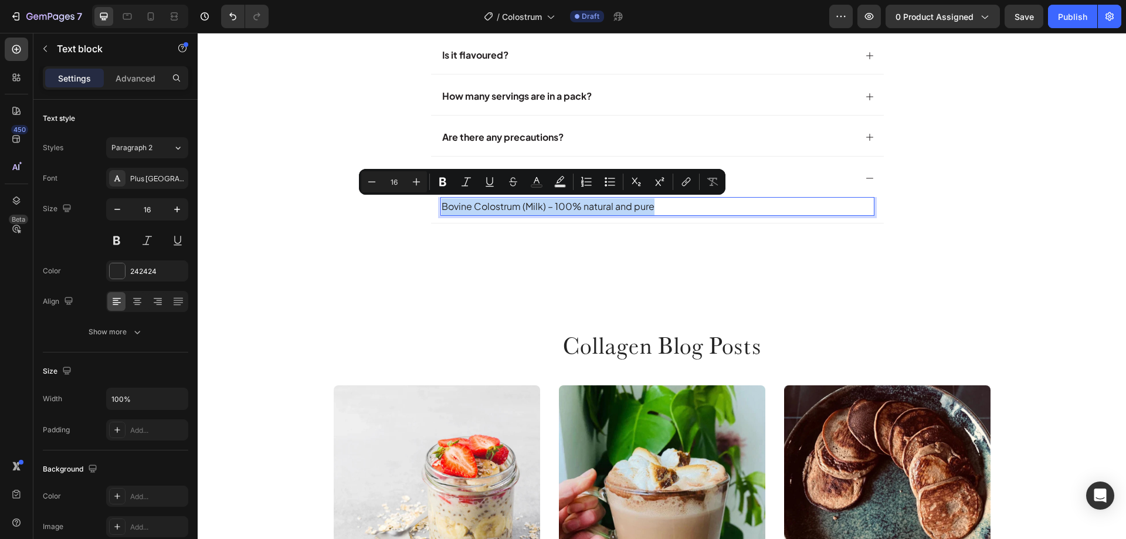
click at [538, 213] on p "Bovine Colostrum (Milk) – 100% natural and pure" at bounding box center [658, 206] width 432 height 17
click at [604, 185] on icon "Editor contextual toolbar" at bounding box center [610, 182] width 12 height 12
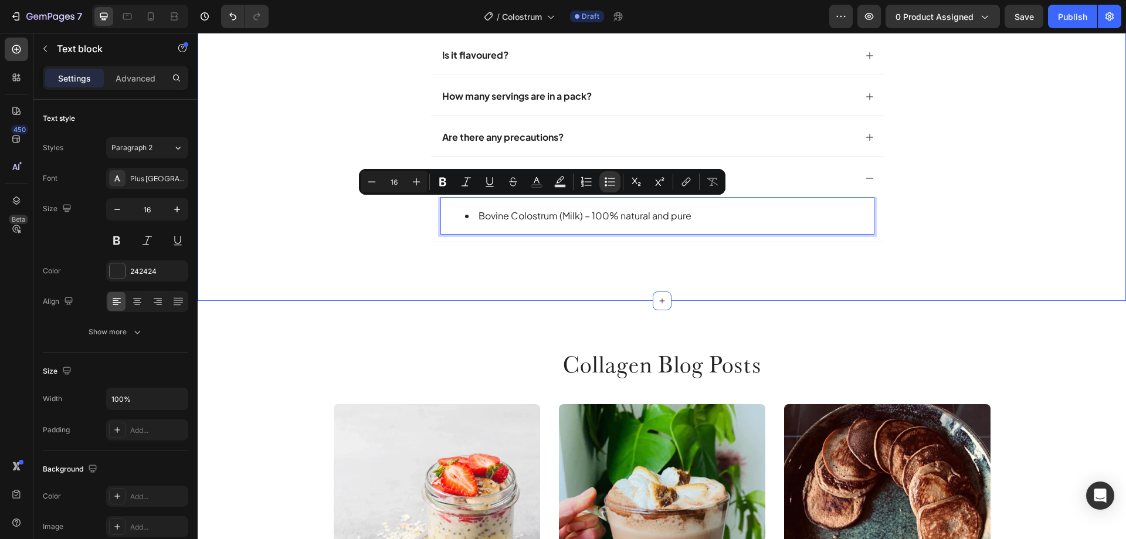
click at [660, 282] on div "fAQ's Heading fAQ's Heading fAQ's Heading What is bovine colostrum? How is Ossa…" at bounding box center [661, 24] width 905 height 549
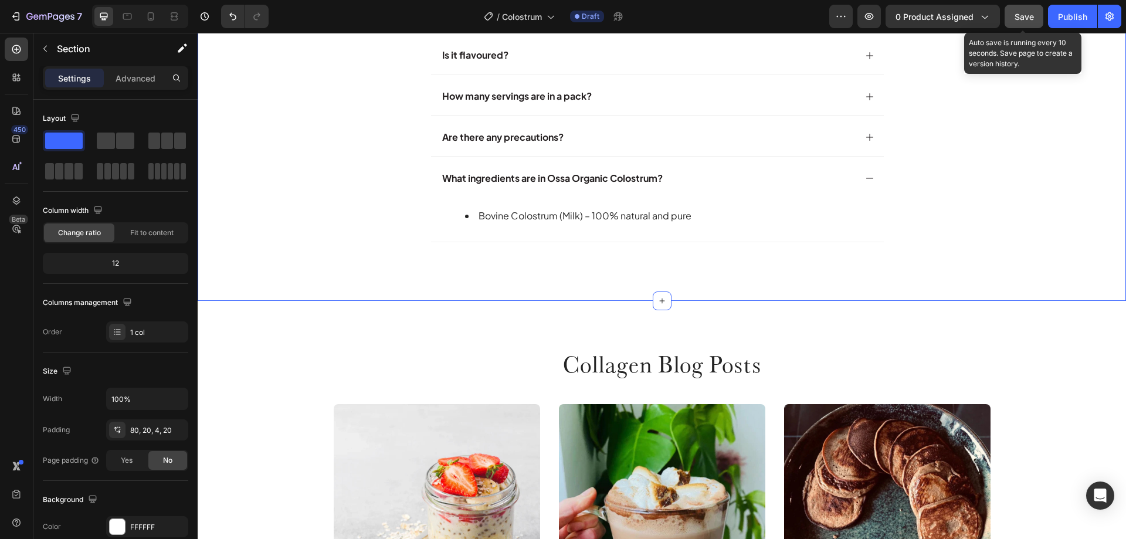
click at [1027, 15] on span "Save" at bounding box center [1023, 17] width 19 height 10
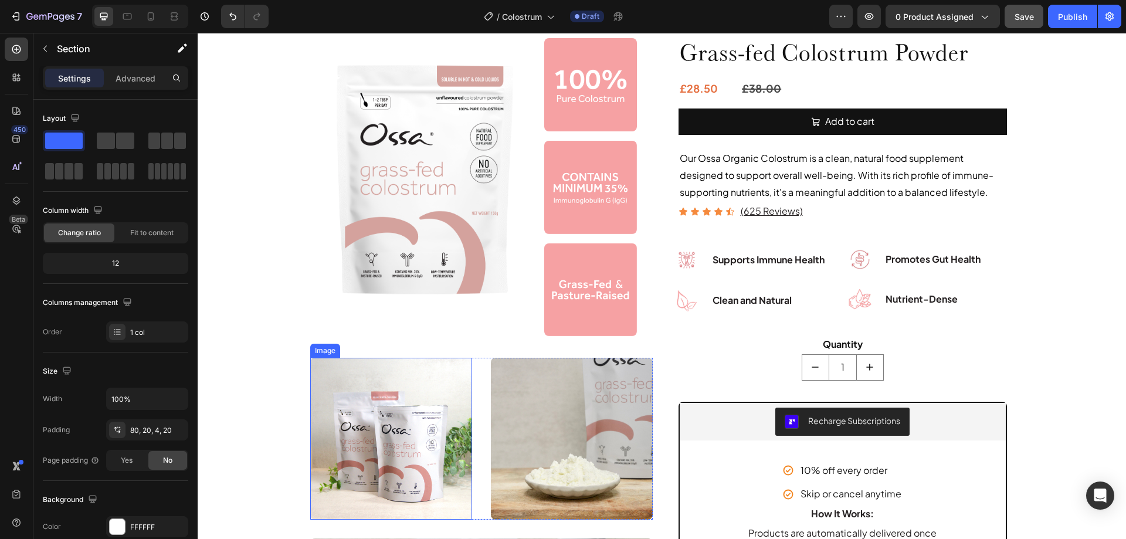
scroll to position [80, 0]
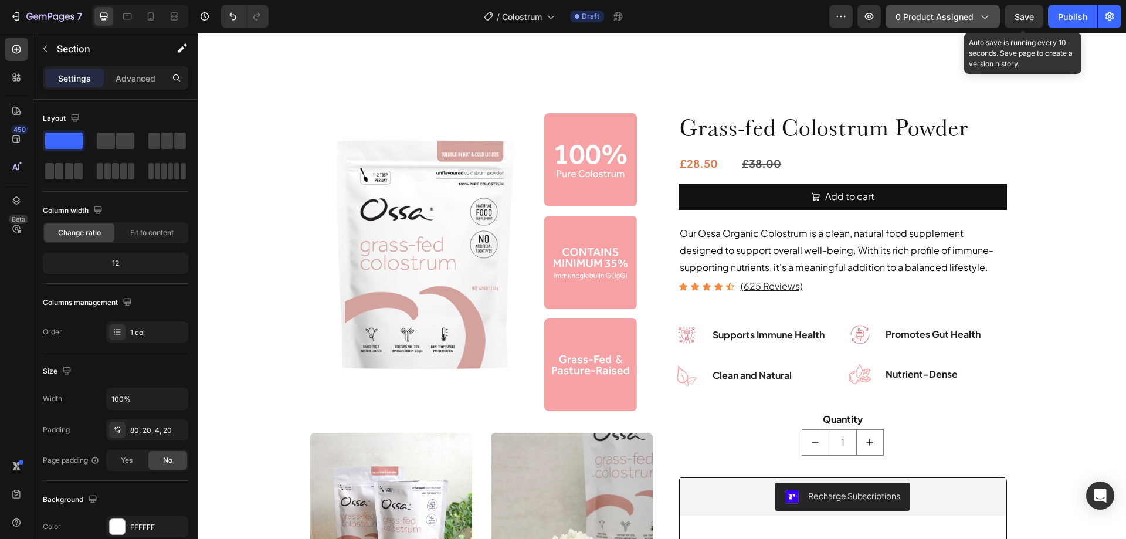
drag, startPoint x: 1020, startPoint y: 22, endPoint x: 906, endPoint y: 5, distance: 115.1
click at [1018, 21] on div "Save" at bounding box center [1023, 17] width 19 height 12
